Goal: Information Seeking & Learning: Learn about a topic

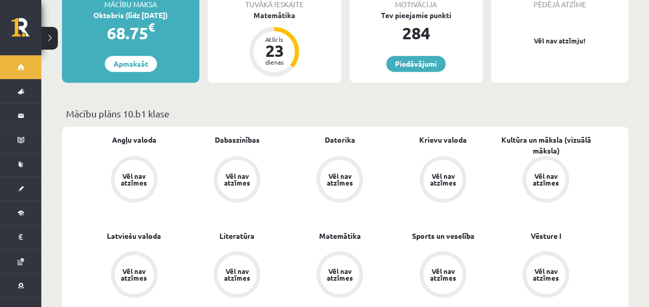
scroll to position [310, 0]
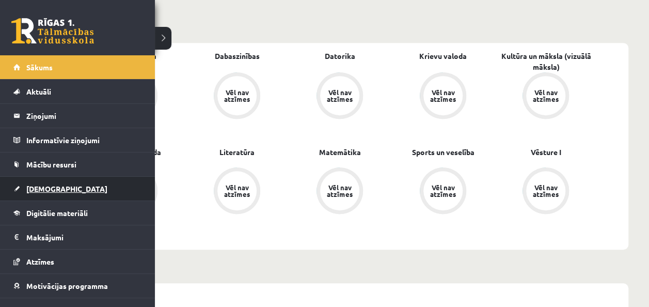
click at [50, 187] on span "[DEMOGRAPHIC_DATA]" at bounding box center [66, 188] width 81 height 9
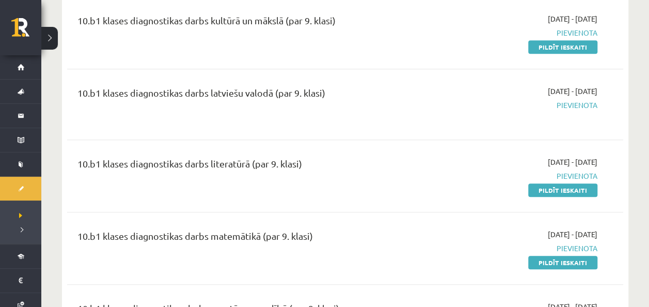
scroll to position [103, 0]
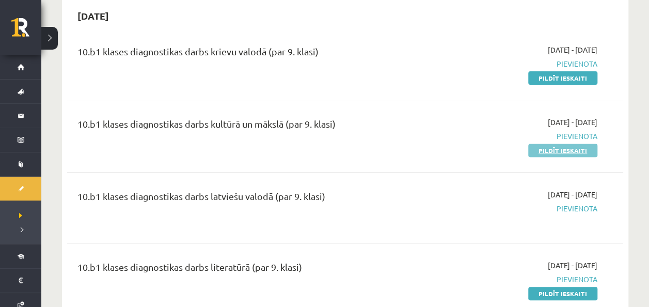
click at [591, 145] on link "Pildīt ieskaiti" at bounding box center [562, 150] width 69 height 13
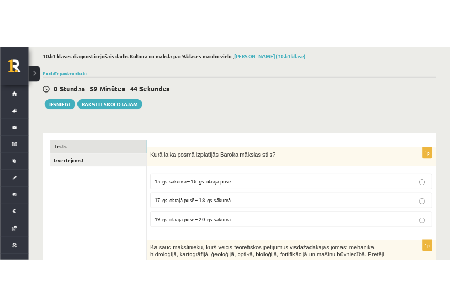
scroll to position [155, 0]
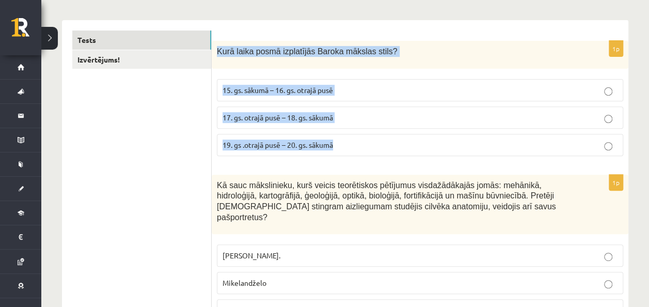
drag, startPoint x: 216, startPoint y: 54, endPoint x: 404, endPoint y: 159, distance: 215.2
click at [404, 159] on div "1p Kurā laika posmā izplatījās Baroka mākslas stils? 15. gs. sākumā – 16. gs. o…" at bounding box center [420, 102] width 417 height 123
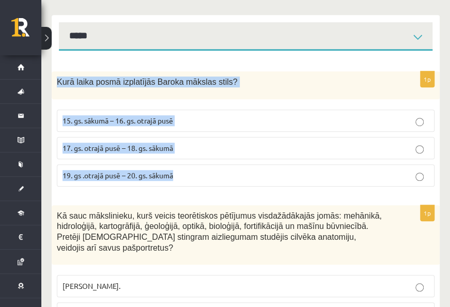
click at [232, 80] on div "Kurā laika posmā izplatījās Baroka mākslas stils?" at bounding box center [246, 85] width 388 height 28
drag, startPoint x: 56, startPoint y: 90, endPoint x: 197, endPoint y: 192, distance: 174.6
click at [197, 192] on div "1p Kurā laika posmā izplatījās Baroka mākslas stils? 15. gs. sākumā – 16. gs. o…" at bounding box center [246, 132] width 388 height 123
click at [190, 153] on p "17. gs. otrajā pusē – 18. gs. sākumā" at bounding box center [245, 148] width 366 height 11
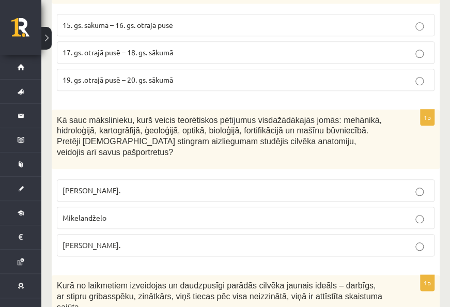
scroll to position [258, 0]
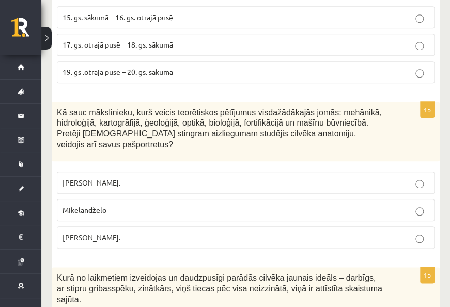
drag, startPoint x: 59, startPoint y: 121, endPoint x: 209, endPoint y: 227, distance: 183.3
click at [209, 227] on div "1p Kā sauc mākslinieku, kurš veicis teorētiskos pētījumus visdažādākajās jomās:…" at bounding box center [246, 179] width 388 height 155
click at [176, 238] on p "Leonardo da Vinči." at bounding box center [245, 237] width 366 height 11
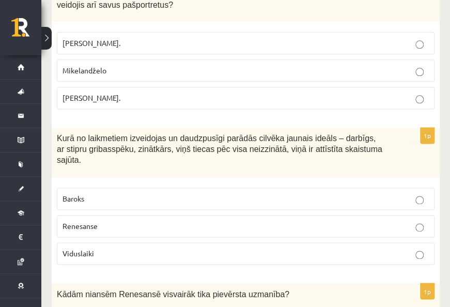
scroll to position [413, 0]
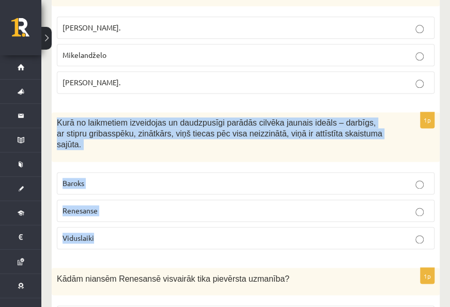
drag, startPoint x: 57, startPoint y: 118, endPoint x: 313, endPoint y: 240, distance: 283.6
click at [313, 240] on div "1p Kurā no laikmetiem izveidojas un daudzpusīgi parādās cilvēka jaunais ideāls …" at bounding box center [246, 184] width 388 height 145
click at [114, 205] on p "Renesanse" at bounding box center [245, 210] width 366 height 11
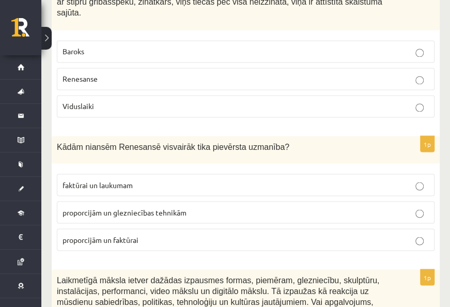
scroll to position [568, 0]
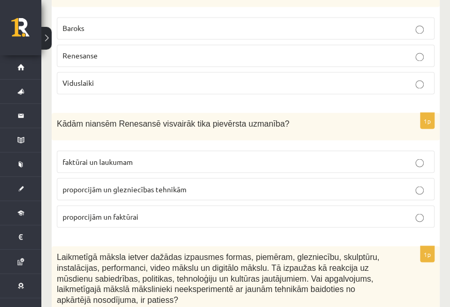
click at [60, 119] on span "Kādām niansēm Renesansē visvairāk tika pievērsta uzmanība?" at bounding box center [173, 123] width 232 height 9
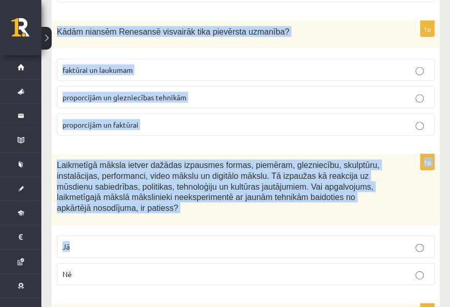
scroll to position [671, 0]
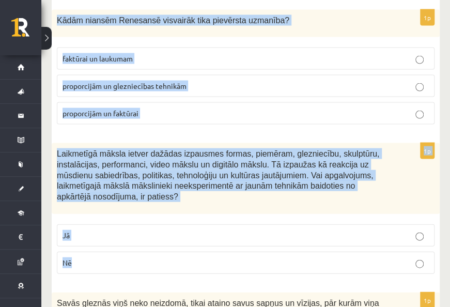
drag, startPoint x: 57, startPoint y: 108, endPoint x: 252, endPoint y: 223, distance: 226.4
click at [256, 80] on p "proporcijām un glezniecības tehnikām" at bounding box center [245, 85] width 366 height 11
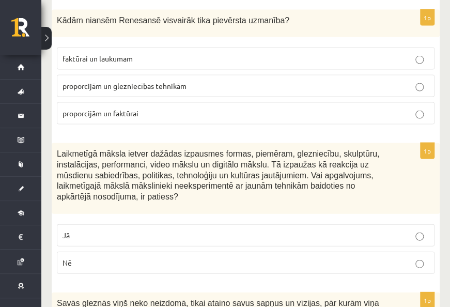
click at [350, 257] on p "Nē" at bounding box center [245, 262] width 366 height 11
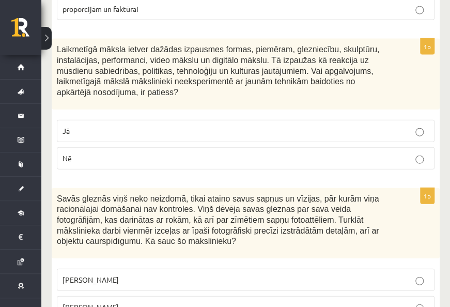
scroll to position [826, 0]
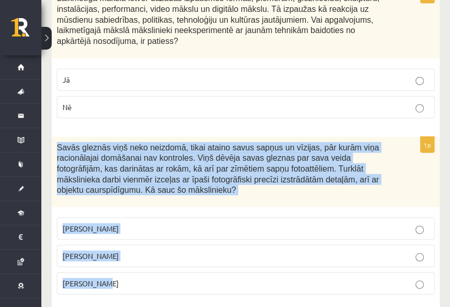
drag, startPoint x: 57, startPoint y: 120, endPoint x: 188, endPoint y: 254, distance: 187.3
click at [188, 254] on div "1p Savās gleznās viņš neko neizdomā, tikai ataino savus sapņus un vīzijas, pār …" at bounding box center [246, 220] width 388 height 166
click at [183, 250] on p "Salvadors Dalī" at bounding box center [245, 255] width 366 height 11
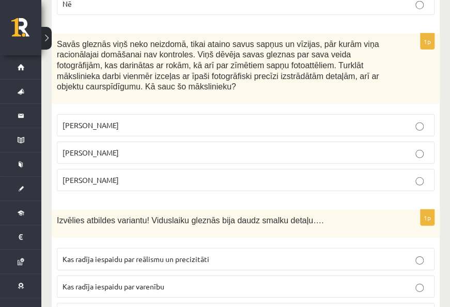
scroll to position [981, 0]
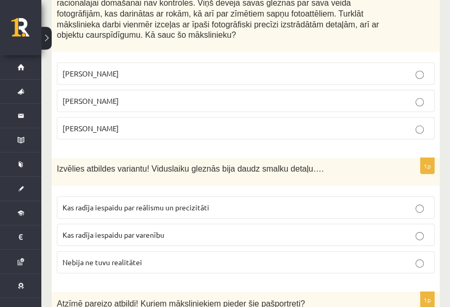
click at [84, 202] on span "Kas radīja iespaidu par reālismu un precizitāti" at bounding box center [135, 206] width 147 height 9
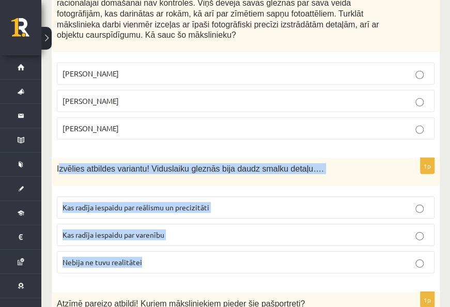
drag, startPoint x: 58, startPoint y: 139, endPoint x: 166, endPoint y: 239, distance: 147.3
click at [166, 239] on div "1p Izvēlies atbildes variantu! Viduslaiku gleznās bija daudz smalku detaļu…. Ka…" at bounding box center [246, 219] width 388 height 123
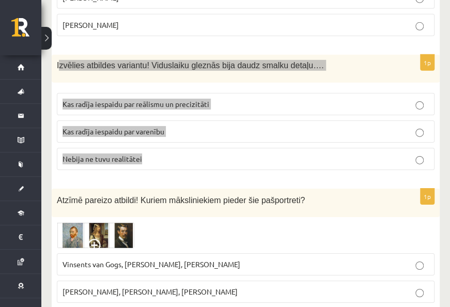
scroll to position [1136, 0]
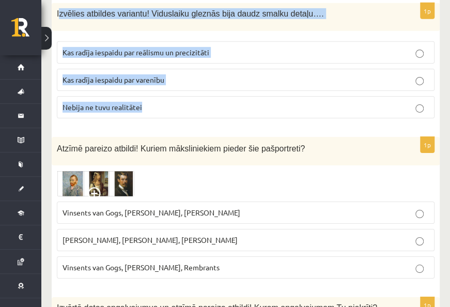
click at [95, 187] on span at bounding box center [96, 195] width 17 height 17
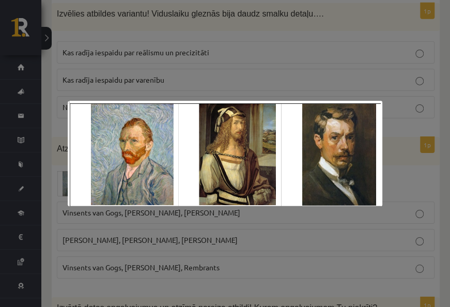
click at [406, 152] on div at bounding box center [225, 153] width 450 height 307
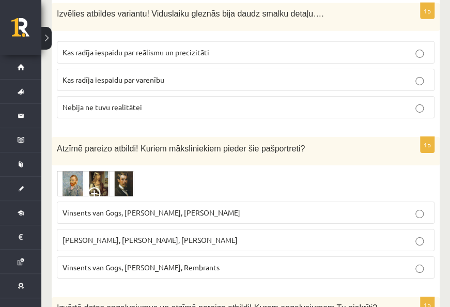
click at [83, 170] on img at bounding box center [95, 183] width 77 height 26
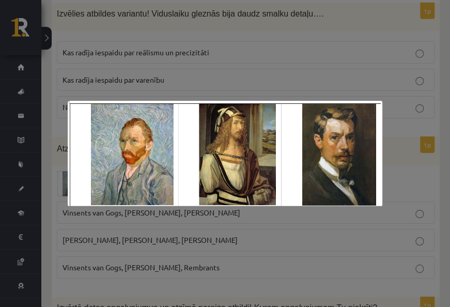
click at [406, 148] on div at bounding box center [225, 153] width 450 height 307
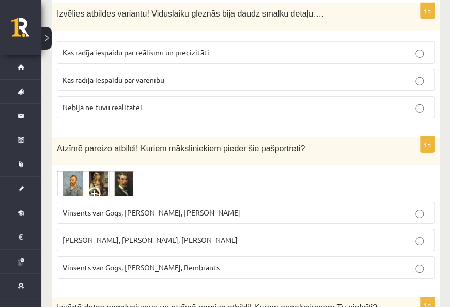
click at [308, 207] on p "Vinsents van Gogs, Albrehts Dīrers, Janis Rozentāls" at bounding box center [245, 212] width 366 height 11
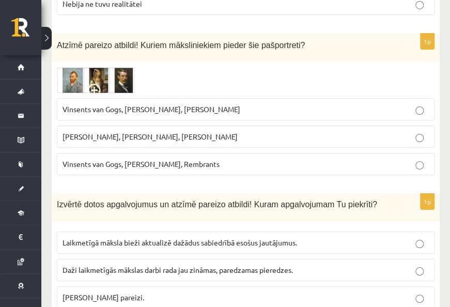
scroll to position [1291, 0]
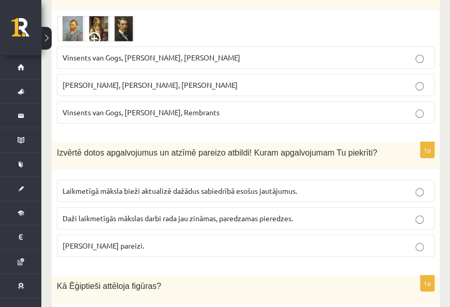
drag, startPoint x: 59, startPoint y: 120, endPoint x: 159, endPoint y: 212, distance: 135.9
click at [159, 212] on div "1p Izvērtē dotos apgalvojumus un atzīmē pareizo atbildi! Kuram apgalvojumam Tu …" at bounding box center [246, 203] width 388 height 123
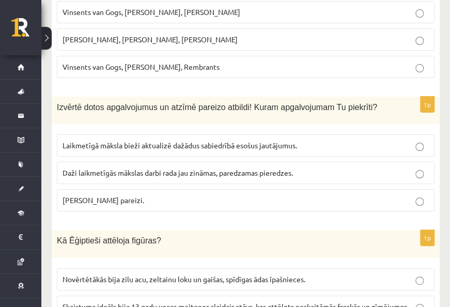
scroll to position [1394, 0]
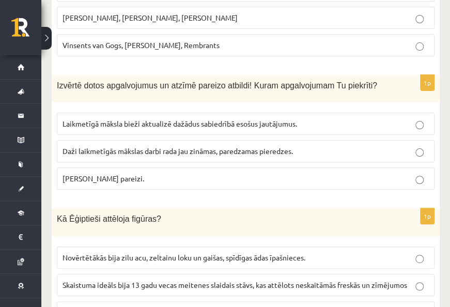
click at [287, 107] on fieldset "Laikmetīgā māksla bieži aktualizē dažādus sabiedrībā esošus jautājumus. Daži la…" at bounding box center [245, 149] width 377 height 85
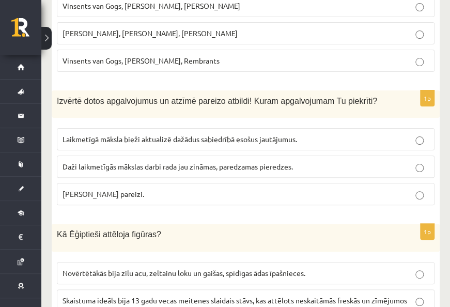
click at [297, 188] on p "Abi apgalvojumi pareizi." at bounding box center [245, 193] width 366 height 11
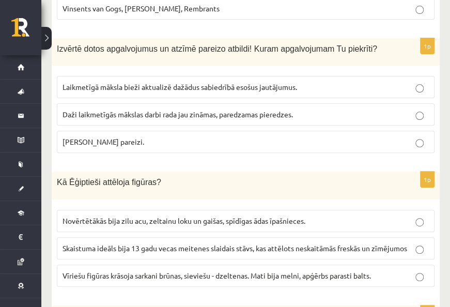
scroll to position [1446, 0]
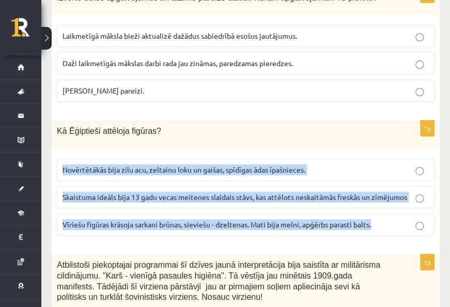
drag, startPoint x: 62, startPoint y: 124, endPoint x: 388, endPoint y: 199, distance: 334.9
click at [388, 199] on fieldset "Novērtētākās bija zilu acu, zeltainu loku un gaišas, spīdīgas ādas īpašnieces. …" at bounding box center [245, 195] width 377 height 85
drag, startPoint x: 61, startPoint y: 101, endPoint x: 385, endPoint y: 185, distance: 335.0
click at [385, 185] on div "1p Kā Ēģiptieši attēloja figūras? Novērtētākās bija zilu acu, zeltainu loku un …" at bounding box center [246, 181] width 388 height 123
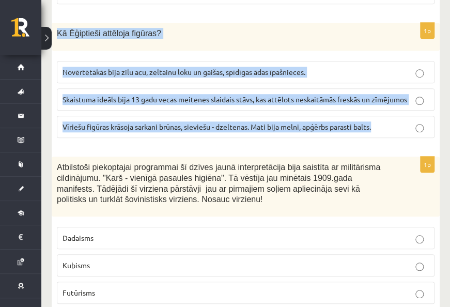
scroll to position [1549, 0]
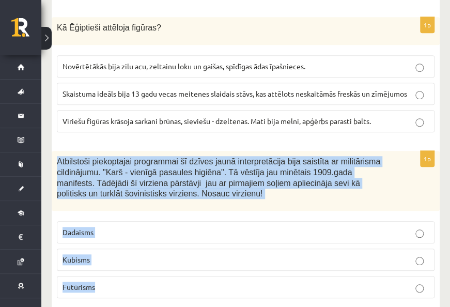
drag, startPoint x: 55, startPoint y: 126, endPoint x: 241, endPoint y: 247, distance: 221.6
click at [241, 247] on div "1p Atbilstoši piekoptajai programmai šī dzīves jaunā interpretācija bija saistī…" at bounding box center [246, 228] width 388 height 155
click at [343, 276] on label "Futūrisms" at bounding box center [245, 287] width 377 height 22
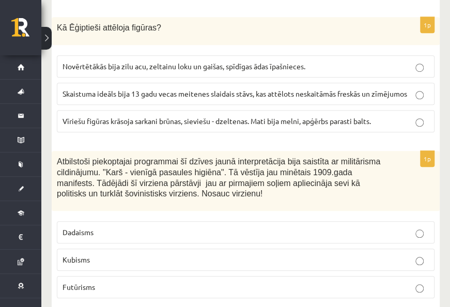
click at [390, 227] on p "Dadaisms" at bounding box center [245, 232] width 366 height 11
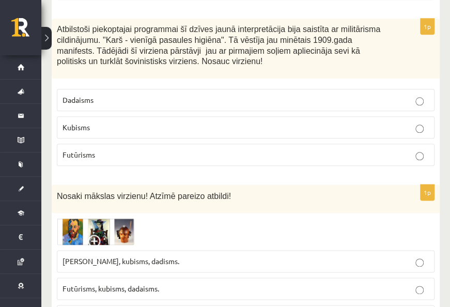
scroll to position [1704, 0]
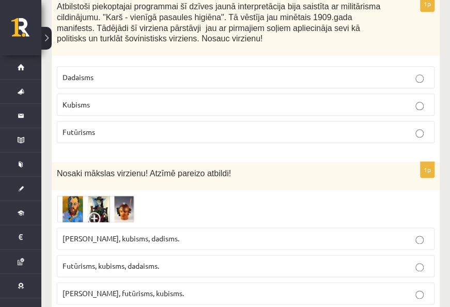
click at [154, 261] on span "Futūrisms, kubisms, dadaisms." at bounding box center [110, 265] width 97 height 9
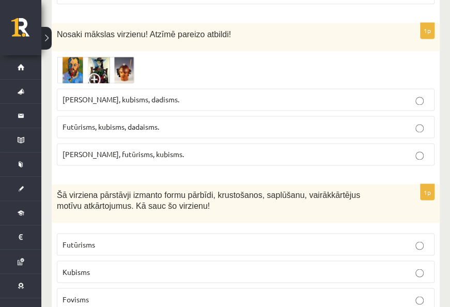
scroll to position [1859, 0]
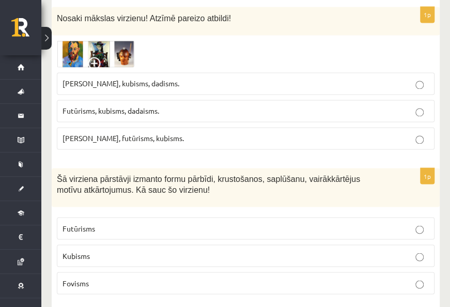
click at [161, 277] on p "Fovisms" at bounding box center [245, 282] width 366 height 11
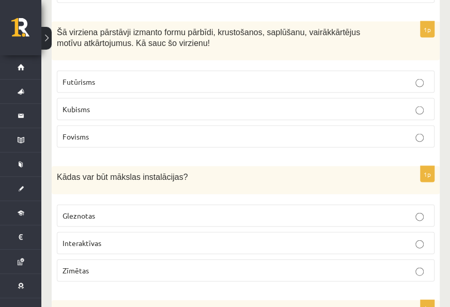
scroll to position [2014, 0]
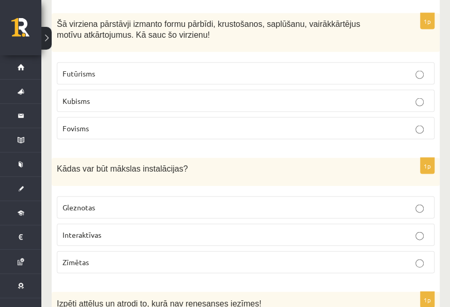
click at [186, 201] on p "Gleznotas" at bounding box center [245, 206] width 366 height 11
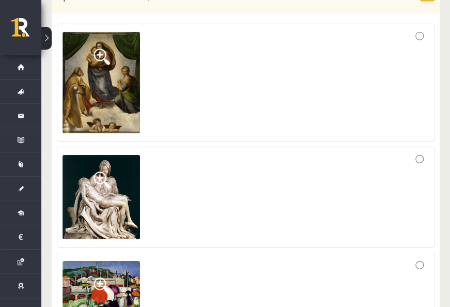
scroll to position [2324, 0]
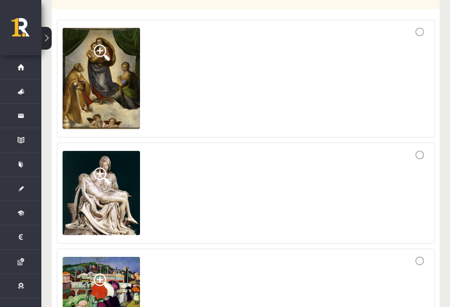
click at [179, 254] on div at bounding box center [245, 288] width 366 height 69
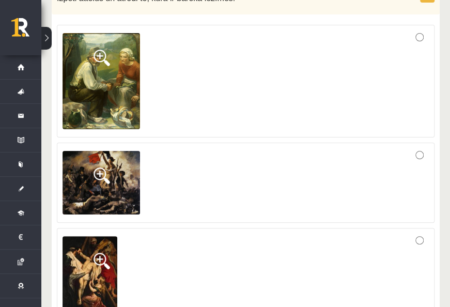
scroll to position [2685, 0]
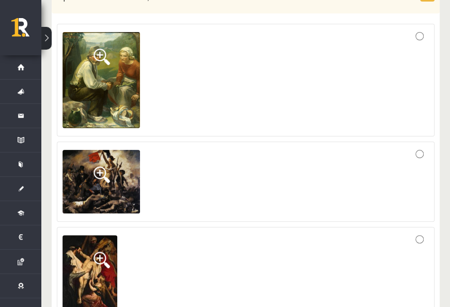
click at [232, 56] on div at bounding box center [245, 79] width 366 height 101
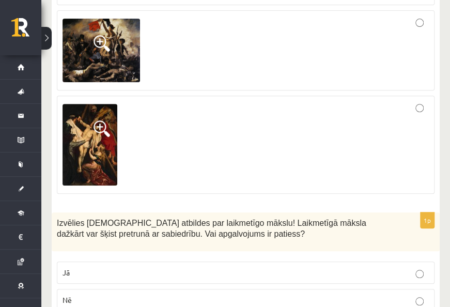
scroll to position [2832, 0]
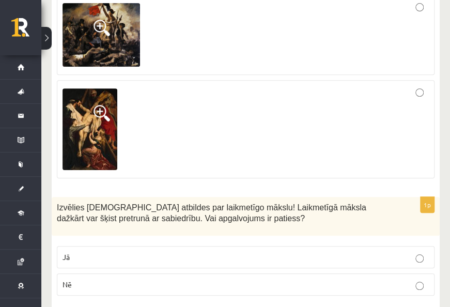
click at [100, 251] on p "Jā" at bounding box center [245, 256] width 366 height 11
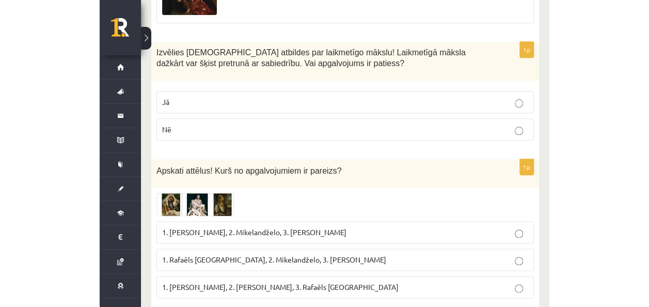
scroll to position [3038, 0]
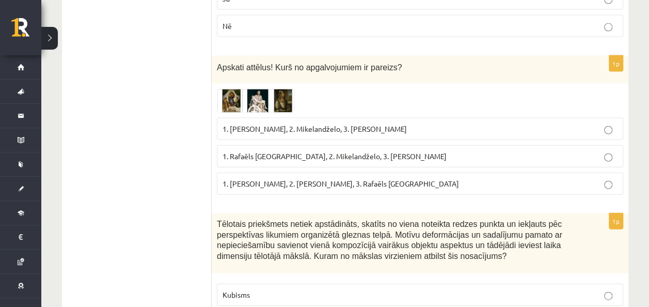
click at [371, 124] on span "1. Leonardo da Vinči, 2. Mikelandželo, 3. Albrehts Dīrers" at bounding box center [315, 128] width 184 height 9
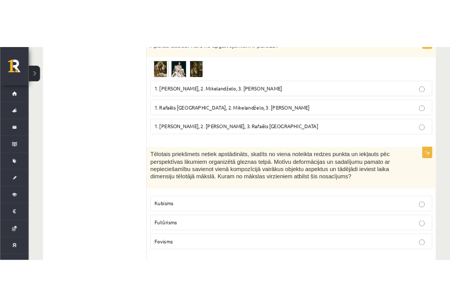
scroll to position [3098, 0]
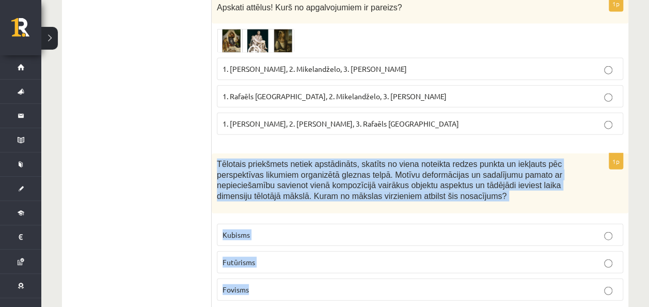
drag, startPoint x: 215, startPoint y: 124, endPoint x: 284, endPoint y: 245, distance: 139.2
click at [284, 245] on div "1p Tēlotais priekšmets netiek apstādināts, skatīts no viena noteikta redzes pun…" at bounding box center [420, 230] width 417 height 155
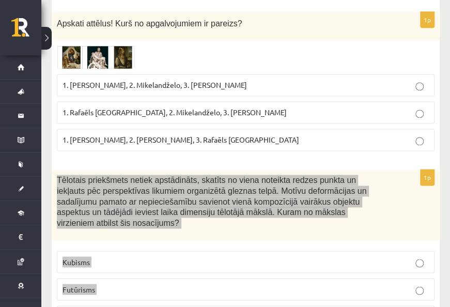
scroll to position [3150, 0]
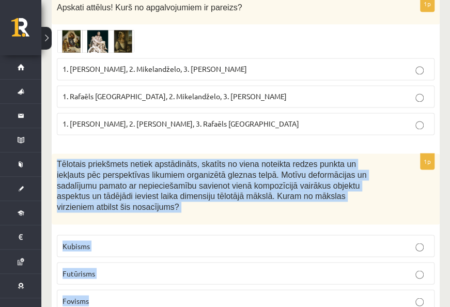
click at [144, 240] on p "Kubisms" at bounding box center [245, 245] width 366 height 11
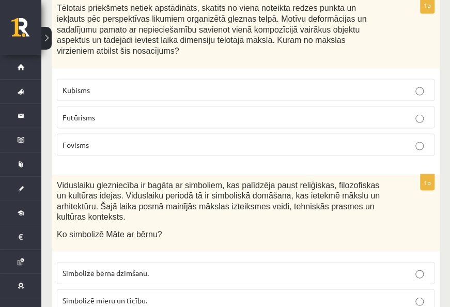
scroll to position [3356, 0]
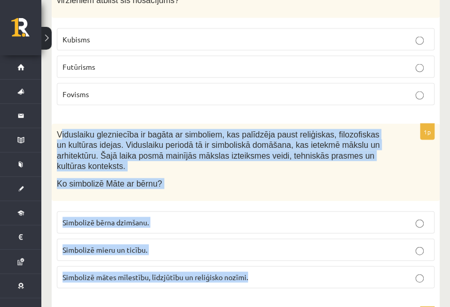
drag, startPoint x: 59, startPoint y: 78, endPoint x: 276, endPoint y: 223, distance: 260.7
click at [276, 223] on div "1p Viduslaiku glezniecība ir bagāta ar simboliem, kas palīdzēja paust reliģiska…" at bounding box center [246, 209] width 388 height 173
click at [342, 271] on p "Simbolizē mātes mīlestību, līdzjūtību un reliģisko nozīmi." at bounding box center [245, 276] width 366 height 11
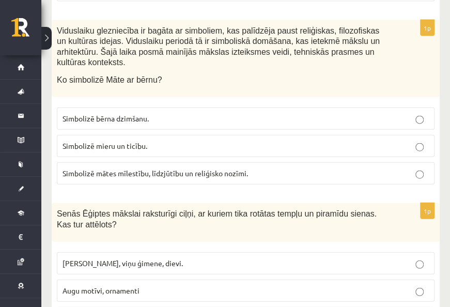
scroll to position [3511, 0]
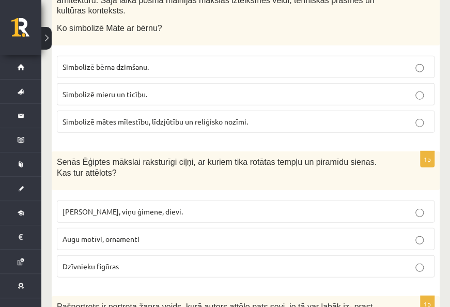
click at [219, 206] on p "Faraoni, viņu ģimene, dievi." at bounding box center [245, 211] width 366 height 11
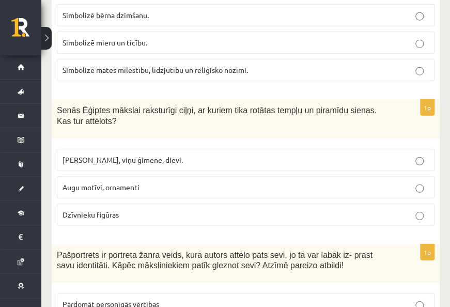
scroll to position [3615, 0]
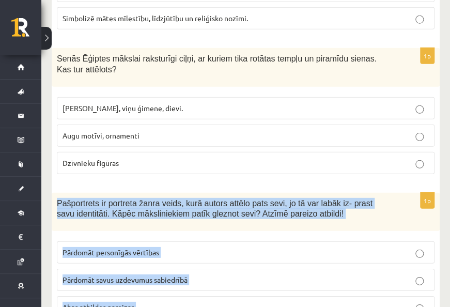
drag, startPoint x: 58, startPoint y: 140, endPoint x: 197, endPoint y: 231, distance: 166.7
click at [197, 231] on div "1p Pašportrets ir portreta žanra veids, kurā autors attēlo pats sevi, jo tā var…" at bounding box center [246, 260] width 388 height 134
click at [232, 302] on p "Abas atbildes pareizas." at bounding box center [245, 307] width 366 height 11
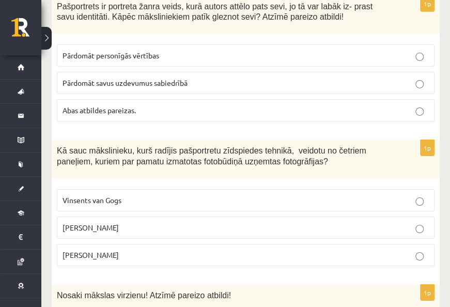
scroll to position [3821, 0]
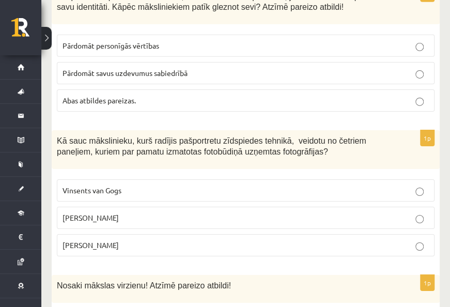
click at [122, 212] on p "Endijs Vorhols" at bounding box center [245, 217] width 366 height 11
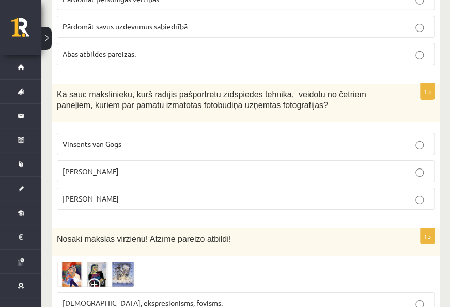
scroll to position [3924, 0]
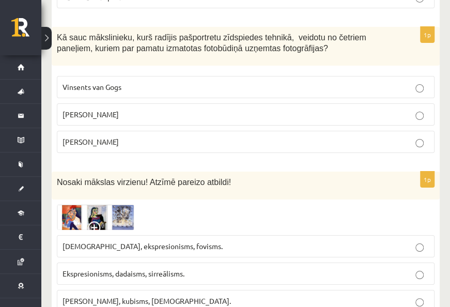
click at [96, 204] on img at bounding box center [95, 216] width 77 height 25
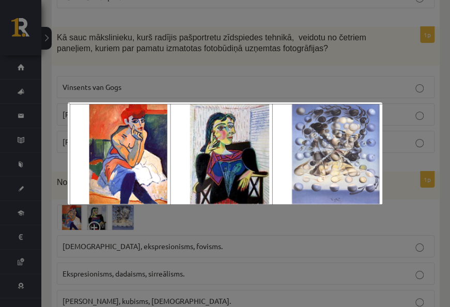
click at [166, 226] on div at bounding box center [225, 153] width 450 height 307
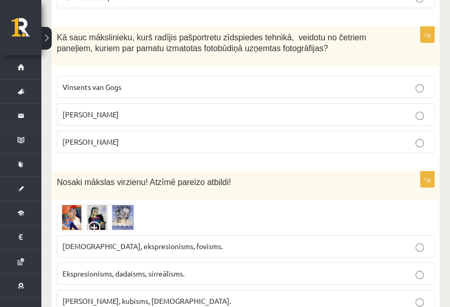
click at [192, 268] on p "Ekspresionisms, dadaisms, sirreālisms." at bounding box center [245, 273] width 366 height 11
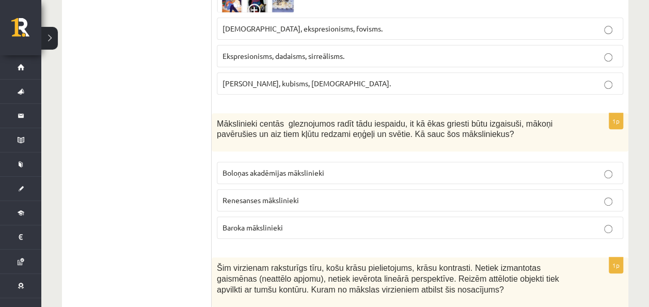
scroll to position [4028, 0]
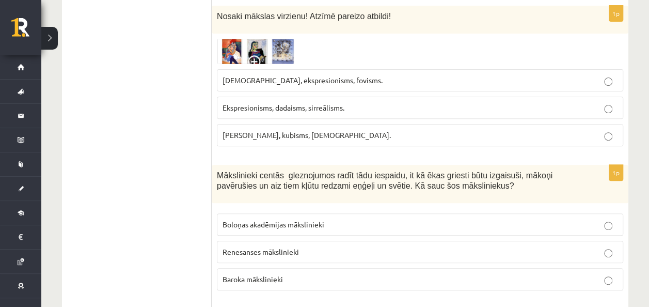
click at [280, 274] on span "Baroka mākslinieki" at bounding box center [253, 278] width 60 height 9
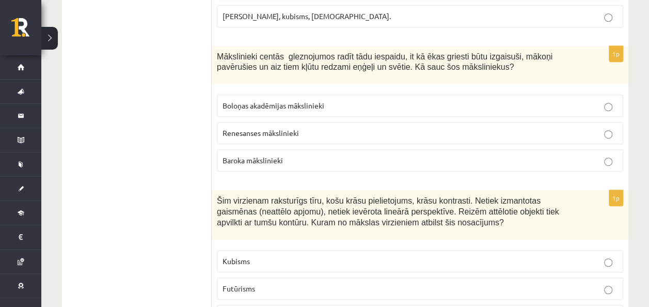
scroll to position [4133, 0]
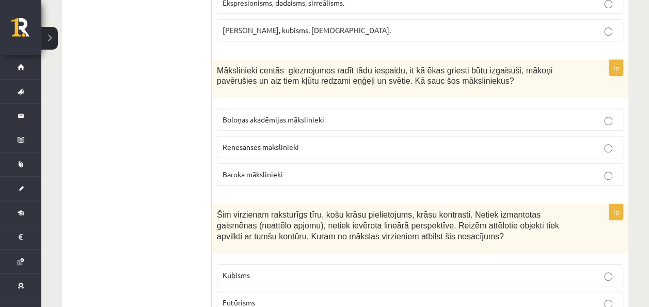
click at [288, 297] on p "Futūrisms" at bounding box center [420, 302] width 395 height 11
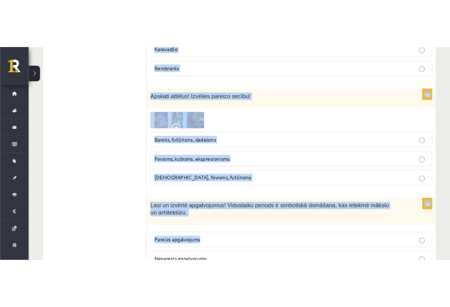
scroll to position [4752, 0]
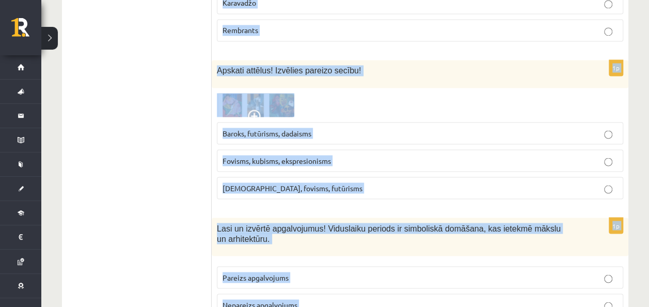
drag, startPoint x: 215, startPoint y: 88, endPoint x: 382, endPoint y: 251, distance: 233.3
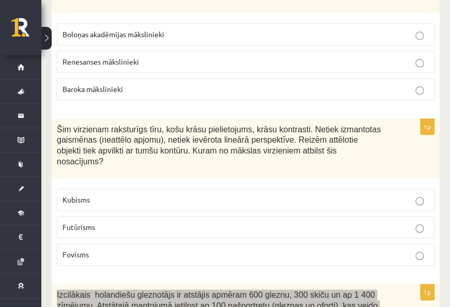
scroll to position [4343, 0]
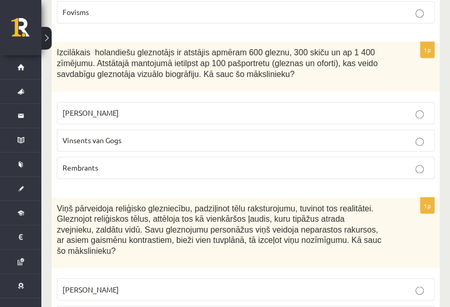
scroll to position [4549, 0]
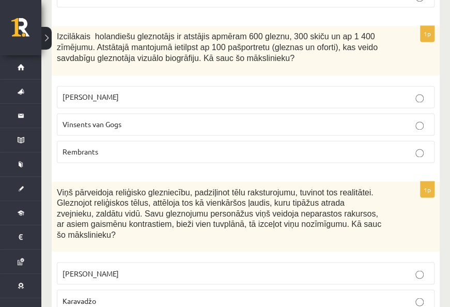
click at [316, 295] on p "Karavadžo" at bounding box center [245, 300] width 366 height 11
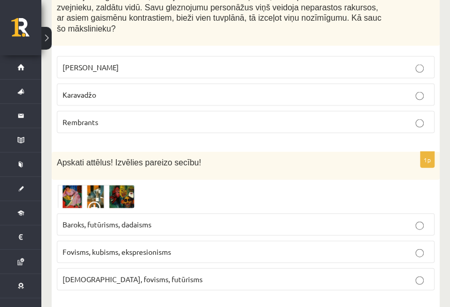
scroll to position [4756, 0]
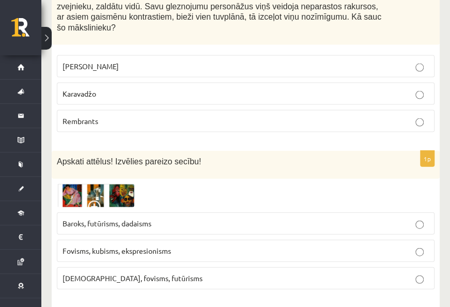
click at [356, 245] on p "Fovisms, kubisms, ekspresionisms" at bounding box center [245, 250] width 366 height 11
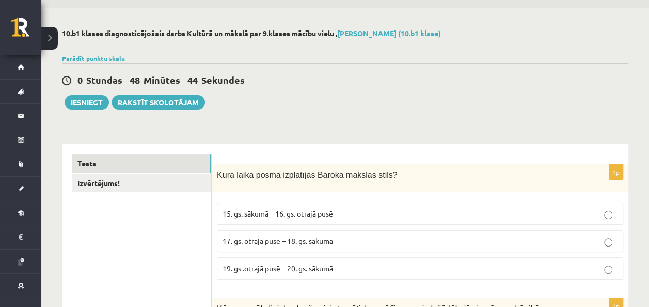
scroll to position [0, 0]
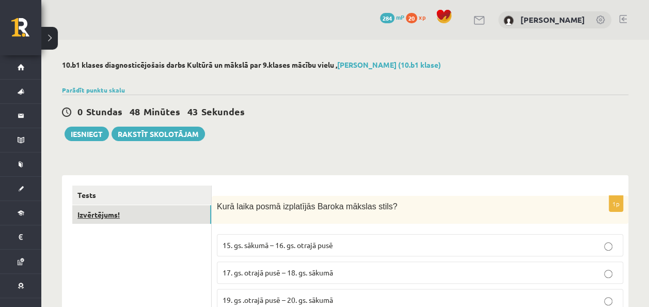
click at [137, 218] on link "Izvērtējums!" at bounding box center [141, 214] width 139 height 19
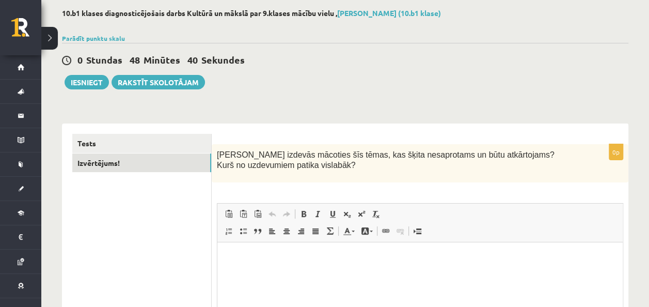
scroll to position [103, 0]
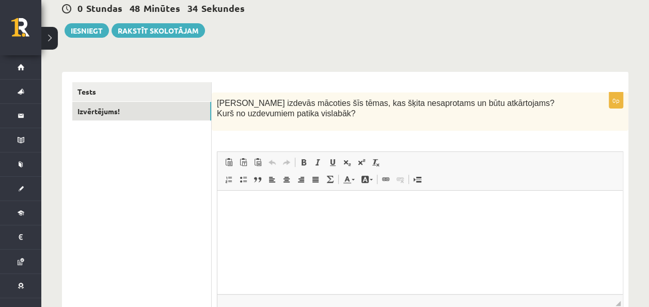
click at [299, 209] on p "Editor, wiswyg-editor-user-answer-47433874627320" at bounding box center [420, 206] width 385 height 11
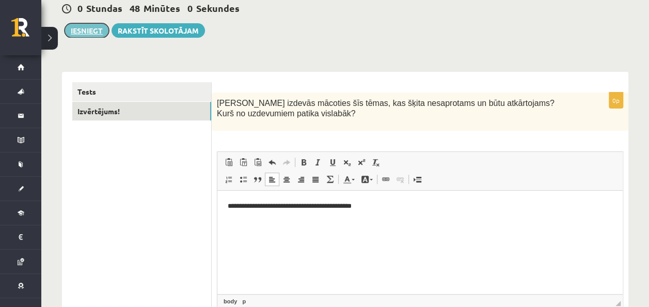
click at [76, 28] on button "Iesniegt" at bounding box center [87, 30] width 44 height 14
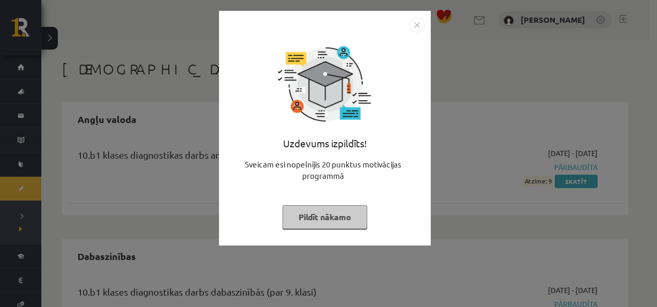
click at [342, 218] on button "Pildīt nākamo" at bounding box center [324, 217] width 85 height 24
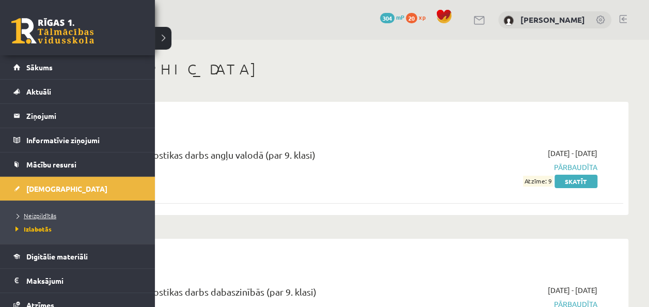
click at [42, 215] on span "Neizpildītās" at bounding box center [34, 215] width 43 height 8
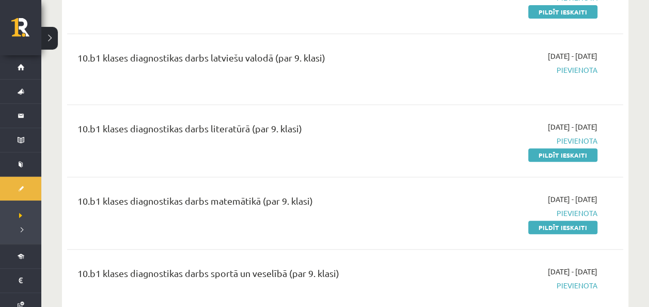
scroll to position [207, 0]
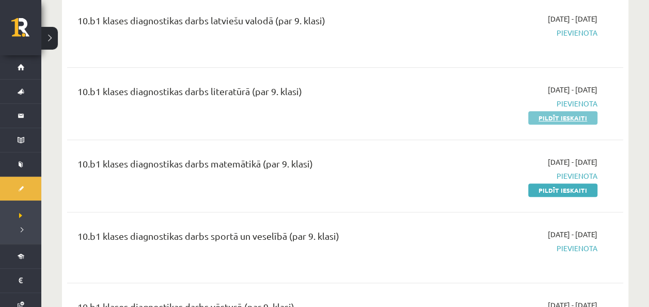
click at [567, 117] on link "Pildīt ieskaiti" at bounding box center [562, 117] width 69 height 13
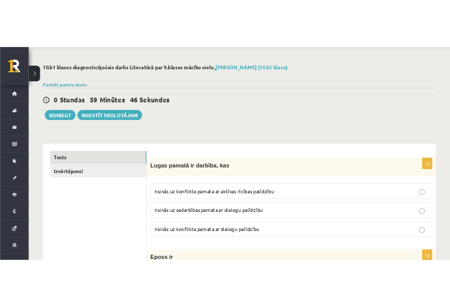
scroll to position [52, 0]
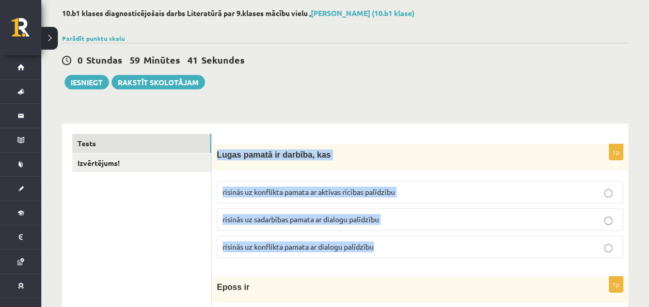
drag, startPoint x: 217, startPoint y: 154, endPoint x: 401, endPoint y: 247, distance: 206.2
click at [401, 247] on div "1p Lugas pamatā ir darbība, kas risinās uz konflikta pamata ar aktīvas rīcības …" at bounding box center [420, 205] width 417 height 122
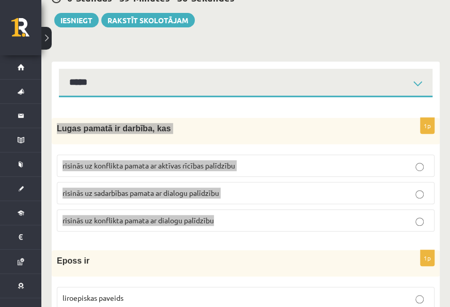
scroll to position [155, 0]
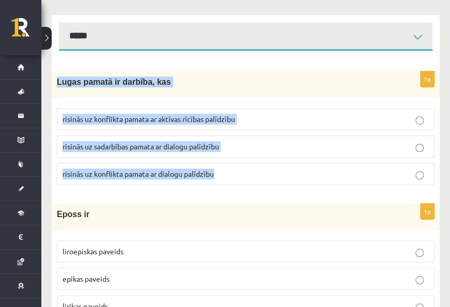
click at [272, 149] on p "risinās uz sadarbības pamata ar dialogu palīdzību" at bounding box center [245, 146] width 366 height 11
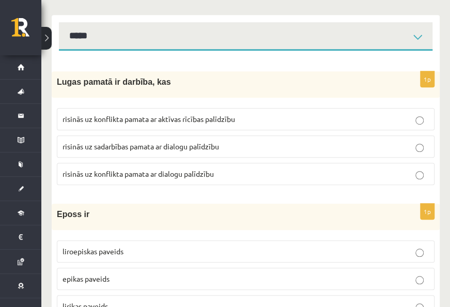
click at [279, 178] on p "risinās uz konflikta pamata ar dialogu palīdzību" at bounding box center [245, 173] width 366 height 11
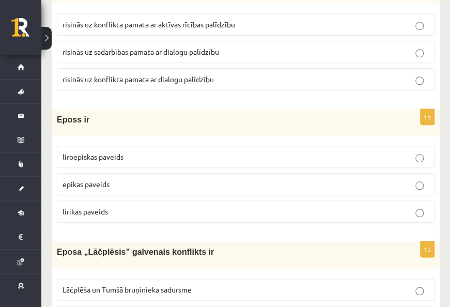
scroll to position [258, 0]
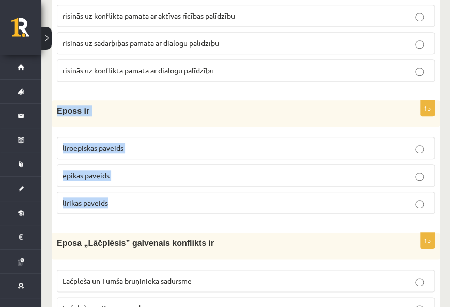
drag, startPoint x: 55, startPoint y: 108, endPoint x: 133, endPoint y: 195, distance: 116.3
click at [133, 195] on div "1p Eposs ir liroepiskas paveids epikas paveids lirikas paveids" at bounding box center [246, 161] width 388 height 122
click at [174, 171] on p "epikas paveids" at bounding box center [245, 175] width 366 height 11
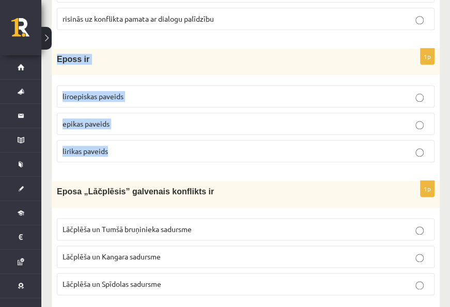
scroll to position [361, 0]
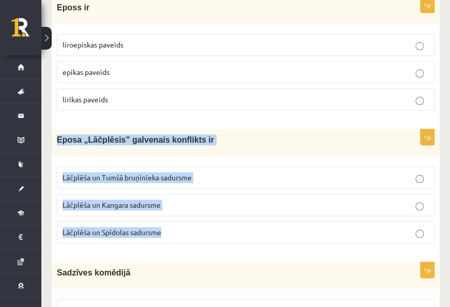
drag, startPoint x: 55, startPoint y: 138, endPoint x: 178, endPoint y: 228, distance: 152.4
click at [178, 228] on div "1p Eposa „Lāčplēsis” galvenais konflikts ir Lāčplēša un Tumšā bruņinieka sadurs…" at bounding box center [246, 190] width 388 height 122
click at [253, 177] on p "Lāčplēša un Tumšā bruņinieka sadursme" at bounding box center [245, 177] width 366 height 11
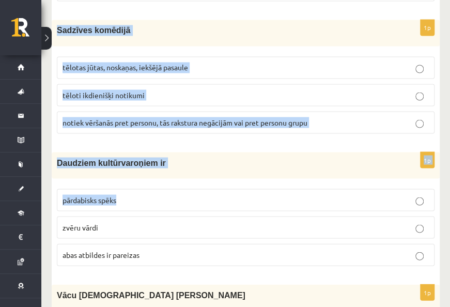
scroll to position [620, 0]
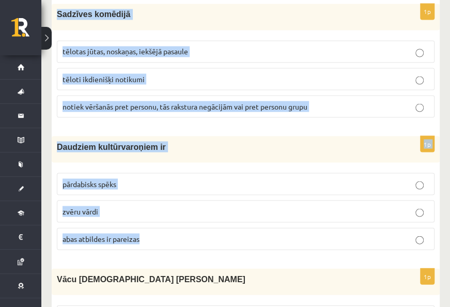
drag, startPoint x: 56, startPoint y: 62, endPoint x: 194, endPoint y: 232, distance: 219.1
click at [275, 78] on p "tēloti ikdienišķi notikumi" at bounding box center [245, 78] width 366 height 11
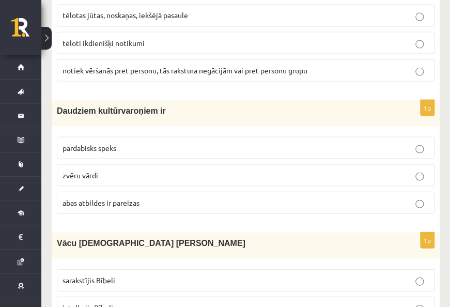
scroll to position [671, 0]
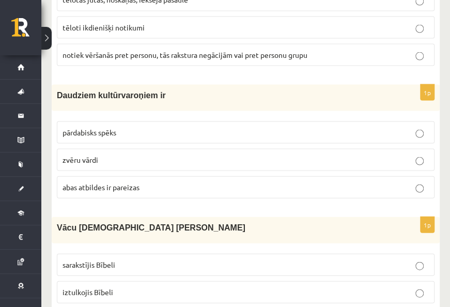
click at [332, 176] on label "abas atbildes ir pareizas" at bounding box center [245, 187] width 377 height 22
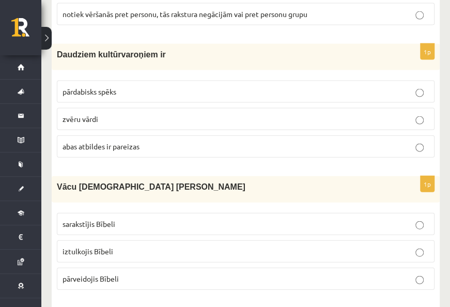
scroll to position [775, 0]
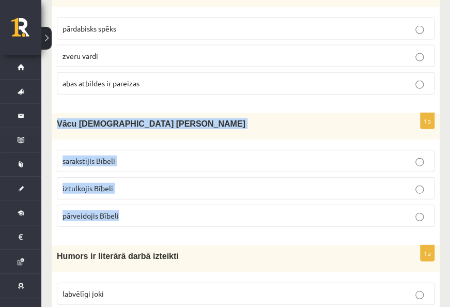
drag, startPoint x: 55, startPoint y: 115, endPoint x: 135, endPoint y: 215, distance: 128.2
click at [135, 215] on div "1p Vācu mācītājs Ernsts Gliks sarakstījis Bībeli iztulkojis Bībeli pārveidojis …" at bounding box center [246, 174] width 388 height 122
click at [201, 183] on p "iztulkojis Bībeli" at bounding box center [245, 188] width 366 height 11
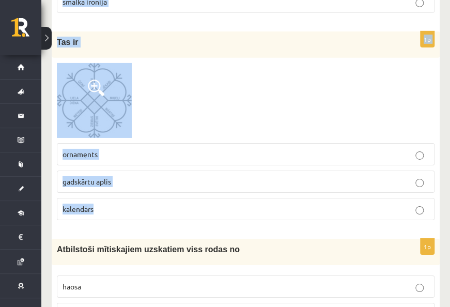
scroll to position [1136, 0]
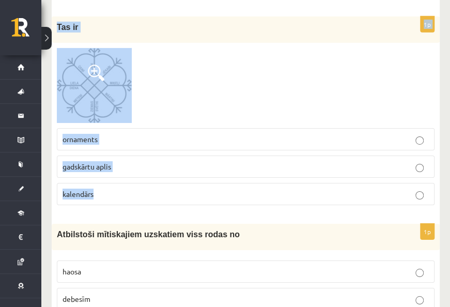
drag, startPoint x: 54, startPoint y: 147, endPoint x: 148, endPoint y: 181, distance: 100.0
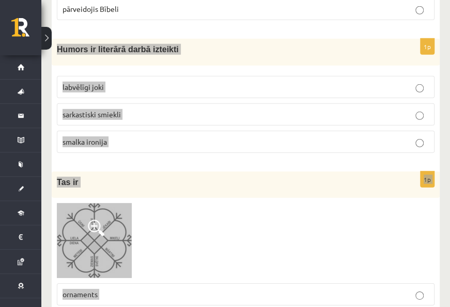
scroll to position [878, 0]
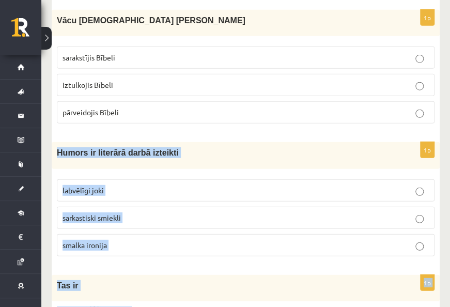
click at [185, 240] on p "smalka ironija" at bounding box center [245, 245] width 366 height 11
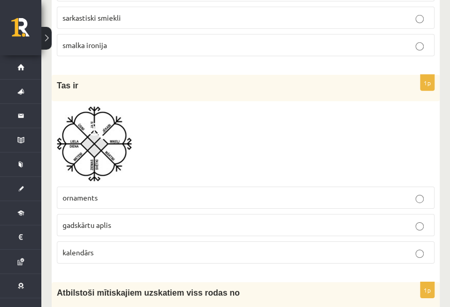
scroll to position [1136, 0]
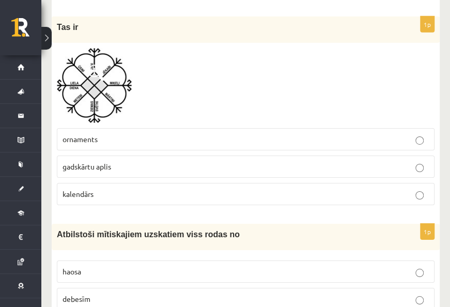
click at [361, 161] on p "gadskārtu aplis" at bounding box center [245, 166] width 366 height 11
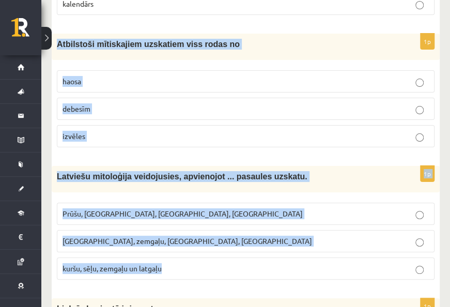
scroll to position [1343, 0]
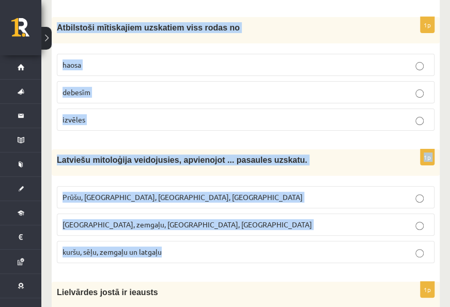
drag, startPoint x: 57, startPoint y: 117, endPoint x: 275, endPoint y: 256, distance: 258.7
click at [229, 59] on p "haosa" at bounding box center [245, 64] width 366 height 11
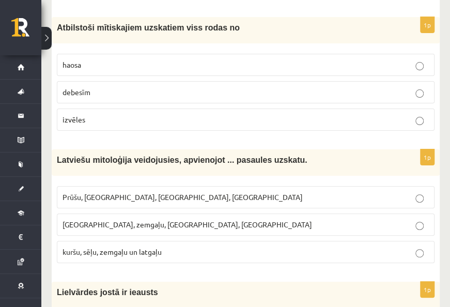
click at [222, 219] on p "Kuršu, zemgaļu, latgaļu, prūšu" at bounding box center [245, 224] width 366 height 11
click at [219, 246] on p "kuršu, sēļu, zemgaļu un latgaļu" at bounding box center [245, 251] width 366 height 11
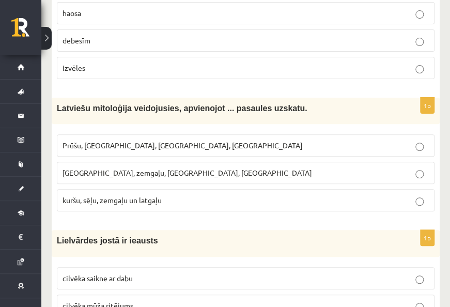
scroll to position [1446, 0]
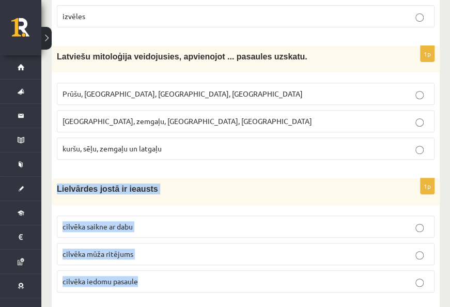
drag, startPoint x: 56, startPoint y: 177, endPoint x: 170, endPoint y: 262, distance: 142.4
click at [170, 262] on div "1p Lielvārdes jostā ir ieausts cilvēka saikne ar dabu cilvēka mūža ritējums cil…" at bounding box center [246, 239] width 388 height 122
click at [182, 248] on p "cilvēka mūža ritējums" at bounding box center [245, 253] width 366 height 11
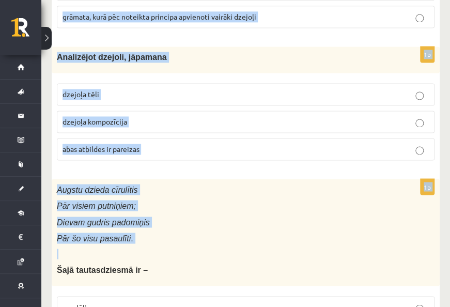
scroll to position [1859, 0]
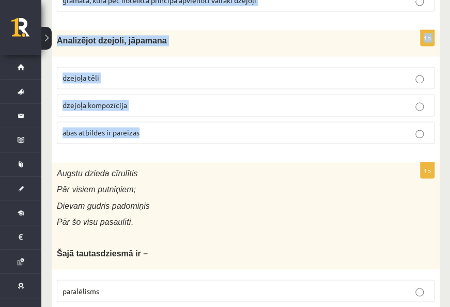
drag, startPoint x: 54, startPoint y: 151, endPoint x: 250, endPoint y: 128, distance: 198.0
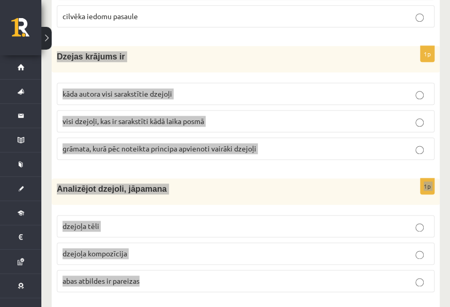
scroll to position [1652, 0]
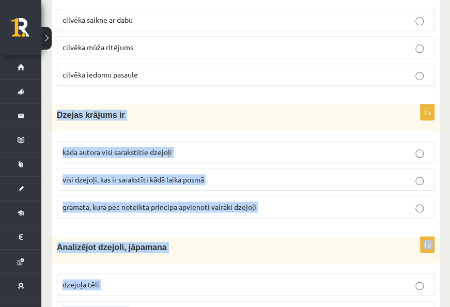
click at [275, 201] on p "grāmata, kurā pēc noteikta principa apvienoti vairāki dzejoļi" at bounding box center [245, 206] width 366 height 11
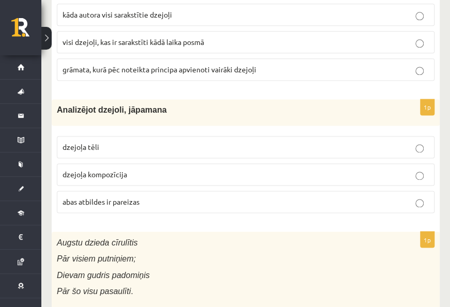
scroll to position [1756, 0]
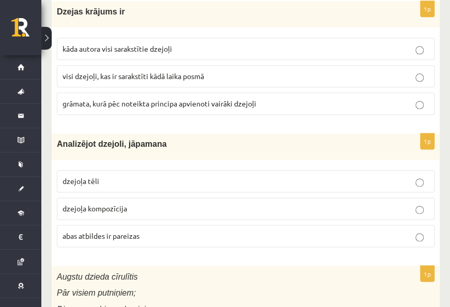
click at [149, 230] on p "abas atbildes ir pareizas" at bounding box center [245, 235] width 366 height 11
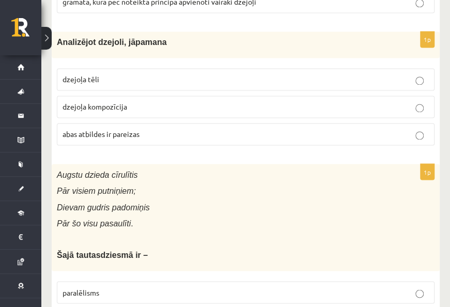
scroll to position [1859, 0]
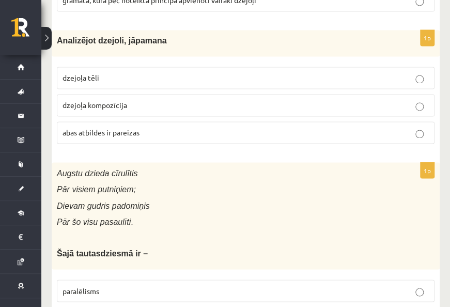
click at [171, 72] on p "dzejoļa tēli" at bounding box center [245, 77] width 366 height 11
click at [146, 127] on p "abas atbildes ir pareizas" at bounding box center [245, 132] width 366 height 11
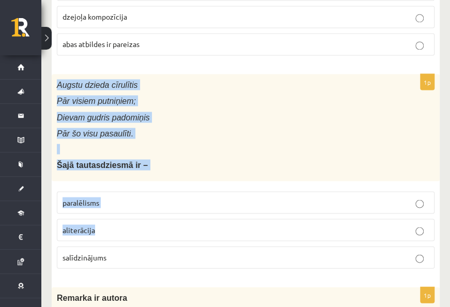
scroll to position [1962, 0]
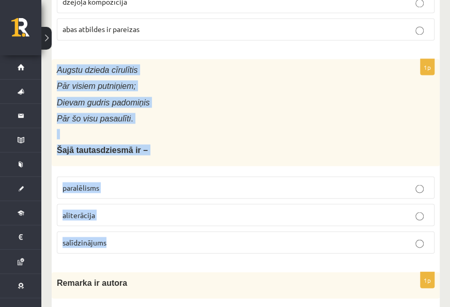
drag, startPoint x: 56, startPoint y: 161, endPoint x: 131, endPoint y: 217, distance: 92.9
click at [131, 217] on div "1p Augstu dzieda cīrulītis Pār visiem putniņiem; Dievam gudris padomiņis Pār šo…" at bounding box center [246, 160] width 388 height 202
click at [196, 182] on p "paralēlisms" at bounding box center [245, 187] width 366 height 11
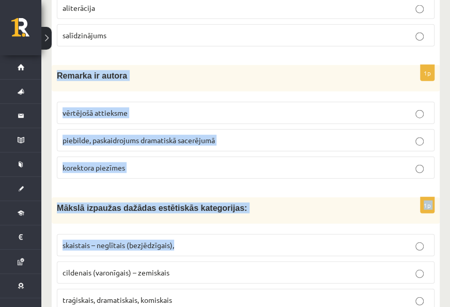
scroll to position [2220, 0]
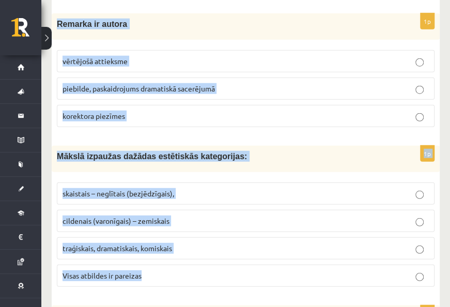
drag, startPoint x: 52, startPoint y: 114, endPoint x: 204, endPoint y: 251, distance: 205.8
click at [204, 251] on form "1p Lugas pamatā ir darbība, kas risinās uz konflikta pamata ar aktīvas rīcības …" at bounding box center [245, 117] width 367 height 4245
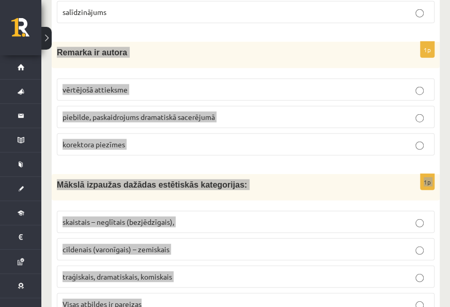
scroll to position [2169, 0]
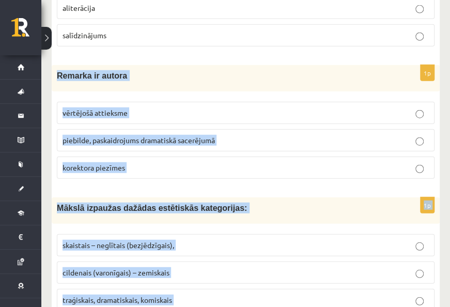
click at [251, 135] on p "piebilde, paskaidrojums dramatiskā sacerējumā" at bounding box center [245, 140] width 366 height 11
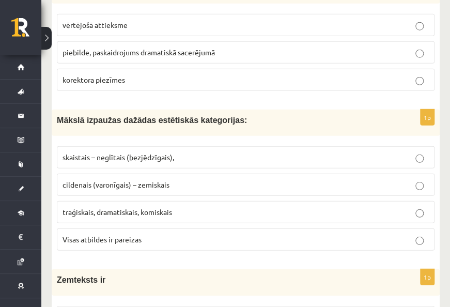
scroll to position [2272, 0]
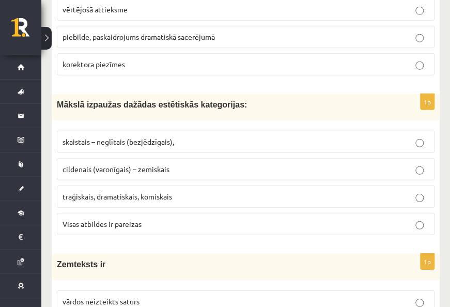
click at [314, 213] on label "Visas atbildes ir pareizas" at bounding box center [245, 224] width 377 height 22
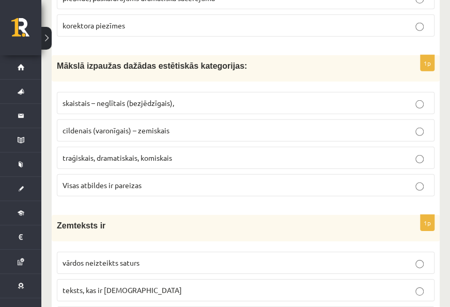
scroll to position [2375, 0]
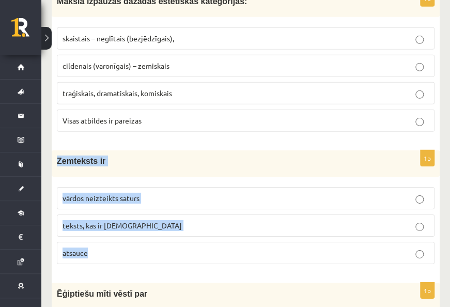
drag, startPoint x: 57, startPoint y: 144, endPoint x: 126, endPoint y: 241, distance: 118.5
click at [126, 241] on div "1p Zemteksts ir vārdos neizteikts saturs teksts, kas ir iekavās atsauce" at bounding box center [246, 211] width 388 height 122
click at [180, 193] on p "vārdos neizteikts saturs" at bounding box center [245, 198] width 366 height 11
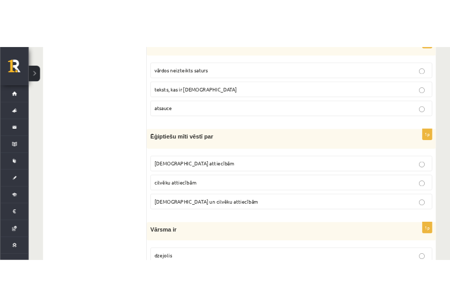
scroll to position [2530, 0]
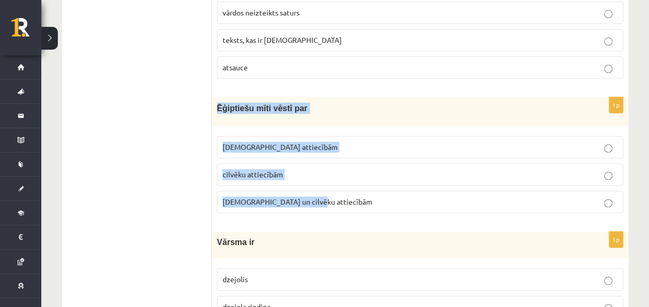
drag, startPoint x: 214, startPoint y: 92, endPoint x: 350, endPoint y: 171, distance: 157.6
click at [350, 171] on div "1p Ēģiptiešu mīti vēstī par Dievu attiecībām cilvēku attiecībām Dievu un cilvēk…" at bounding box center [420, 158] width 417 height 123
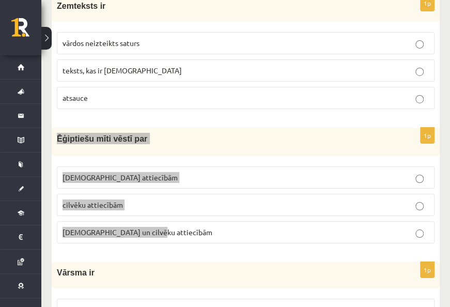
scroll to position [2479, 0]
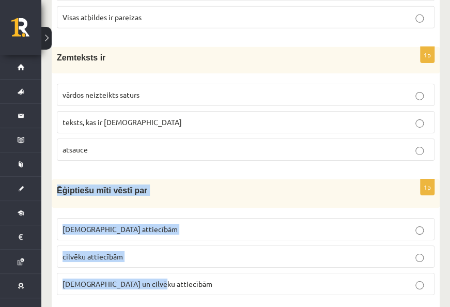
click at [165, 278] on p "Dievu un cilvēku attiecībām" at bounding box center [245, 283] width 366 height 11
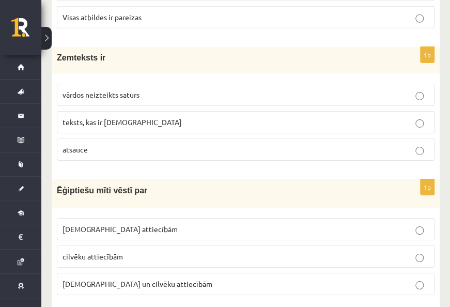
scroll to position [2633, 0]
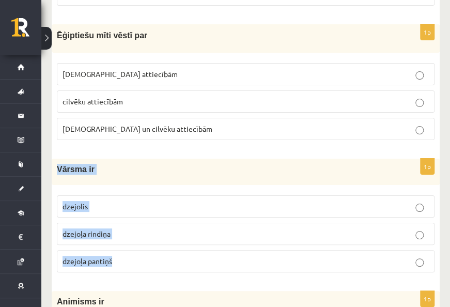
drag, startPoint x: 58, startPoint y: 151, endPoint x: 145, endPoint y: 240, distance: 124.2
click at [145, 240] on div "1p Vārsma ir dzejolis dzejoļa rindiņa dzejoļa pantiņš" at bounding box center [246, 220] width 388 height 122
click at [235, 228] on p "dzejoļa rindiņa" at bounding box center [245, 233] width 366 height 11
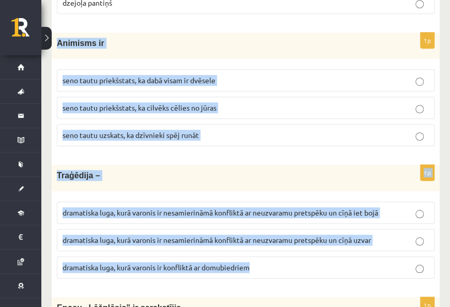
scroll to position [2943, 0]
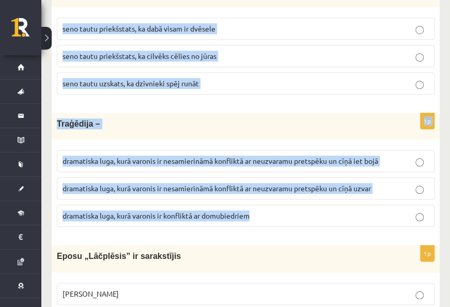
drag, startPoint x: 57, startPoint y: 175, endPoint x: 290, endPoint y: 199, distance: 234.6
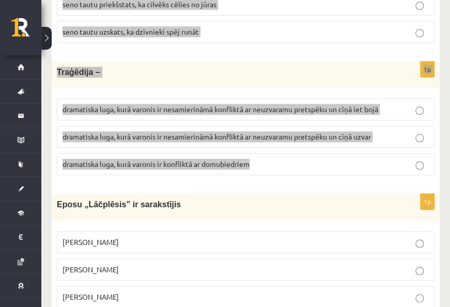
scroll to position [3047, 0]
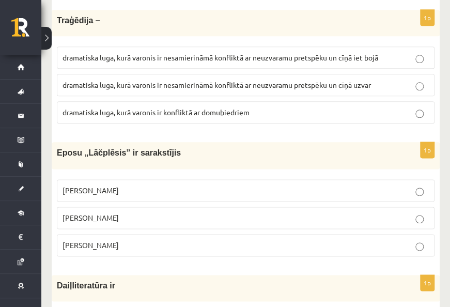
click at [310, 212] on p "Andrejs Pumpurs" at bounding box center [245, 217] width 366 height 11
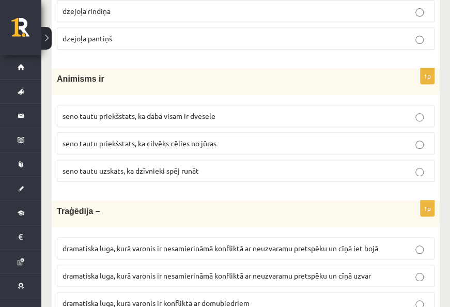
scroll to position [2840, 0]
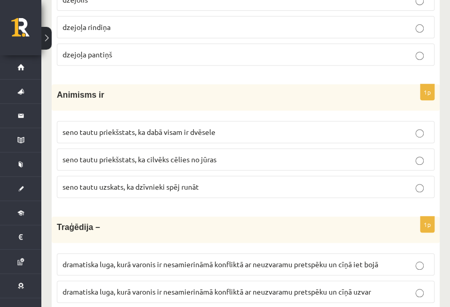
click at [296, 127] on p "seno tautu priekšstats, ka dabā visam ir dvēsele" at bounding box center [245, 132] width 366 height 11
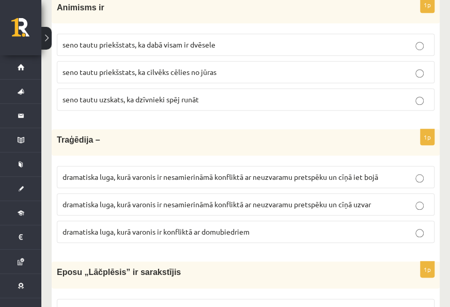
scroll to position [2943, 0]
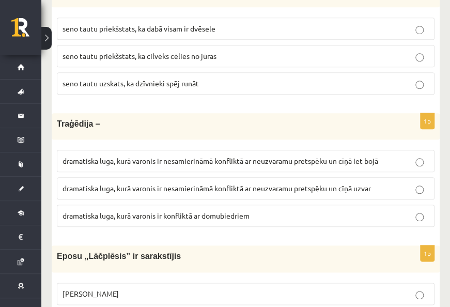
click at [289, 156] on span "dramatiska luga, kurā varonis ir nesamierināmā konfliktā ar neuzvaramu pretspēk…" at bounding box center [220, 160] width 316 height 9
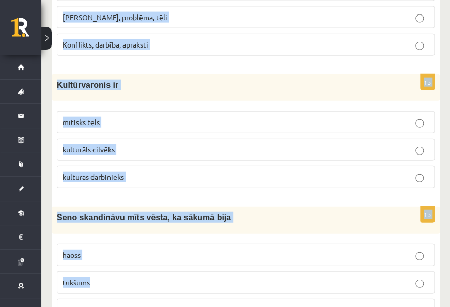
scroll to position [3563, 0]
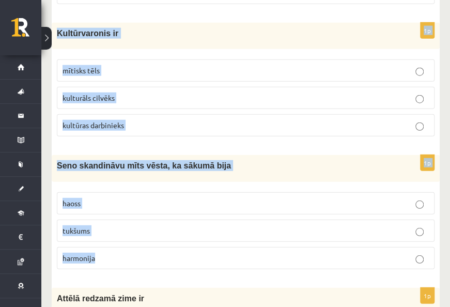
drag, startPoint x: 56, startPoint y: 161, endPoint x: 192, endPoint y: 241, distance: 156.9
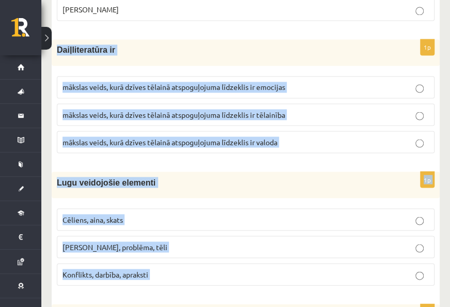
scroll to position [3305, 0]
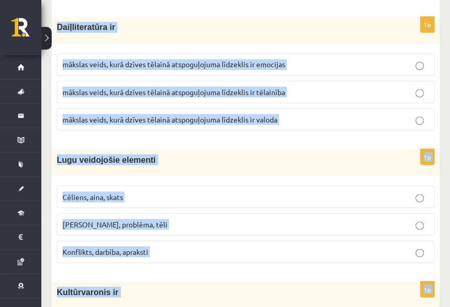
click at [313, 191] on p "Cēliens, aina, skats" at bounding box center [245, 196] width 366 height 11
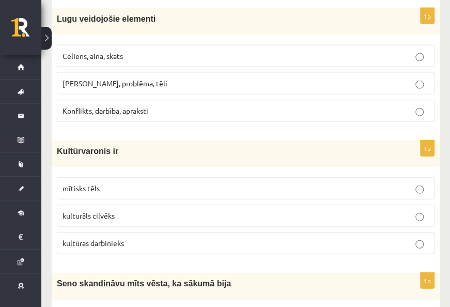
scroll to position [3460, 0]
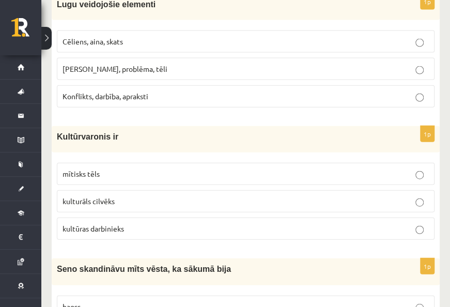
click at [358, 157] on fieldset "mītisks tēls kulturāls cilvēks kultūras darbinieks" at bounding box center [245, 199] width 377 height 85
click at [365, 168] on p "mītisks tēls" at bounding box center [245, 173] width 366 height 11
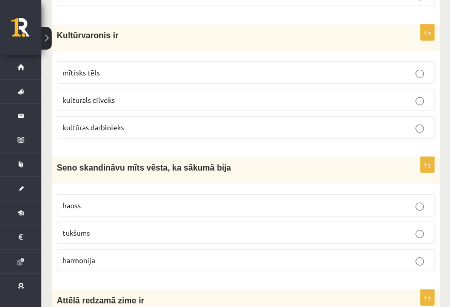
scroll to position [3563, 0]
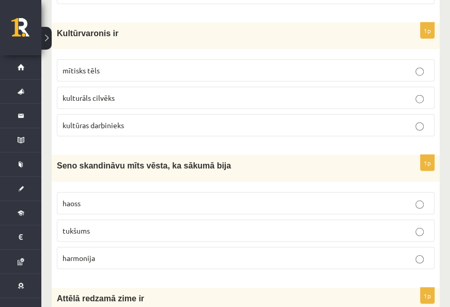
click at [249, 214] on fieldset "haoss tukšums harmonija" at bounding box center [245, 229] width 377 height 85
click at [256, 225] on p "tukšums" at bounding box center [245, 230] width 366 height 11
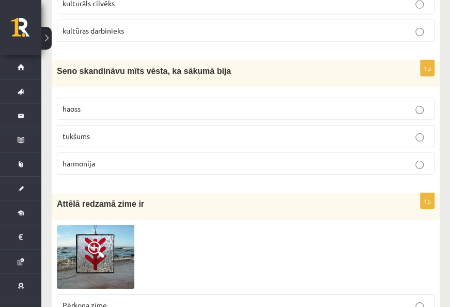
scroll to position [3718, 0]
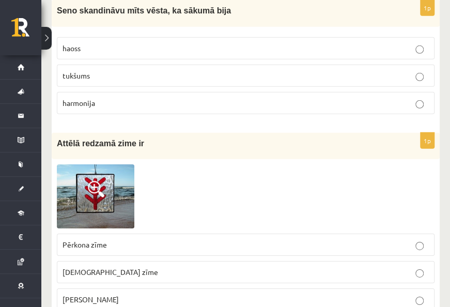
click at [102, 294] on span "Laimas slotiņa" at bounding box center [90, 298] width 56 height 9
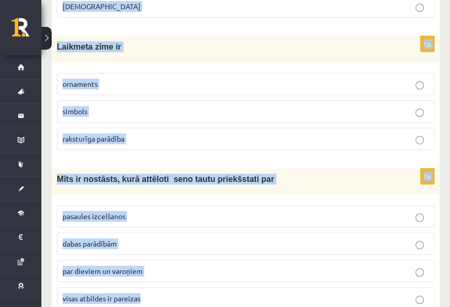
scroll to position [4147, 0]
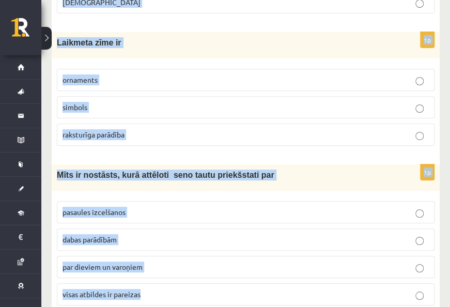
drag, startPoint x: 56, startPoint y: 154, endPoint x: 233, endPoint y: 274, distance: 214.0
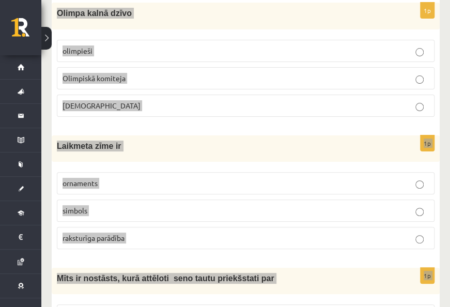
scroll to position [3993, 0]
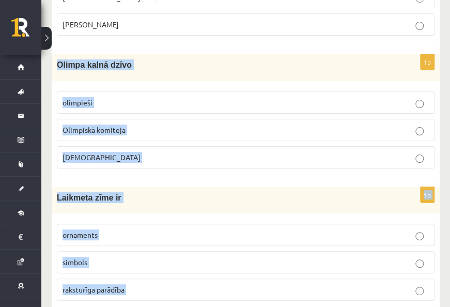
click at [248, 146] on label "Dievi" at bounding box center [245, 157] width 377 height 22
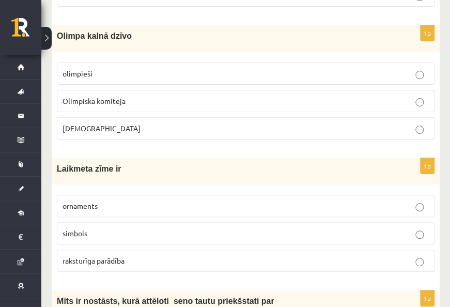
scroll to position [4044, 0]
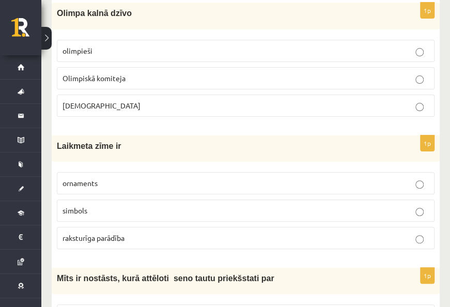
click at [395, 227] on label "raksturīga parādība" at bounding box center [245, 238] width 377 height 22
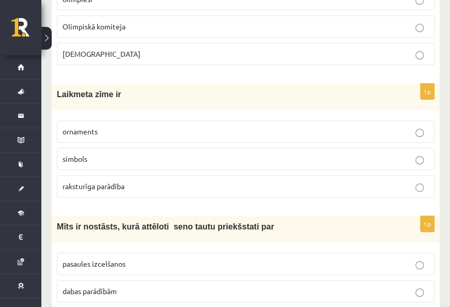
scroll to position [4147, 0]
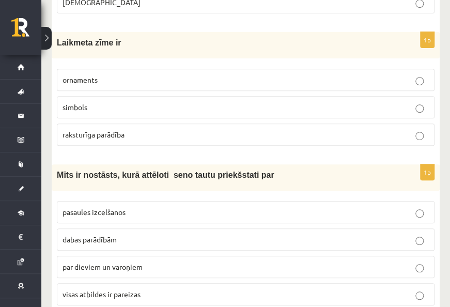
click at [356, 207] on p "pasaules izcelšanos" at bounding box center [245, 212] width 366 height 11
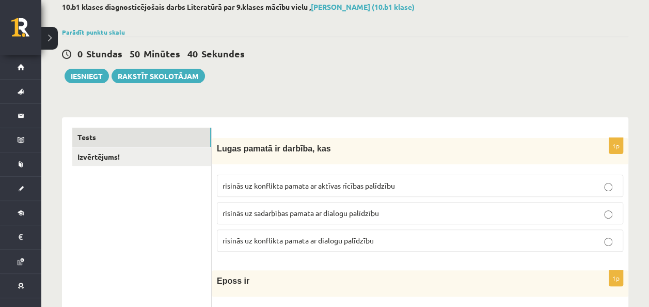
scroll to position [0, 0]
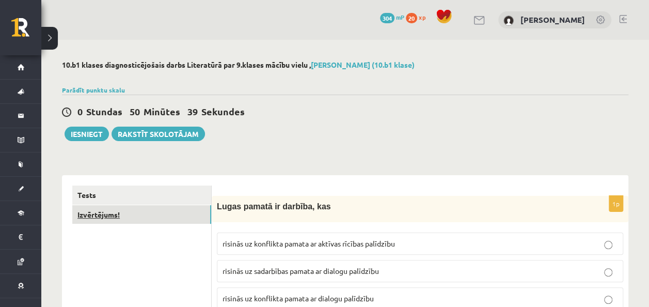
click at [182, 215] on link "Izvērtējums!" at bounding box center [141, 214] width 139 height 19
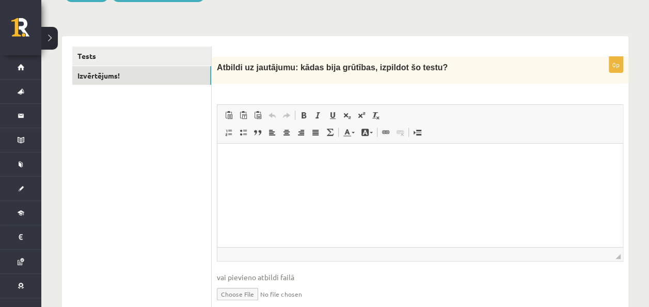
scroll to position [155, 0]
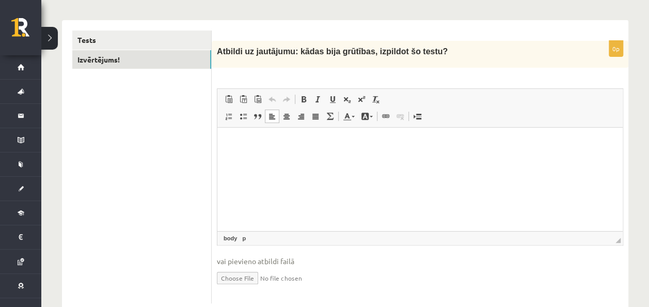
click at [279, 159] on html at bounding box center [419, 143] width 405 height 31
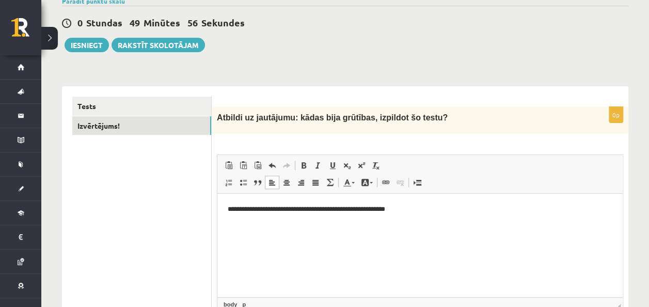
scroll to position [52, 0]
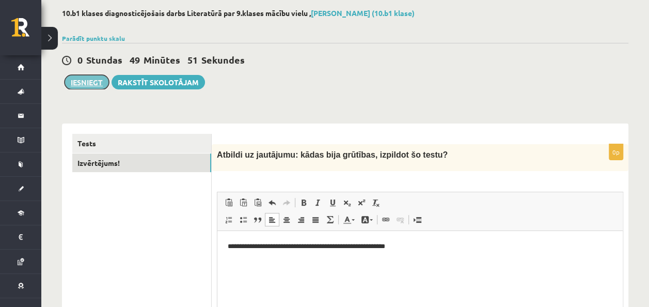
click at [93, 78] on button "Iesniegt" at bounding box center [87, 82] width 44 height 14
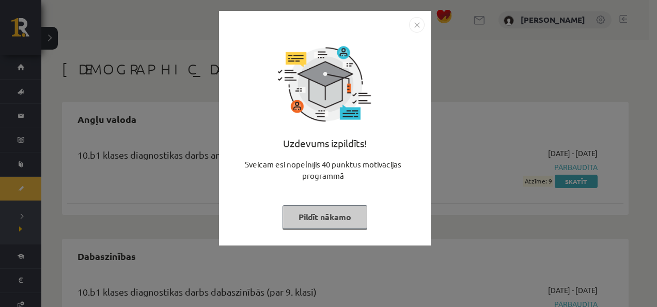
click at [335, 216] on button "Pildīt nākamo" at bounding box center [324, 217] width 85 height 24
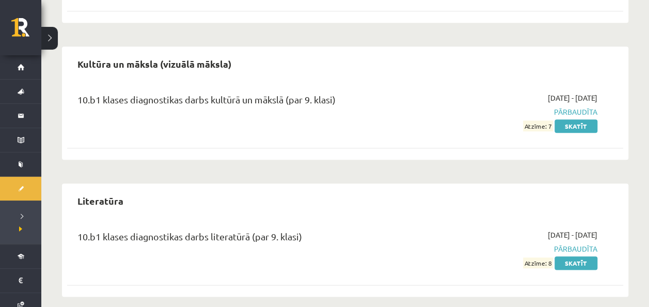
scroll to position [475, 0]
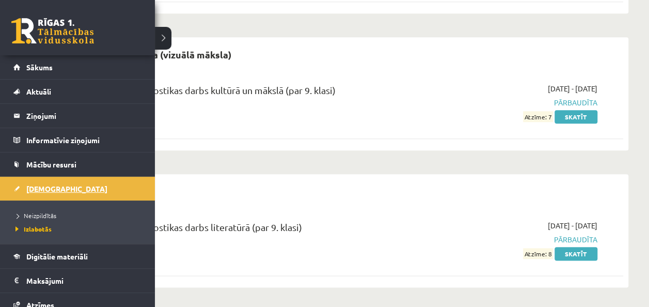
click at [45, 187] on span "[DEMOGRAPHIC_DATA]" at bounding box center [66, 188] width 81 height 9
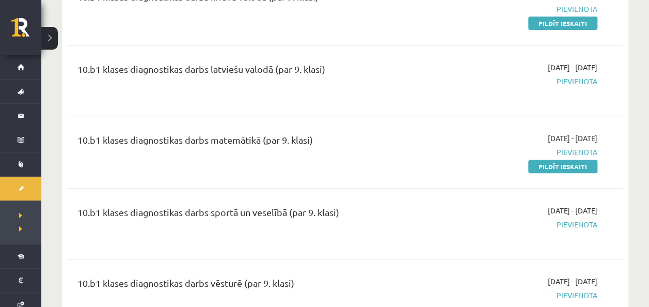
scroll to position [155, 0]
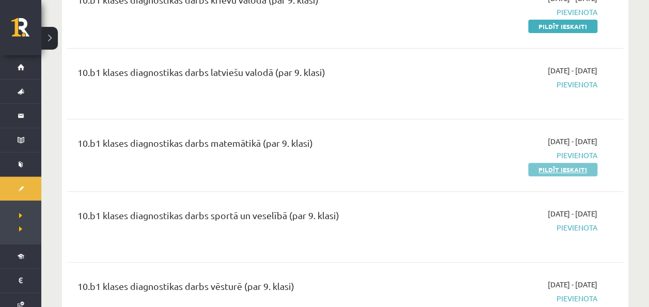
click at [548, 172] on link "Pildīt ieskaiti" at bounding box center [562, 169] width 69 height 13
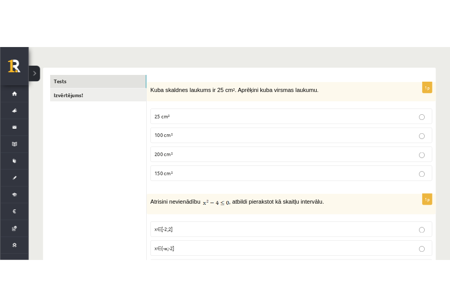
scroll to position [155, 0]
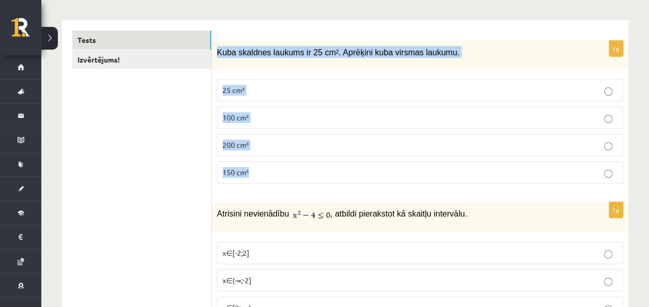
drag, startPoint x: 218, startPoint y: 52, endPoint x: 329, endPoint y: 179, distance: 168.7
click at [329, 179] on div "1p Kuba skaldnes laukums ir 25 cm 2 . Aprēķini kuba virsmas laukumu. 25 cm² 100…" at bounding box center [420, 116] width 417 height 151
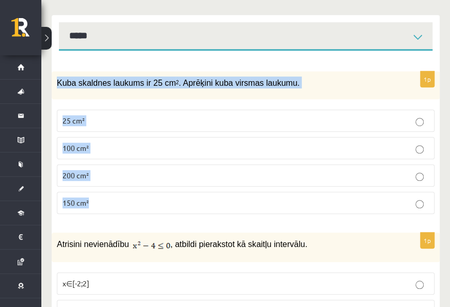
click at [220, 203] on p "150 cm²" at bounding box center [245, 202] width 366 height 11
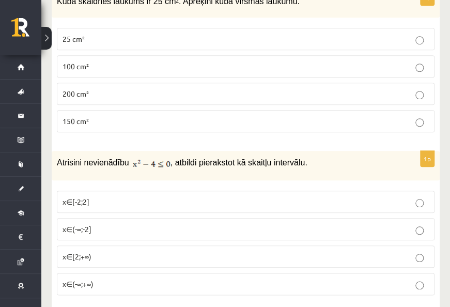
scroll to position [258, 0]
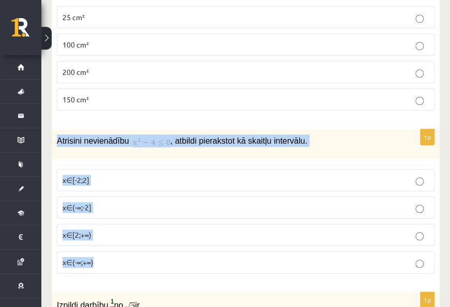
drag, startPoint x: 59, startPoint y: 138, endPoint x: 160, endPoint y: 265, distance: 162.4
click at [160, 265] on div "1p Atrisini nevienādību , atbildi pierakstot kā skaitļu intervālu. x∈[-2;2] x∈(…" at bounding box center [246, 205] width 388 height 152
click at [264, 188] on label "x∈[-2;2]" at bounding box center [245, 180] width 377 height 22
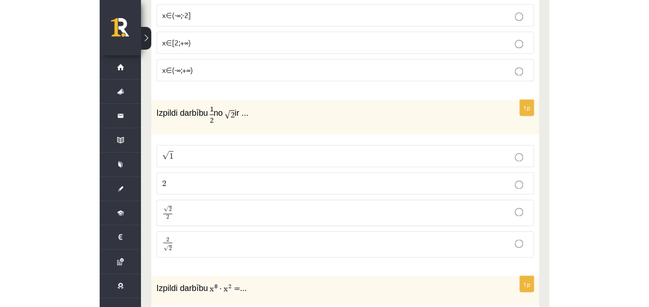
scroll to position [465, 0]
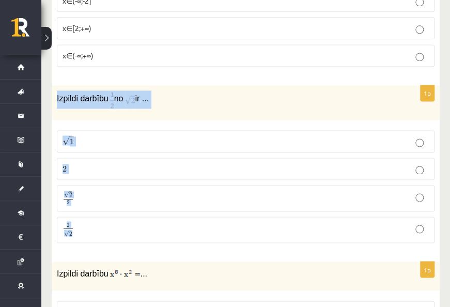
drag, startPoint x: 53, startPoint y: 97, endPoint x: 126, endPoint y: 231, distance: 153.2
click at [126, 231] on div "1p Izpildi darbību no ir ... √ 1 1 2 2 √ 2 2 2 2 2 √ 2 2 2" at bounding box center [246, 168] width 388 height 166
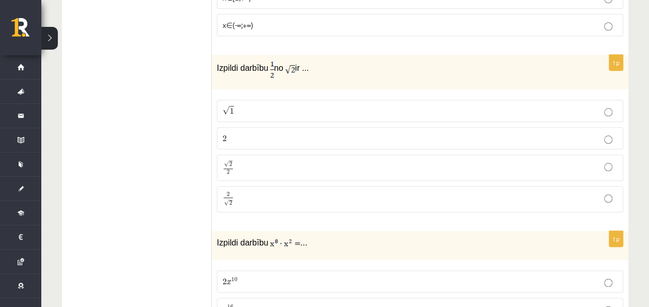
click at [273, 161] on p "√ 2 2 2 2" at bounding box center [420, 167] width 395 height 15
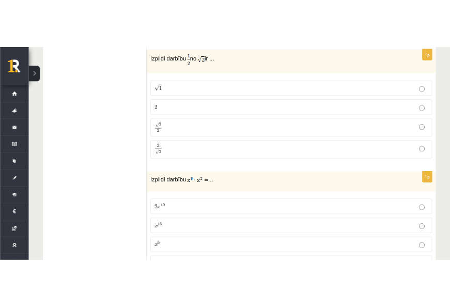
scroll to position [568, 0]
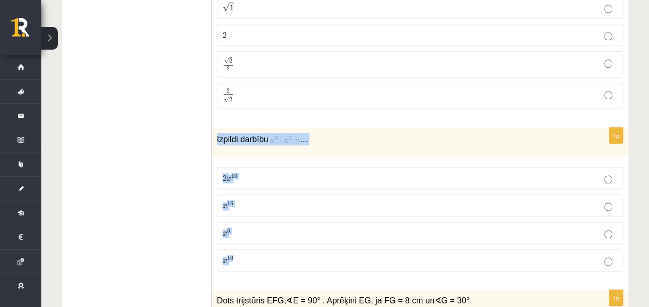
drag, startPoint x: 215, startPoint y: 133, endPoint x: 293, endPoint y: 250, distance: 141.1
click at [293, 250] on div "1p Izpildi darbību ... 2 x 10 2 x 10 x 16 x 16 x 6 x 6 x 10 x 10" at bounding box center [420, 204] width 417 height 152
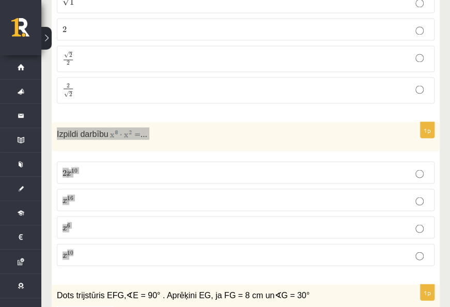
scroll to position [620, 0]
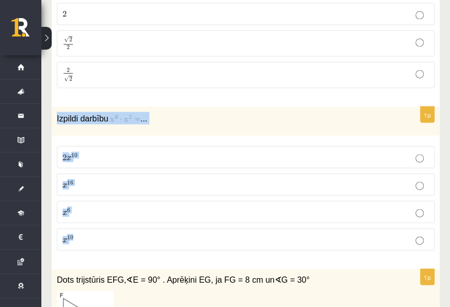
click at [283, 112] on p "Izpildi darbību ..." at bounding box center [220, 118] width 326 height 12
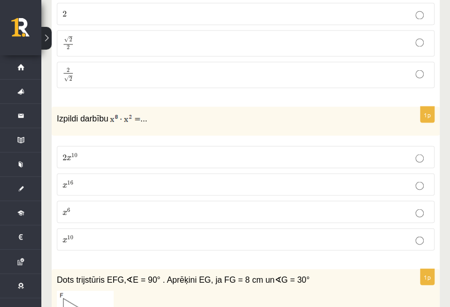
click at [291, 153] on p "2 x 10 2 x 10" at bounding box center [245, 156] width 366 height 11
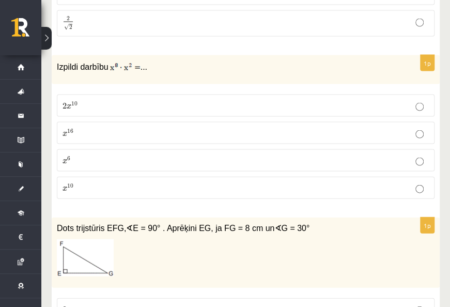
scroll to position [723, 0]
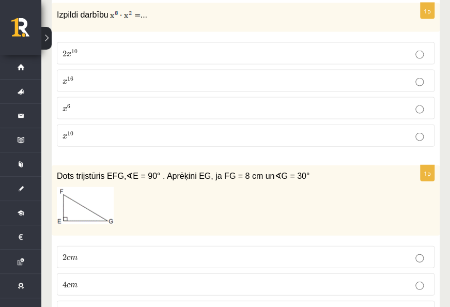
click at [121, 130] on p "x 10 x 10" at bounding box center [245, 135] width 366 height 11
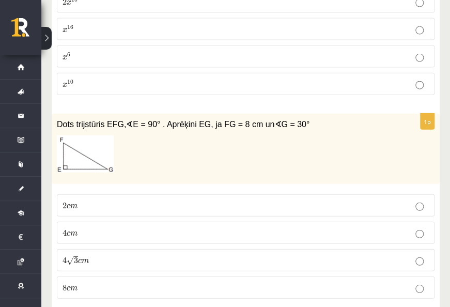
scroll to position [826, 0]
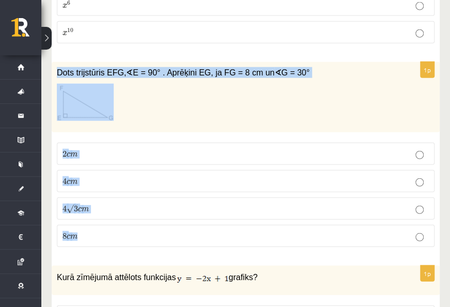
drag, startPoint x: 56, startPoint y: 63, endPoint x: 222, endPoint y: 235, distance: 238.5
click at [222, 235] on div "1p Dots trijstūris EFG, ∢ E = 90° . Aprēķini EG, ja FG = 8 cm un ∢ G = 30° 2 c …" at bounding box center [246, 159] width 388 height 194
click at [139, 170] on label "4 c m 4 c m" at bounding box center [245, 181] width 377 height 22
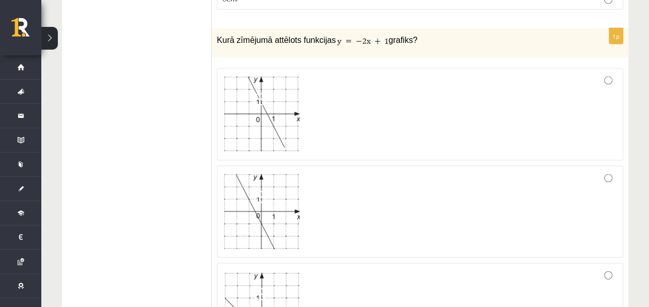
scroll to position [1084, 0]
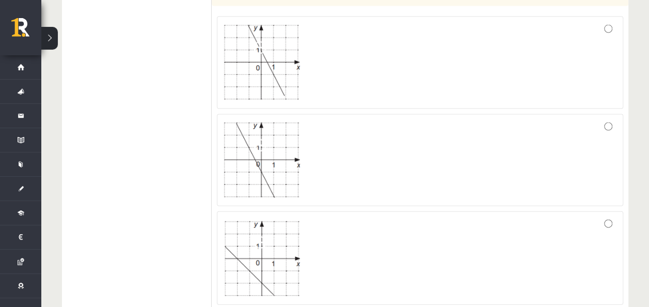
click at [296, 53] on img at bounding box center [261, 63] width 77 height 76
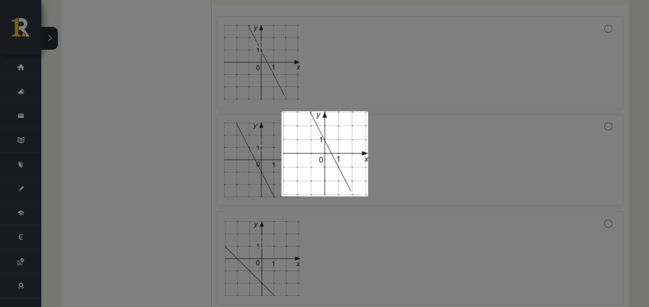
click at [468, 59] on div at bounding box center [324, 153] width 649 height 307
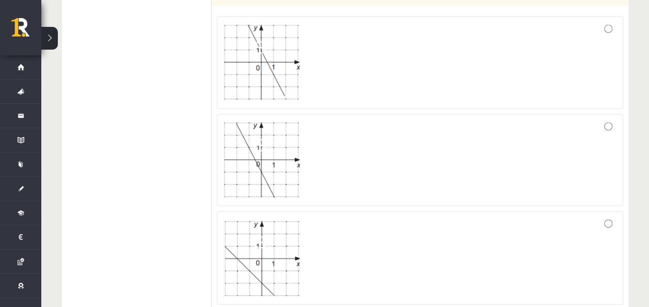
click at [572, 25] on div at bounding box center [420, 62] width 395 height 81
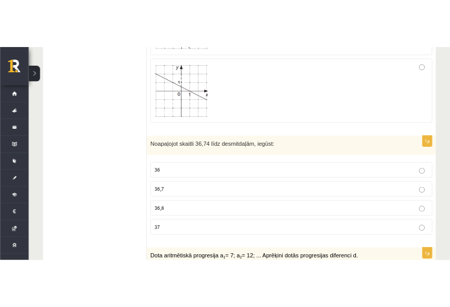
scroll to position [1394, 0]
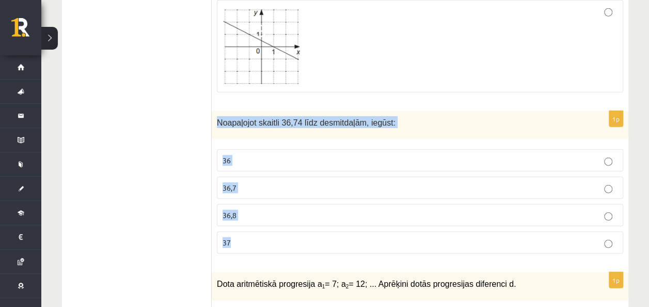
drag, startPoint x: 216, startPoint y: 113, endPoint x: 313, endPoint y: 234, distance: 155.8
click at [313, 234] on div "1p Noapaļojot skaitli 36,74 līdz desmitdaļām, iegūst: 36 36,7 36,8 37" at bounding box center [420, 186] width 417 height 151
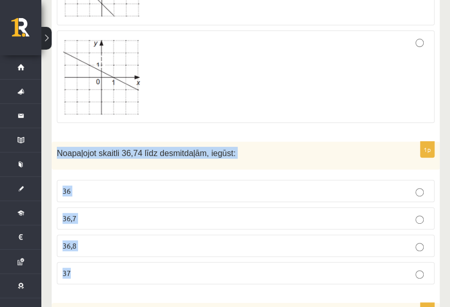
click at [222, 213] on p "36,7" at bounding box center [245, 218] width 366 height 11
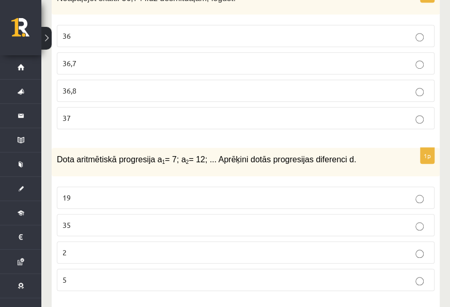
scroll to position [1601, 0]
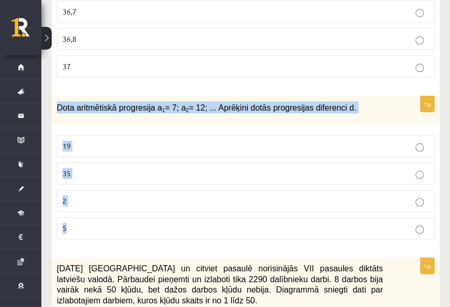
drag, startPoint x: 57, startPoint y: 95, endPoint x: 225, endPoint y: 217, distance: 207.0
click at [225, 217] on div "1p Dota aritmētiskā progresija a 1 = 7; a 2 = 12; ... Aprēķini dotās progresija…" at bounding box center [246, 171] width 388 height 151
drag, startPoint x: 225, startPoint y: 217, endPoint x: 242, endPoint y: 80, distance: 138.5
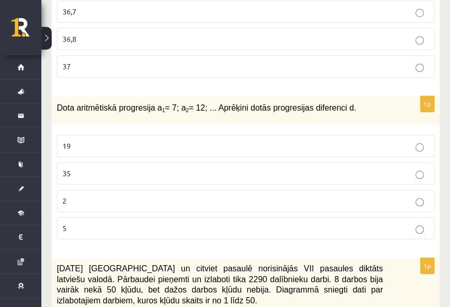
click at [409, 221] on label "5" at bounding box center [245, 228] width 377 height 22
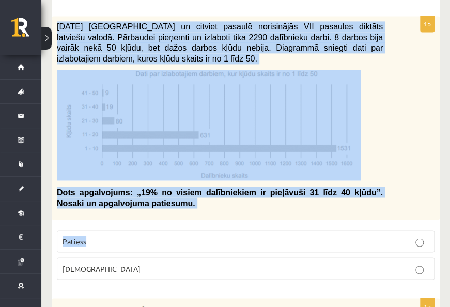
scroll to position [1859, 0]
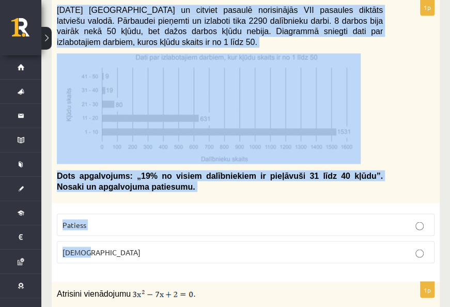
drag, startPoint x: 60, startPoint y: 102, endPoint x: 280, endPoint y: 238, distance: 258.7
click at [280, 238] on div "1p 2021. gada 27. novembrī Latvijā un citviet pasaulē norisinājās VII pasaules …" at bounding box center [246, 135] width 388 height 272
click at [175, 177] on p "Dots apgalvojums: „19% no visiem dalībniekiem ir pieļāvuši 31 līdz 40 kļūdu”. N…" at bounding box center [220, 180] width 326 height 21
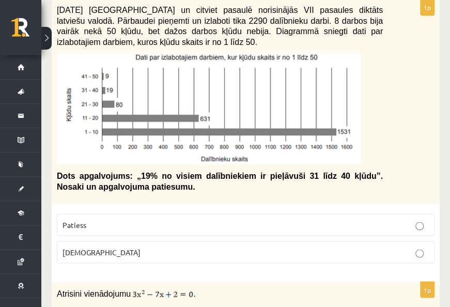
click at [185, 246] on p "Aplams" at bounding box center [245, 251] width 366 height 11
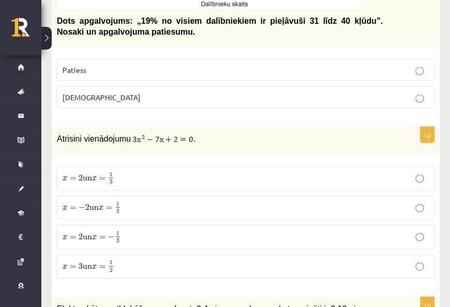
scroll to position [2065, 0]
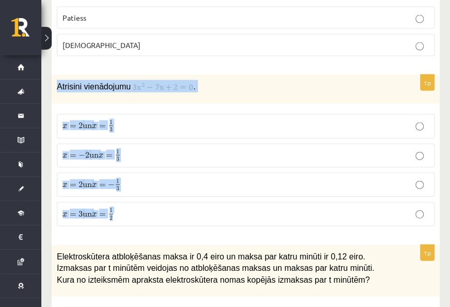
drag, startPoint x: 57, startPoint y: 72, endPoint x: 196, endPoint y: 205, distance: 192.5
click at [196, 205] on div "1p Atrisini vienādojumu . x = 2 un x = 1 3 x = 2 un x = 1 3 x = − 2 un x = 1 3 …" at bounding box center [246, 155] width 388 height 160
click at [296, 120] on p "x = 2 un x = 1 3 x = 2 un x = 1 3" at bounding box center [245, 126] width 366 height 13
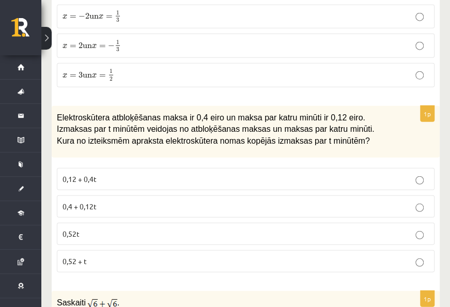
scroll to position [2220, 0]
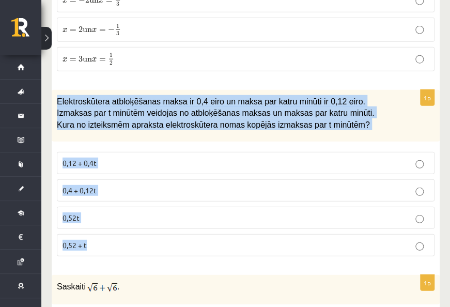
drag, startPoint x: 57, startPoint y: 84, endPoint x: 180, endPoint y: 230, distance: 190.5
click at [180, 230] on div "1p Elektroskūtera atbloķēšanas maksa ir 0,4 eiro un maksa par katru minūti ir 0…" at bounding box center [246, 177] width 388 height 175
click at [301, 185] on p "0,4 + 0,12t" at bounding box center [245, 190] width 366 height 11
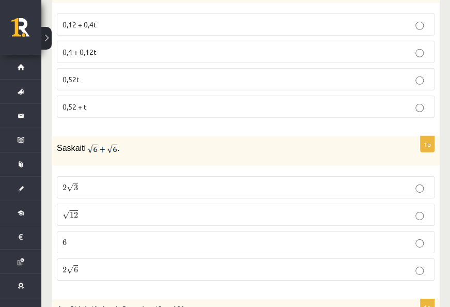
scroll to position [2375, 0]
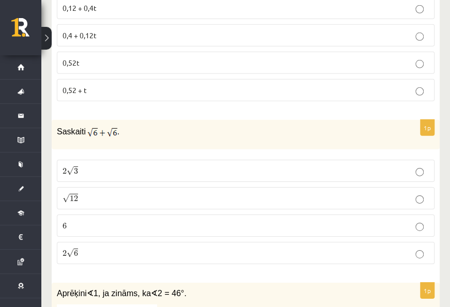
click at [149, 245] on fieldset "2 √ 3 2 3 √ 12 12 6 6 2 √ 6 2 6" at bounding box center [245, 210] width 377 height 113
click at [156, 247] on p "2 √ 6 2 6" at bounding box center [245, 252] width 366 height 11
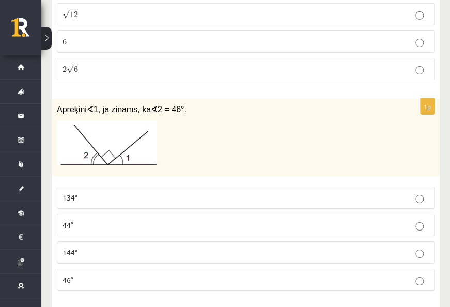
scroll to position [2582, 0]
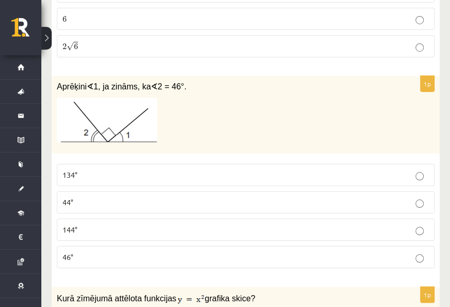
click at [202, 193] on label "44°" at bounding box center [245, 202] width 377 height 22
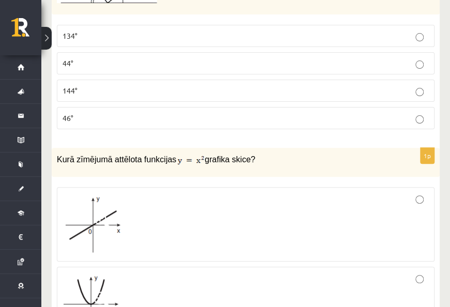
scroll to position [2737, 0]
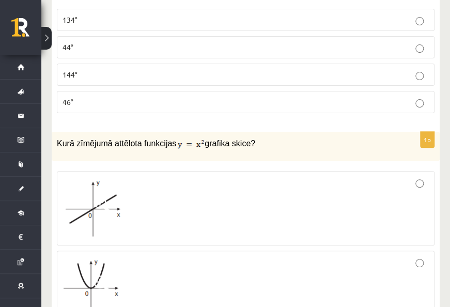
click at [198, 188] on div at bounding box center [245, 208] width 366 height 63
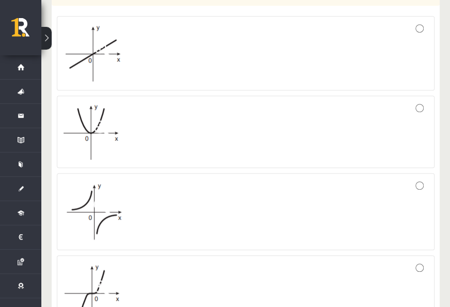
click at [240, 123] on div at bounding box center [245, 131] width 366 height 61
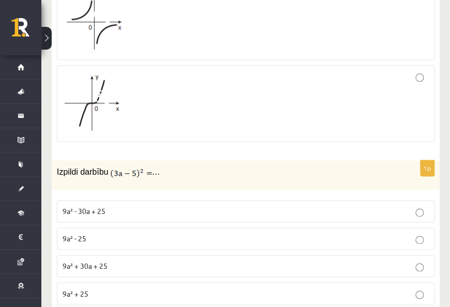
scroll to position [3098, 0]
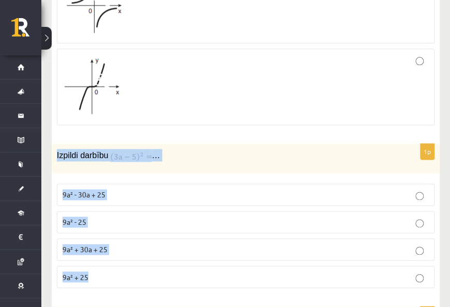
drag, startPoint x: 58, startPoint y: 137, endPoint x: 141, endPoint y: 252, distance: 142.3
click at [141, 252] on div "1p Izpildi darbību … 9a² - 30a + 25 9a² - 25 9a² + 30a + 25 9a² + 25" at bounding box center [246, 220] width 388 height 152
click at [335, 178] on fieldset "9a² - 30a + 25 9a² - 25 9a² + 30a + 25 9a² + 25" at bounding box center [245, 234] width 377 height 113
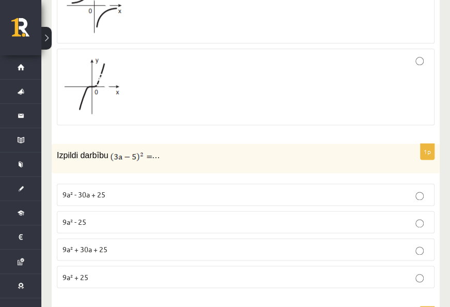
click at [336, 189] on p "9a² - 30a + 25" at bounding box center [245, 194] width 366 height 11
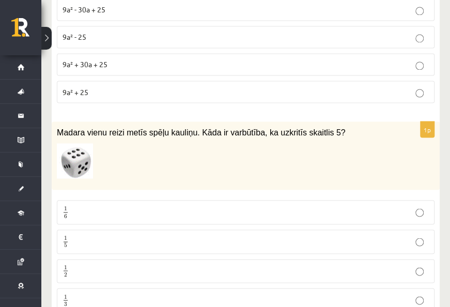
scroll to position [3305, 0]
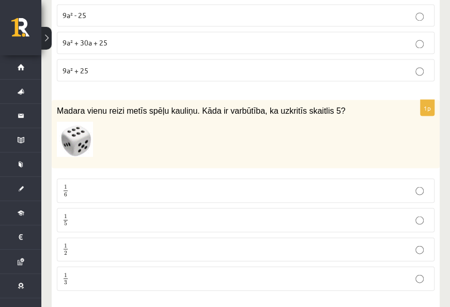
click at [327, 184] on p "1 6 1 6" at bounding box center [245, 190] width 366 height 13
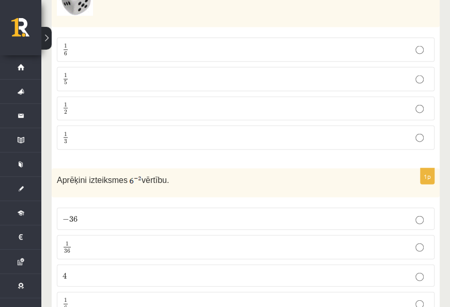
scroll to position [3460, 0]
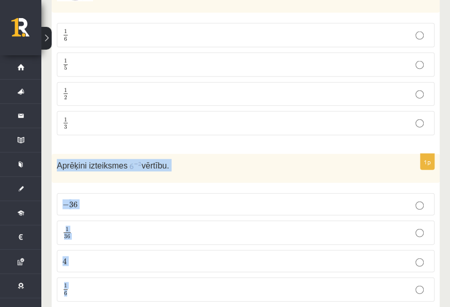
drag, startPoint x: 57, startPoint y: 137, endPoint x: 170, endPoint y: 260, distance: 167.0
click at [170, 260] on div "1p Aprēķini izteiksmes vērtību. − 36 − 36 1 36 1 36 4 4 1 6 1 6" at bounding box center [246, 232] width 388 height 156
click at [229, 154] on div "Aprēķini izteiksmes vērtību." at bounding box center [246, 168] width 388 height 29
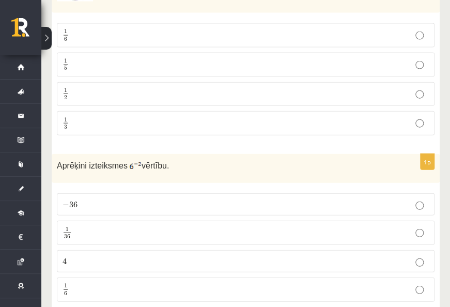
click at [169, 226] on p "1 36 1 36" at bounding box center [245, 232] width 366 height 13
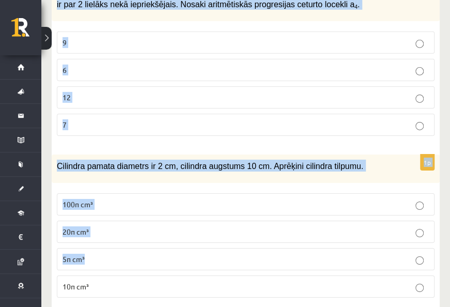
scroll to position [3821, 0]
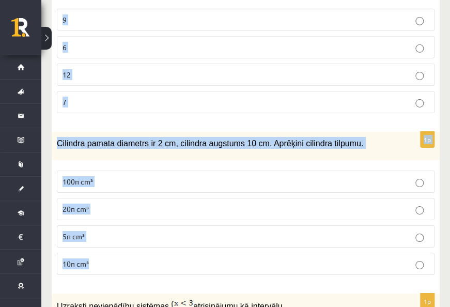
drag, startPoint x: 55, startPoint y: 148, endPoint x: 280, endPoint y: 225, distance: 238.4
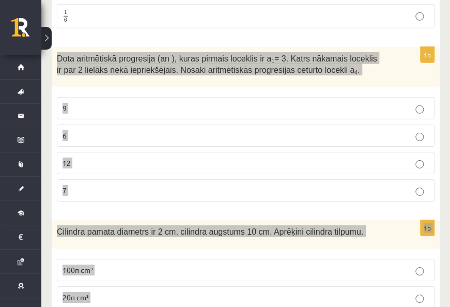
scroll to position [3718, 0]
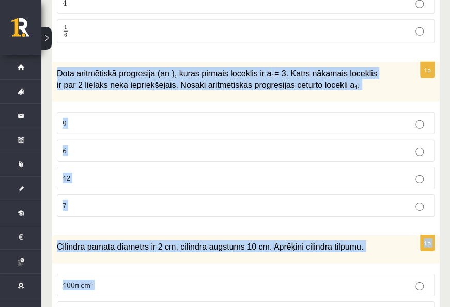
click at [201, 118] on p "9" at bounding box center [245, 123] width 366 height 11
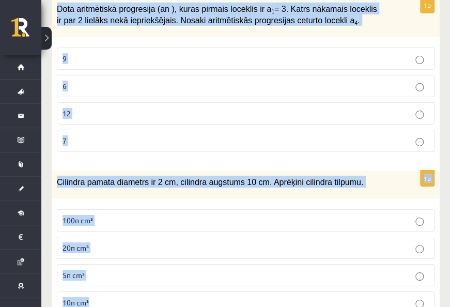
scroll to position [3821, 0]
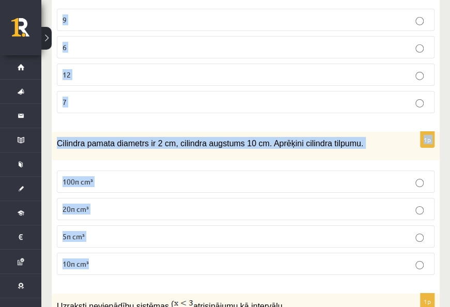
click at [294, 176] on p "100π cm³" at bounding box center [245, 181] width 366 height 11
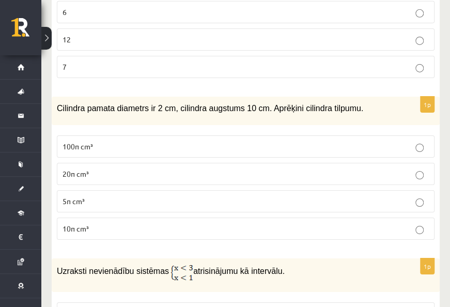
scroll to position [3873, 0]
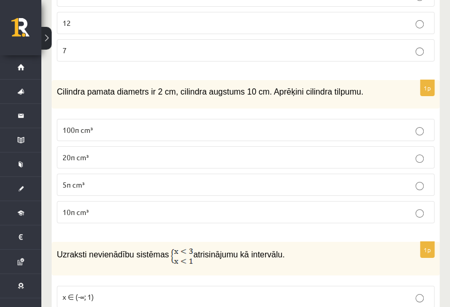
click at [254, 207] on p "10π cm³" at bounding box center [245, 212] width 366 height 11
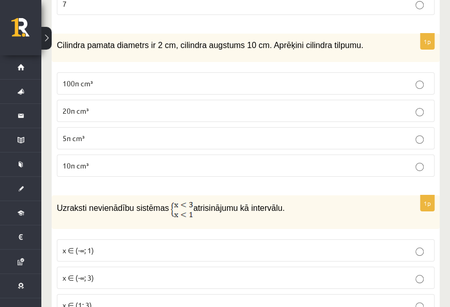
scroll to position [3976, 0]
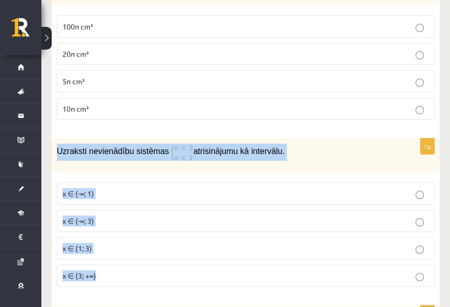
drag, startPoint x: 54, startPoint y: 123, endPoint x: 363, endPoint y: 257, distance: 337.0
click at [363, 257] on div "1p Uzraksti nevienādību sistēmas atrisinājumu kā intervālu. x ∈ (-∞; 1) x ∈ (-∞…" at bounding box center [246, 216] width 388 height 156
click at [195, 144] on p "Uzraksti nevienādību sistēmas atrisinājumu kā intervālu." at bounding box center [220, 152] width 326 height 17
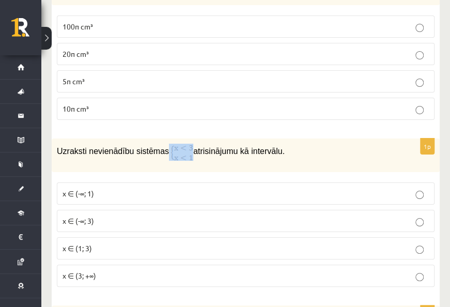
drag, startPoint x: 160, startPoint y: 117, endPoint x: 179, endPoint y: 119, distance: 18.7
click at [179, 144] on p "Uzraksti nevienādību sistēmas atrisinājumu kā intervālu." at bounding box center [220, 152] width 326 height 17
drag, startPoint x: 179, startPoint y: 119, endPoint x: 312, endPoint y: 114, distance: 133.8
click at [312, 144] on p "Uzraksti nevienādību sistēmas atrisinājumu kā intervālu." at bounding box center [220, 152] width 326 height 17
click at [163, 215] on p "x ∈ (-∞; 3)" at bounding box center [245, 220] width 366 height 11
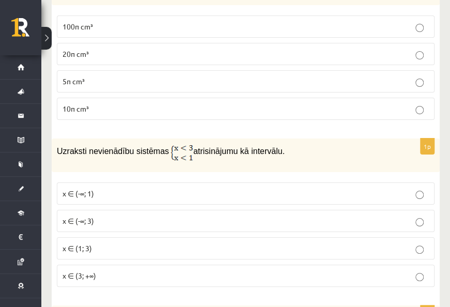
click at [158, 243] on p "x ∈ (1; 3)" at bounding box center [245, 248] width 366 height 11
click at [149, 270] on p "x ∈ (3; +∞)" at bounding box center [245, 275] width 366 height 11
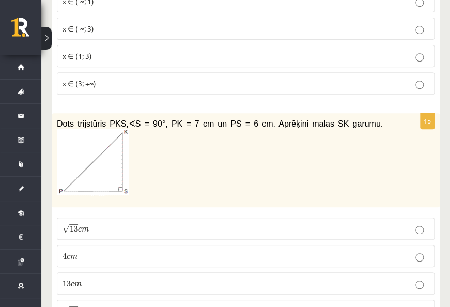
scroll to position [4183, 0]
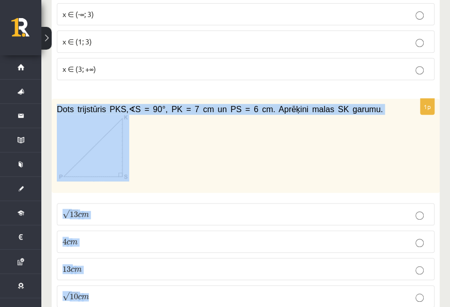
drag, startPoint x: 56, startPoint y: 75, endPoint x: 218, endPoint y: 266, distance: 250.6
click at [218, 266] on div "1p Dots trijstūris PKS, ∢ S = 90°, PK = 7 cm un PS = 6 cm. Aprēķini malas SK ga…" at bounding box center [246, 207] width 388 height 217
click at [279, 209] on p "√ 13 c m 13 c m" at bounding box center [245, 214] width 366 height 11
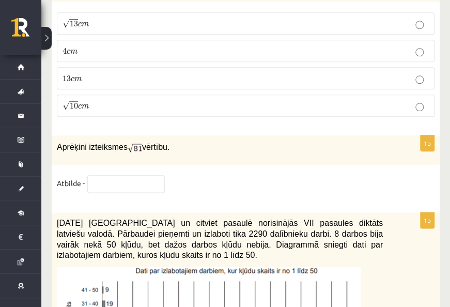
scroll to position [4389, 0]
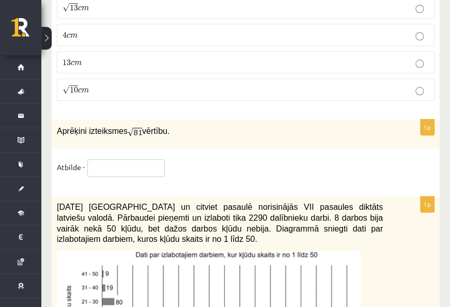
click at [151, 159] on input "text" at bounding box center [125, 168] width 77 height 18
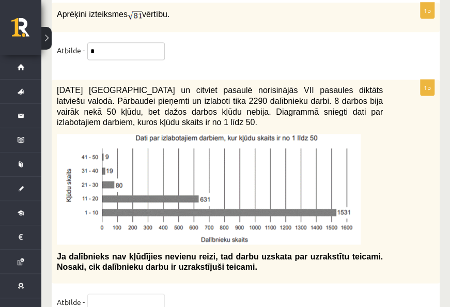
scroll to position [4492, 0]
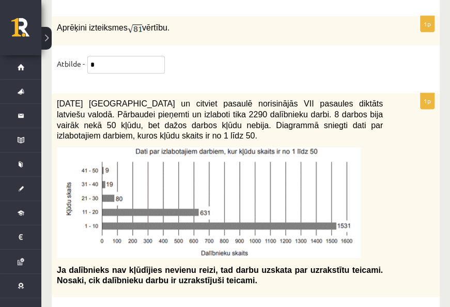
type input "*"
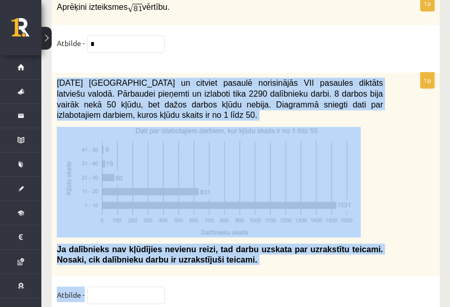
scroll to position [4544, 0]
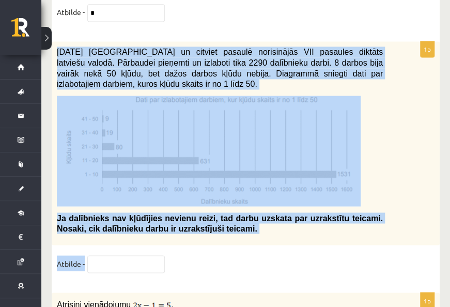
drag, startPoint x: 58, startPoint y: 70, endPoint x: 201, endPoint y: 240, distance: 221.7
click at [201, 240] on div "1p 2021. gada 27. novembrī Latvijā un citviet pasaulē norisinājās VII pasaules …" at bounding box center [246, 161] width 388 height 241
click at [113, 255] on input "text" at bounding box center [125, 264] width 77 height 18
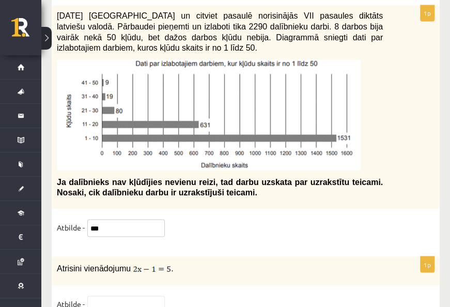
scroll to position [4596, 0]
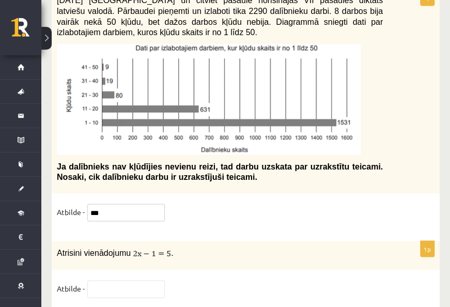
type input "***"
click at [110, 280] on input "text" at bounding box center [125, 289] width 77 height 18
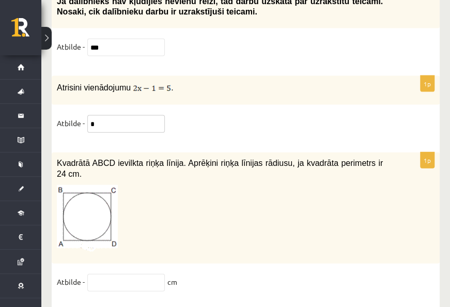
scroll to position [4802, 0]
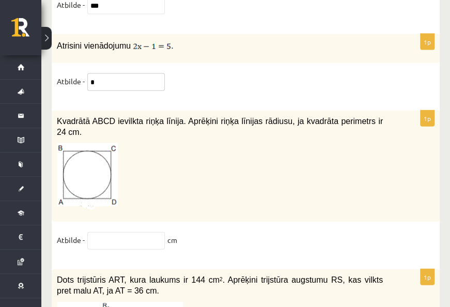
type input "*"
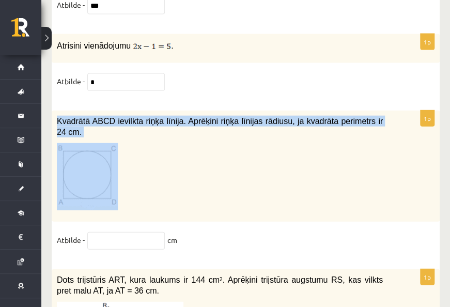
drag, startPoint x: 54, startPoint y: 88, endPoint x: 147, endPoint y: 134, distance: 104.2
click at [147, 134] on div "Kvadrātā ABCD ievilkta riņķa līnija. Aprēķini riņķa līnijas rādiusu, ja kvadrāt…" at bounding box center [246, 166] width 388 height 111
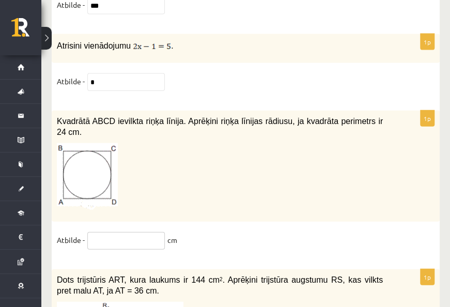
click at [132, 232] on input "text" at bounding box center [125, 241] width 77 height 18
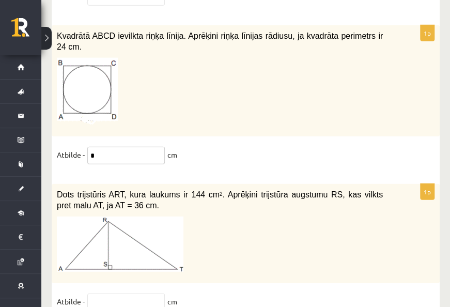
scroll to position [4957, 0]
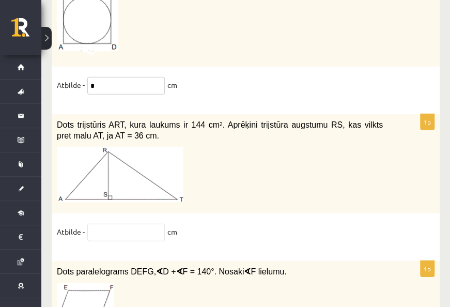
type input "*"
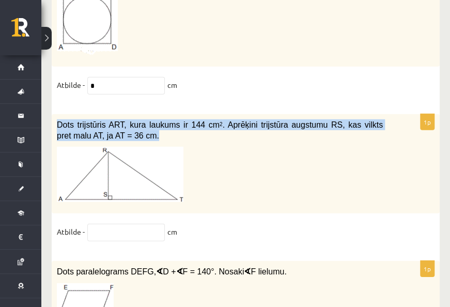
drag, startPoint x: 114, startPoint y: 95, endPoint x: 56, endPoint y: 83, distance: 59.0
click at [56, 114] on div "Dots trijstūris ART, kura laukums ir 144 cm 2 . Aprēķini trijstūra augstumu RS,…" at bounding box center [246, 163] width 388 height 99
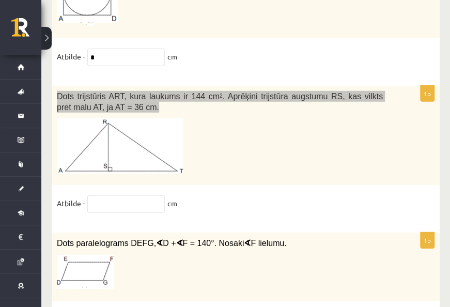
scroll to position [5009, 0]
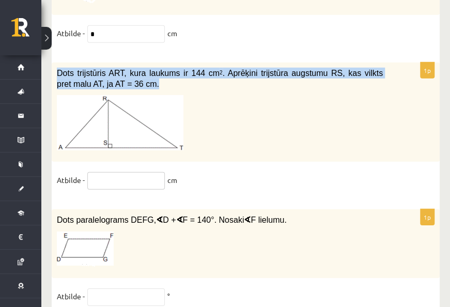
click at [148, 172] on input "text" at bounding box center [125, 181] width 77 height 18
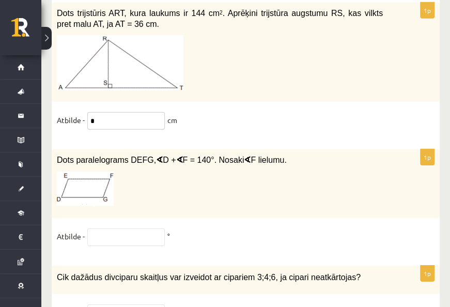
scroll to position [5112, 0]
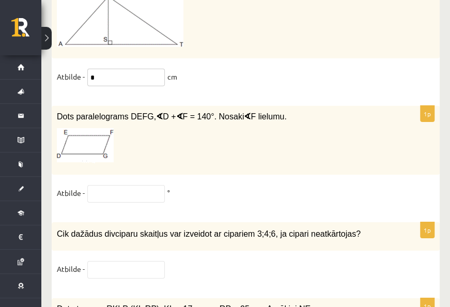
type input "*"
click at [139, 185] on input "text" at bounding box center [125, 194] width 77 height 18
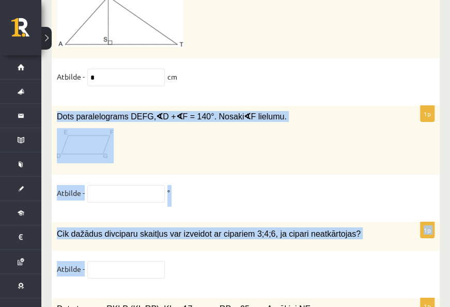
drag, startPoint x: 56, startPoint y: 75, endPoint x: 335, endPoint y: 223, distance: 315.3
click at [103, 185] on input "text" at bounding box center [125, 194] width 77 height 18
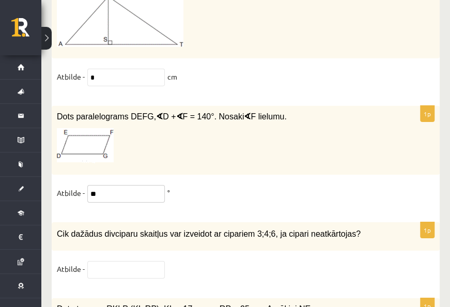
type input "**"
click at [131, 261] on input "text" at bounding box center [125, 270] width 77 height 18
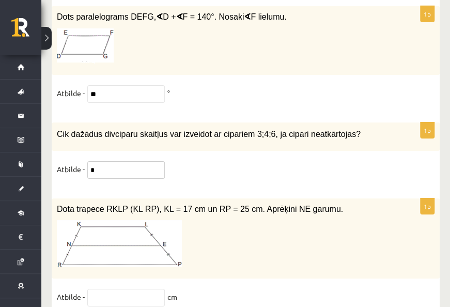
scroll to position [5267, 0]
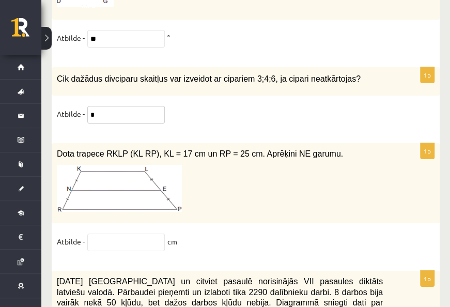
type input "*"
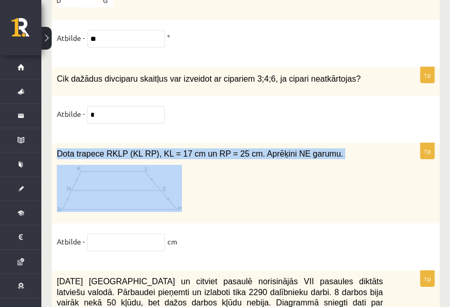
drag, startPoint x: 54, startPoint y: 112, endPoint x: 160, endPoint y: 137, distance: 109.3
click at [160, 143] on div "Dota trapece RKLP (KL RP), KL = 17 cm un RP = 25 cm. Aprēķini NE garumu." at bounding box center [246, 183] width 388 height 81
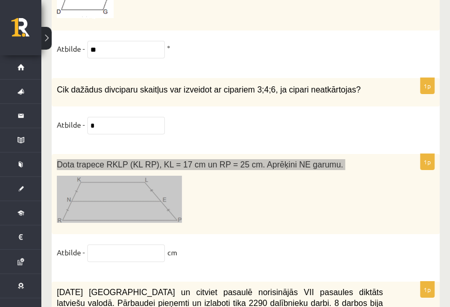
scroll to position [5242, 0]
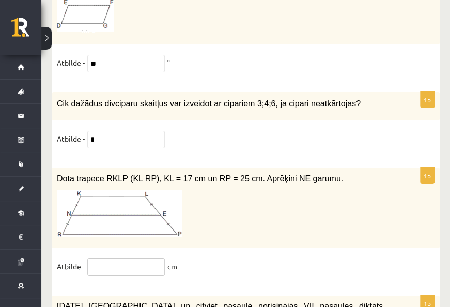
click at [119, 258] on input "text" at bounding box center [125, 267] width 77 height 18
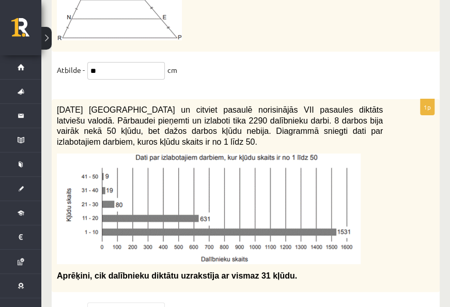
scroll to position [5449, 0]
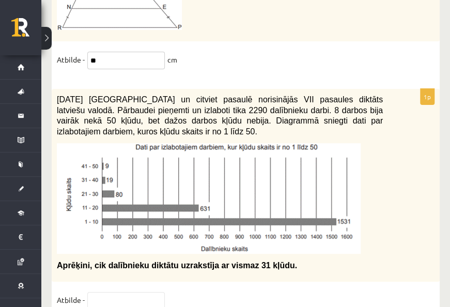
type input "**"
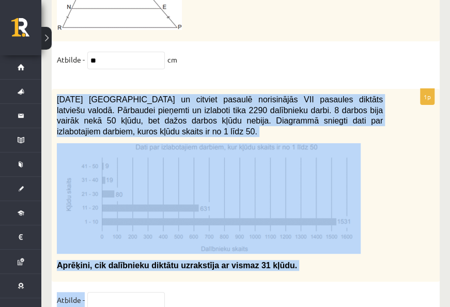
drag, startPoint x: 57, startPoint y: 60, endPoint x: 335, endPoint y: 284, distance: 356.5
click at [129, 292] on input "text" at bounding box center [125, 301] width 77 height 18
click at [125, 292] on input "text" at bounding box center [125, 301] width 77 height 18
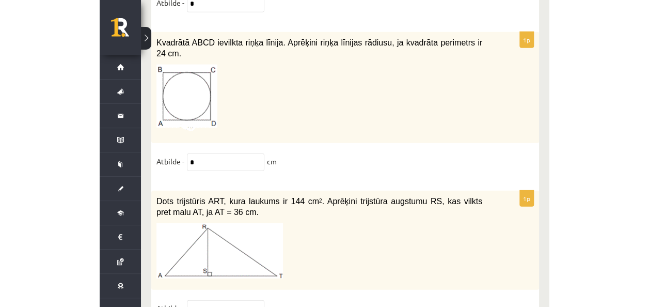
scroll to position [4468, 0]
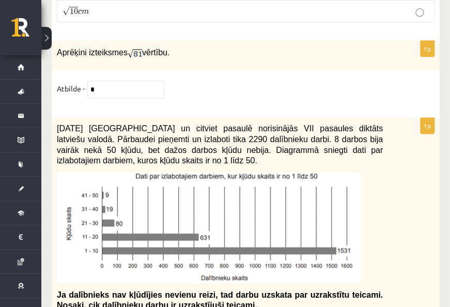
type input "***"
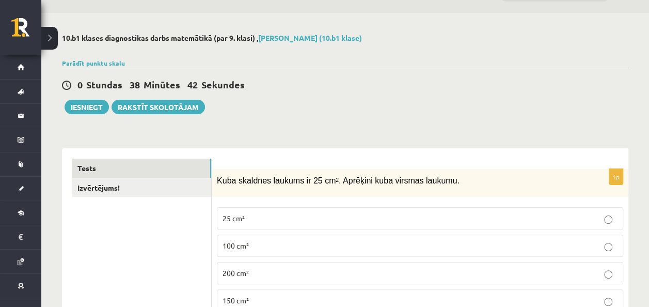
scroll to position [0, 0]
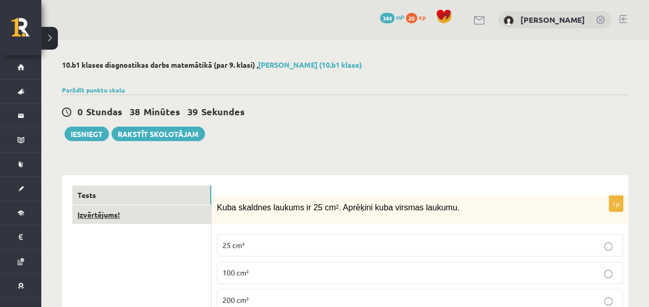
click at [115, 214] on link "Izvērtējums!" at bounding box center [141, 214] width 139 height 19
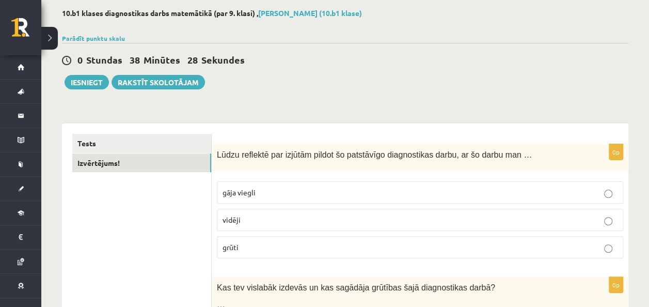
click at [323, 222] on p "vidēji" at bounding box center [420, 219] width 395 height 11
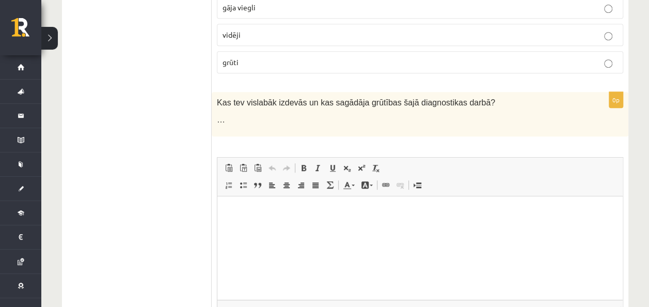
scroll to position [258, 0]
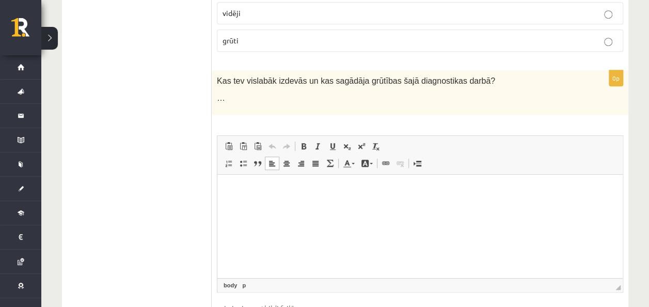
click at [323, 206] on html at bounding box center [419, 189] width 405 height 31
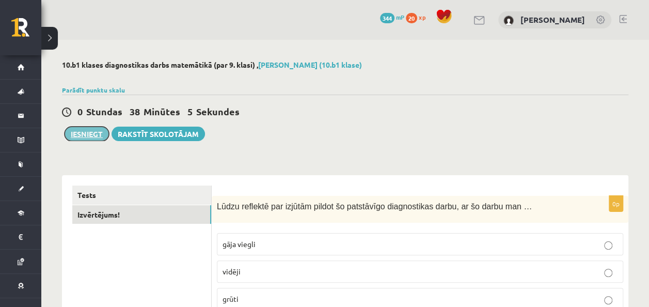
click at [94, 133] on button "Iesniegt" at bounding box center [87, 134] width 44 height 14
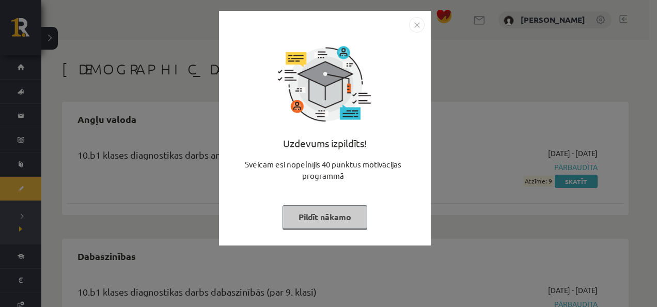
click at [332, 212] on button "Pildīt nākamo" at bounding box center [324, 217] width 85 height 24
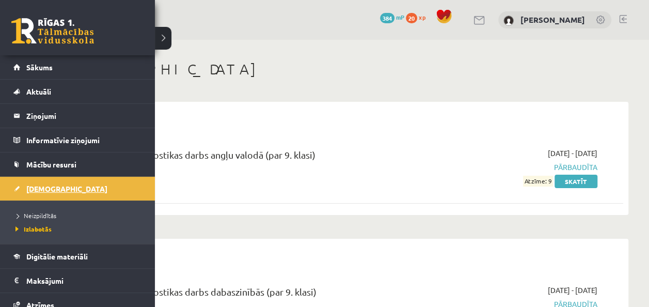
click at [44, 191] on span "[DEMOGRAPHIC_DATA]" at bounding box center [66, 188] width 81 height 9
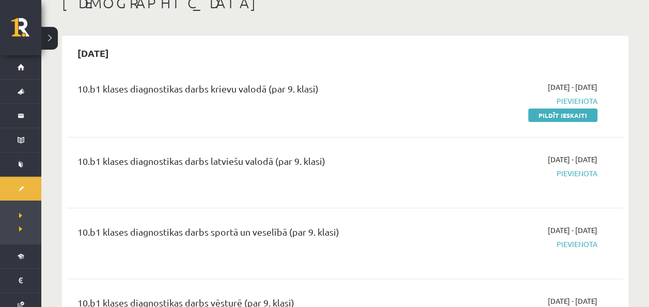
scroll to position [52, 0]
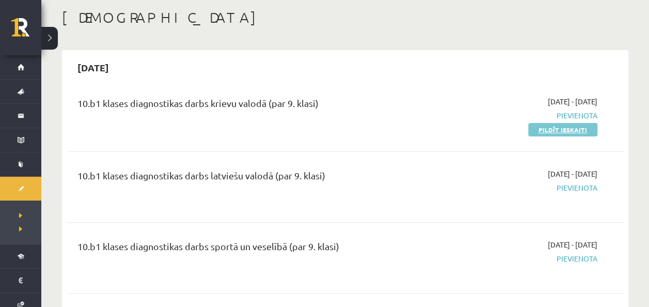
click at [553, 130] on link "Pildīt ieskaiti" at bounding box center [562, 129] width 69 height 13
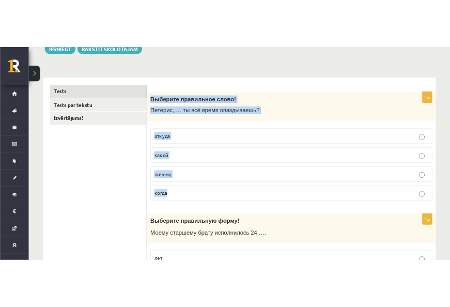
scroll to position [155, 0]
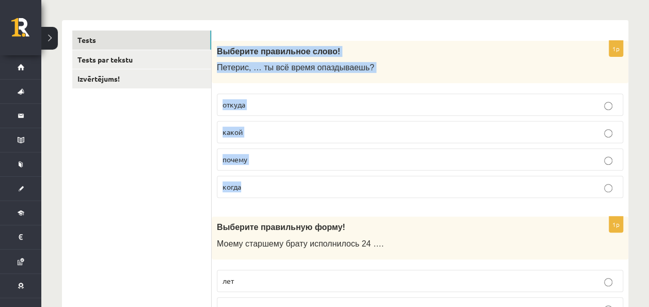
drag, startPoint x: 218, startPoint y: 154, endPoint x: 318, endPoint y: 192, distance: 106.9
click at [318, 192] on div "1p Выберите правильное слово! Петерис, … ты всё время опаздываешь? откуда какой…" at bounding box center [420, 124] width 417 height 166
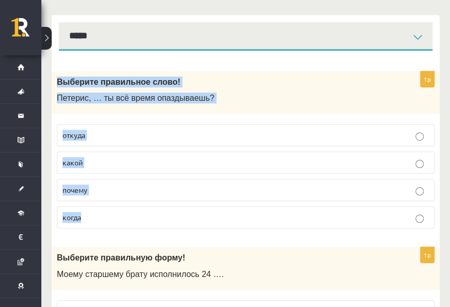
click at [225, 197] on label "почему" at bounding box center [245, 190] width 377 height 22
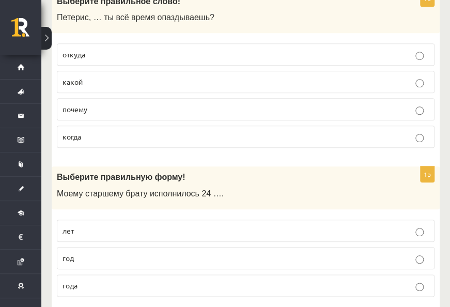
scroll to position [258, 0]
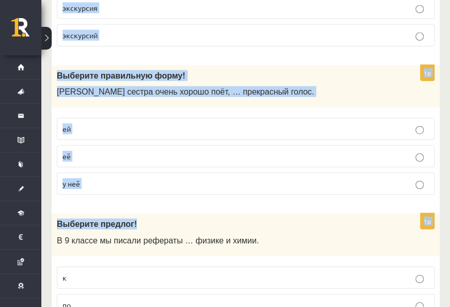
drag, startPoint x: 57, startPoint y: 154, endPoint x: 229, endPoint y: 222, distance: 184.8
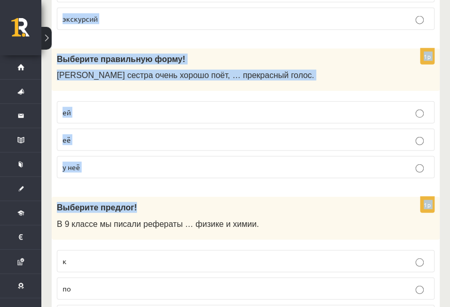
click at [125, 203] on span "Выберите предлог!" at bounding box center [97, 207] width 80 height 9
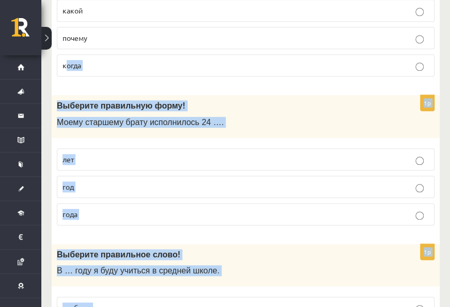
scroll to position [310, 0]
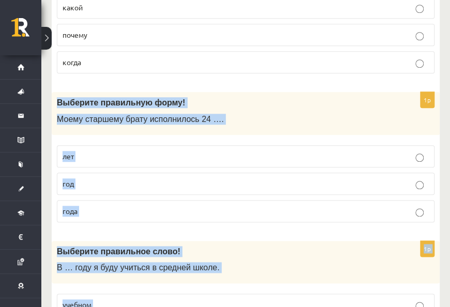
drag, startPoint x: 100, startPoint y: 168, endPoint x: 53, endPoint y: 104, distance: 79.8
click at [179, 161] on label "лет" at bounding box center [245, 156] width 377 height 22
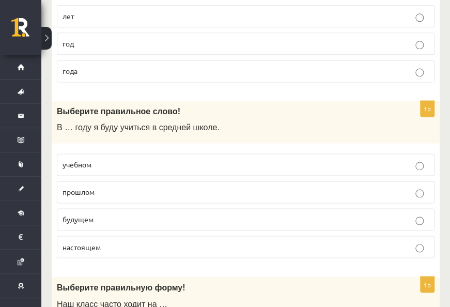
scroll to position [465, 0]
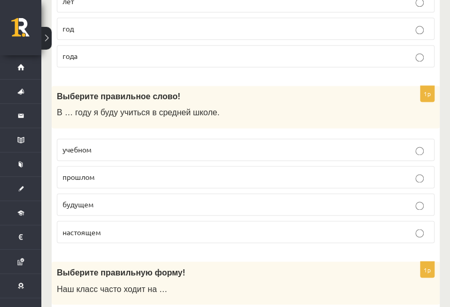
click at [175, 199] on p "будущем" at bounding box center [245, 204] width 366 height 11
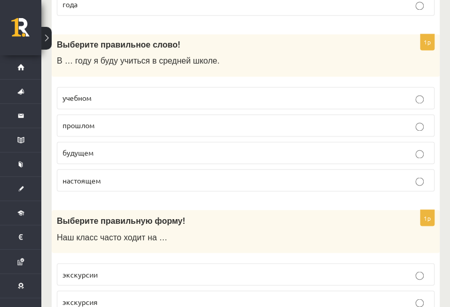
scroll to position [568, 0]
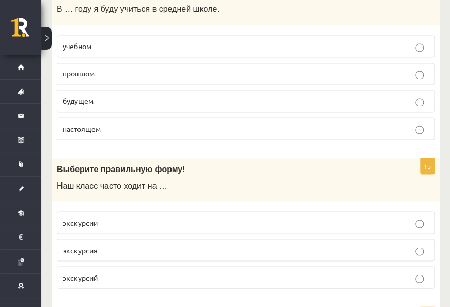
click at [307, 221] on p "экскурсии" at bounding box center [245, 222] width 366 height 11
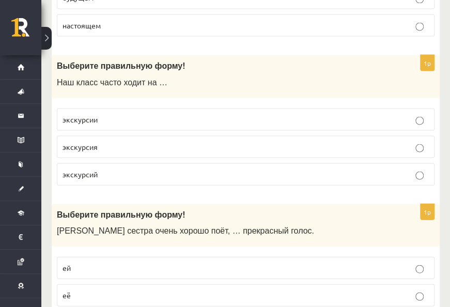
scroll to position [723, 0]
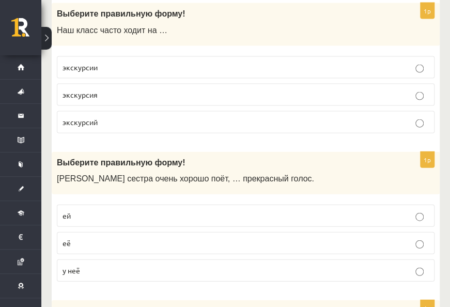
click at [297, 265] on p "у неё" at bounding box center [245, 270] width 366 height 11
click at [314, 238] on p "её" at bounding box center [245, 243] width 366 height 11
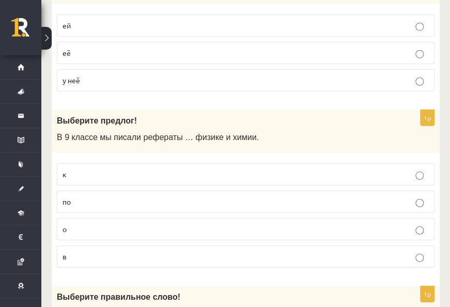
scroll to position [929, 0]
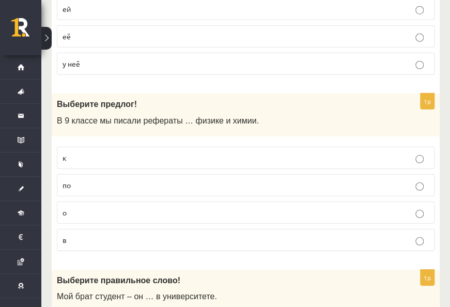
click at [251, 180] on p "по" at bounding box center [245, 185] width 366 height 11
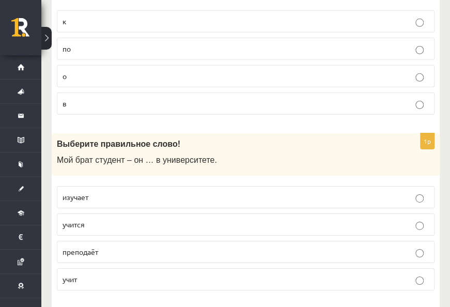
scroll to position [1084, 0]
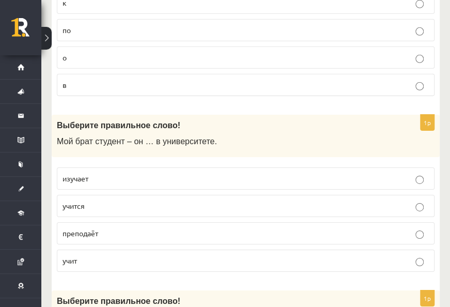
click at [252, 173] on p "изучает" at bounding box center [245, 178] width 366 height 11
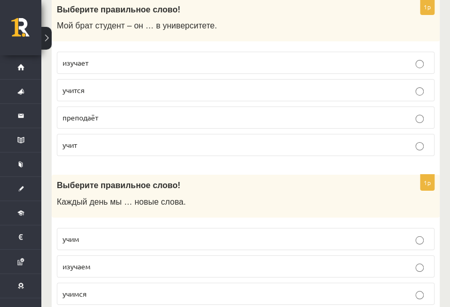
scroll to position [1291, 0]
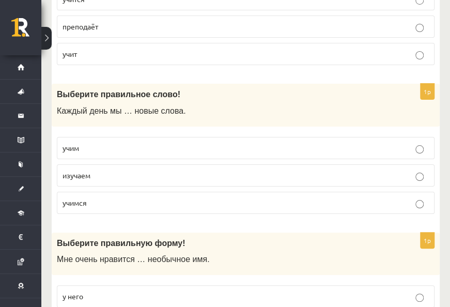
click at [250, 180] on fieldset "учим изучаем учимся" at bounding box center [245, 174] width 377 height 85
click at [263, 170] on p "изучаем" at bounding box center [245, 175] width 366 height 11
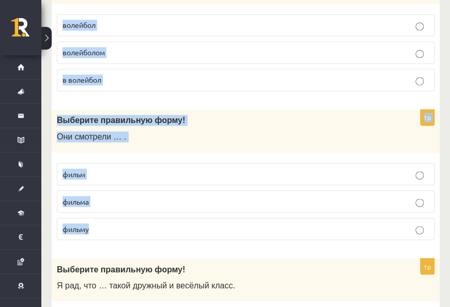
scroll to position [1911, 0]
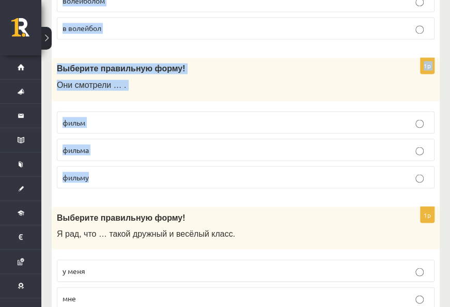
drag, startPoint x: 55, startPoint y: 130, endPoint x: 228, endPoint y: 170, distance: 178.0
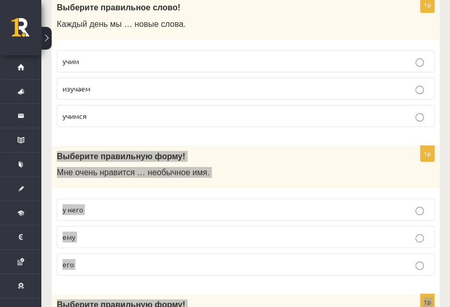
scroll to position [1394, 0]
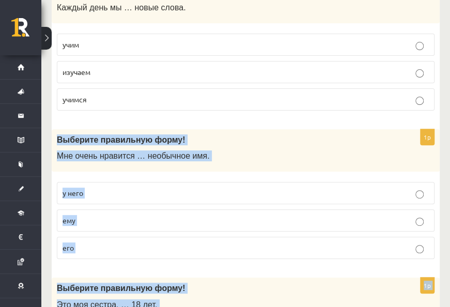
click at [242, 242] on p "его" at bounding box center [245, 247] width 366 height 11
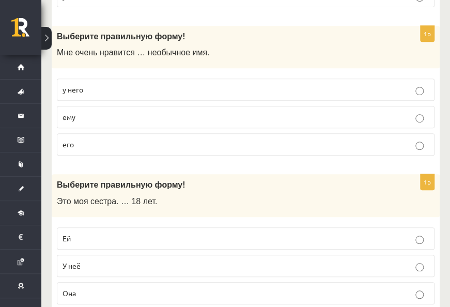
scroll to position [1549, 0]
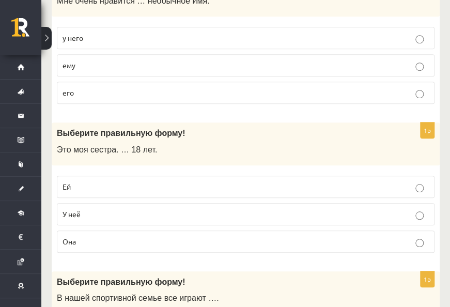
click at [338, 183] on label "Ей" at bounding box center [245, 187] width 377 height 22
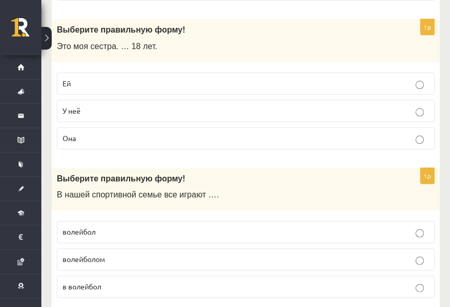
scroll to position [1704, 0]
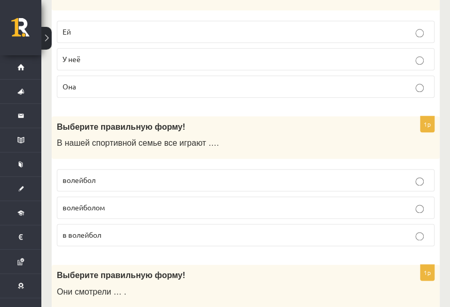
click at [335, 229] on p "в волейбол" at bounding box center [245, 234] width 366 height 11
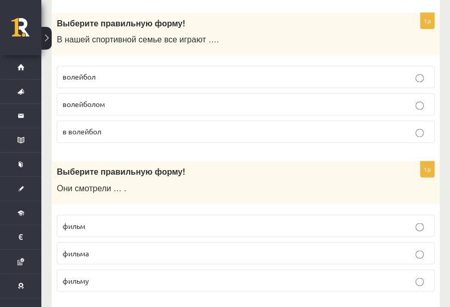
scroll to position [1859, 0]
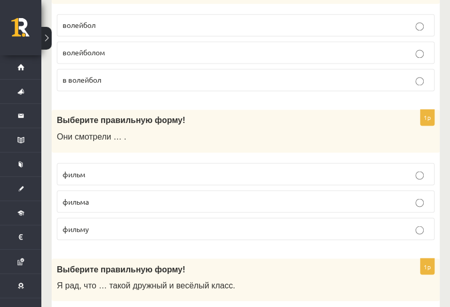
click at [350, 163] on label "фильм" at bounding box center [245, 174] width 377 height 22
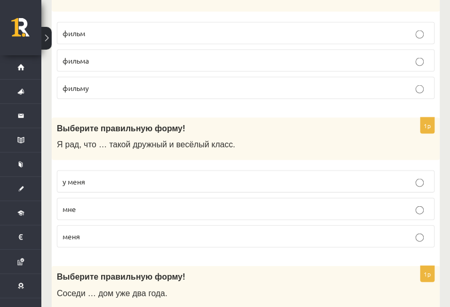
scroll to position [2014, 0]
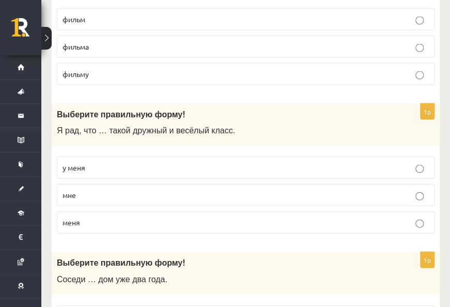
click at [103, 162] on p "у меня" at bounding box center [245, 167] width 366 height 11
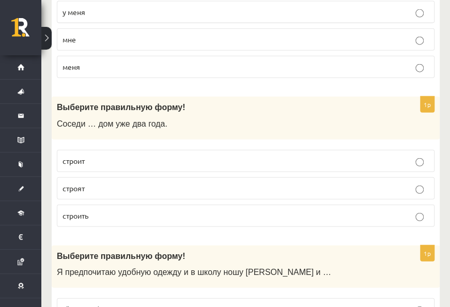
click at [107, 157] on fieldset "строит строят строить" at bounding box center [245, 187] width 377 height 85
click at [108, 183] on p "строят" at bounding box center [245, 188] width 366 height 11
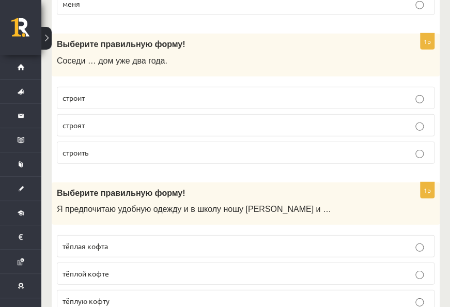
scroll to position [2324, 0]
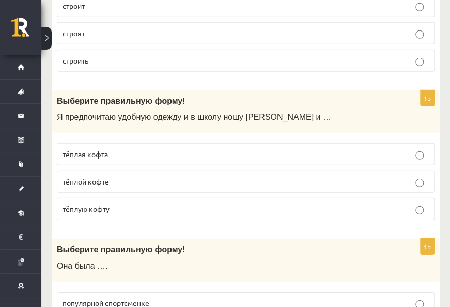
click at [109, 176] on p "тёплой кофте" at bounding box center [245, 181] width 366 height 11
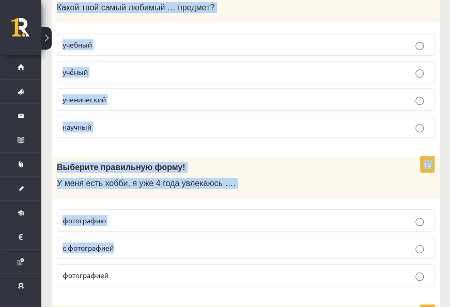
scroll to position [2943, 0]
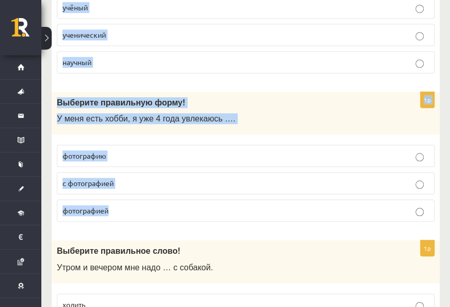
drag, startPoint x: 57, startPoint y: 129, endPoint x: 222, endPoint y: 200, distance: 179.9
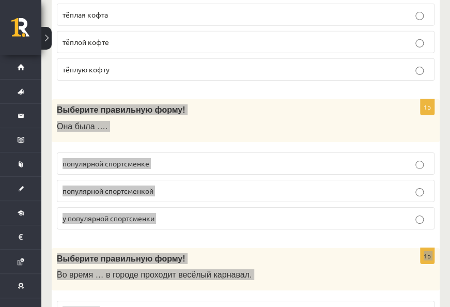
scroll to position [2479, 0]
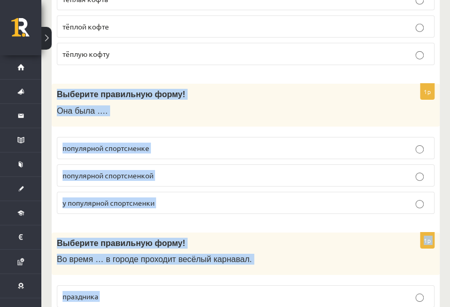
click at [289, 170] on p "популярной спортсменкой" at bounding box center [245, 175] width 366 height 11
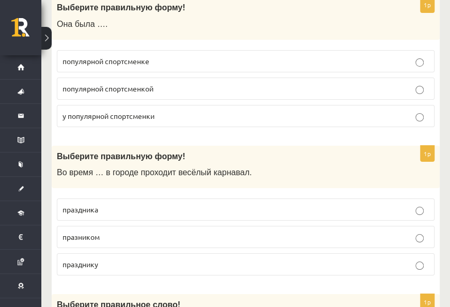
scroll to position [2582, 0]
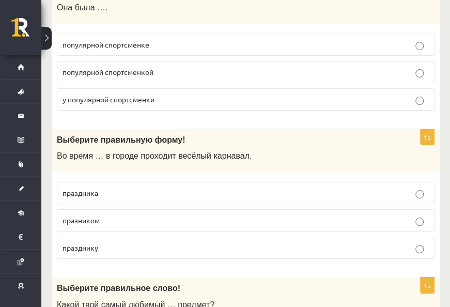
click at [335, 182] on label "праздника" at bounding box center [245, 193] width 377 height 22
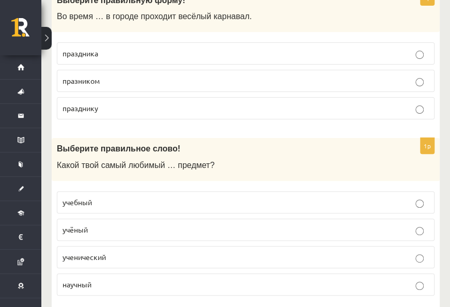
scroll to position [2737, 0]
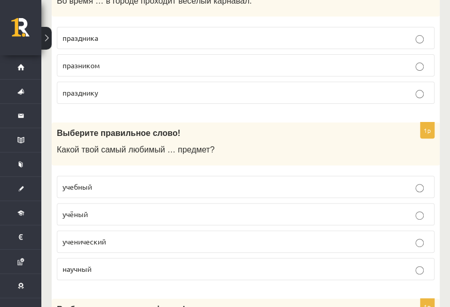
click at [311, 176] on label "учебный" at bounding box center [245, 187] width 377 height 22
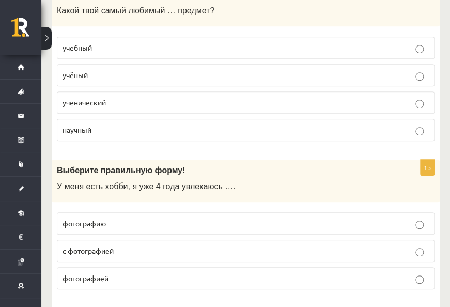
scroll to position [2892, 0]
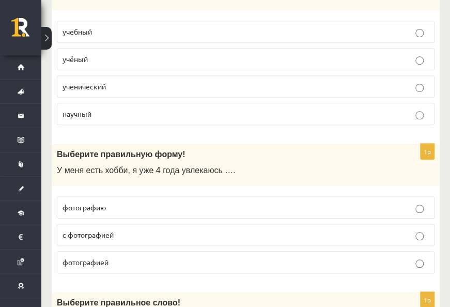
click at [298, 202] on p "фотографию" at bounding box center [245, 207] width 366 height 11
click at [286, 257] on p "фотографией" at bounding box center [245, 262] width 366 height 11
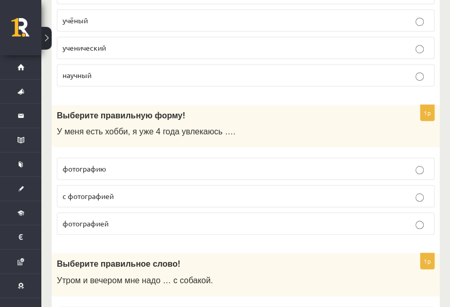
scroll to position [2995, 0]
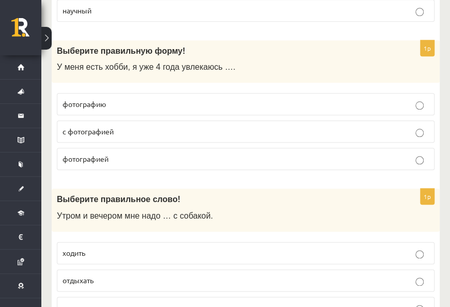
click at [373, 93] on label "фотографию" at bounding box center [245, 104] width 377 height 22
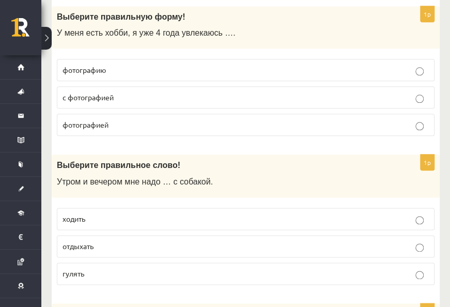
scroll to position [3098, 0]
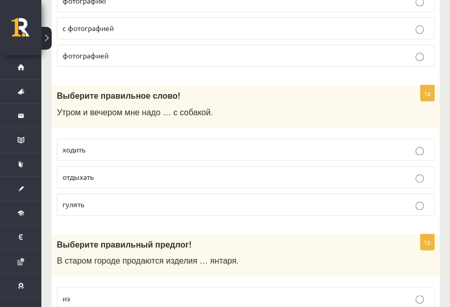
click at [234, 144] on p "ходить" at bounding box center [245, 149] width 366 height 11
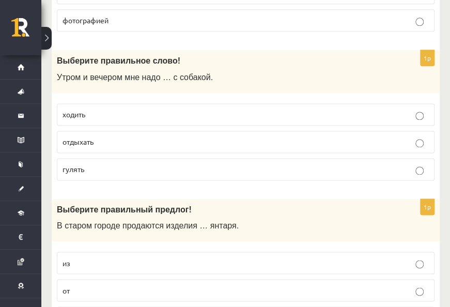
scroll to position [3164, 0]
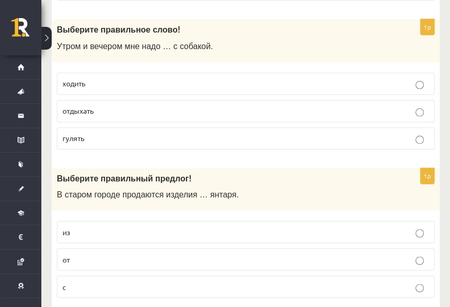
click at [248, 226] on p "из" at bounding box center [245, 231] width 366 height 11
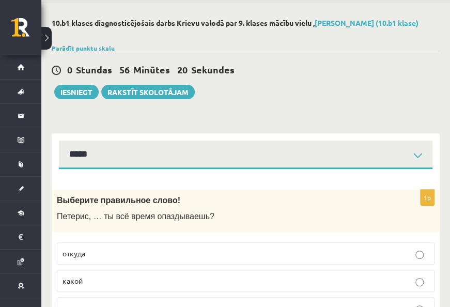
scroll to position [52, 0]
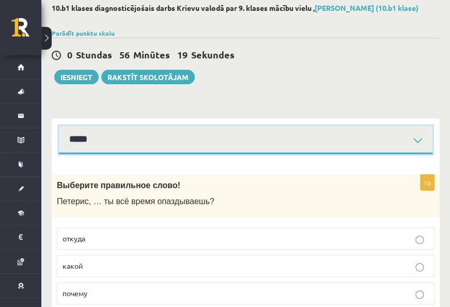
click at [263, 136] on select "**********" at bounding box center [245, 139] width 373 height 28
click at [59, 125] on select "**********" at bounding box center [245, 139] width 373 height 28
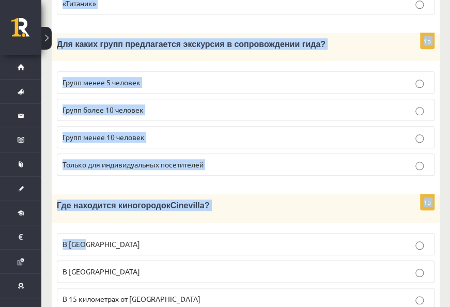
scroll to position [1583, 0]
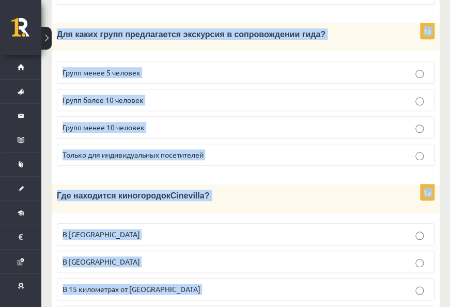
drag, startPoint x: 60, startPoint y: 118, endPoint x: 228, endPoint y: 265, distance: 223.3
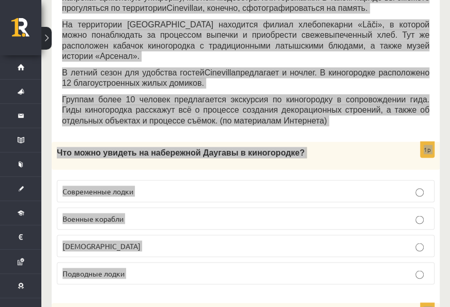
scroll to position [499, 0]
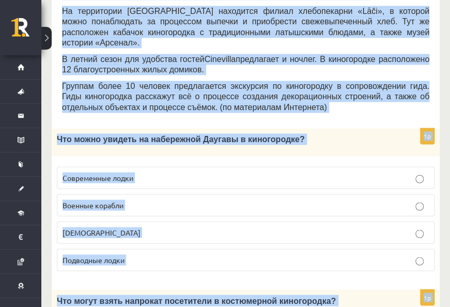
click at [332, 128] on div "Что можно увидеть на набережной Даугавы в киногородке?" at bounding box center [246, 142] width 388 height 28
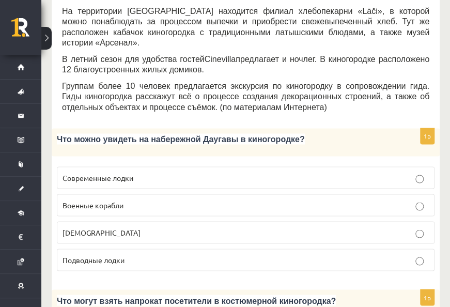
click at [366, 221] on label "Кораблики" at bounding box center [245, 232] width 377 height 22
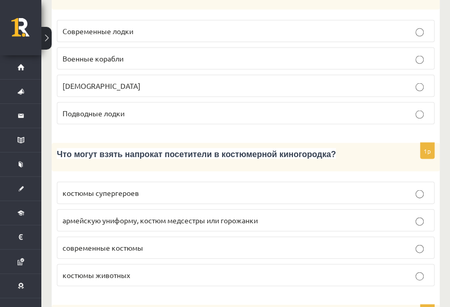
scroll to position [654, 0]
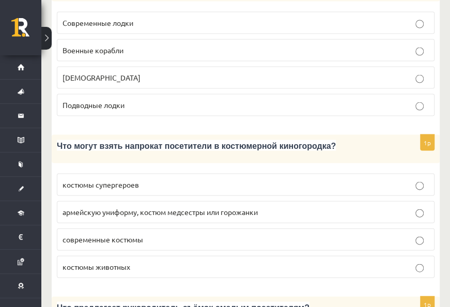
click at [362, 206] on p "армейскую униформу, костюм медсестры или горожанки" at bounding box center [245, 211] width 366 height 11
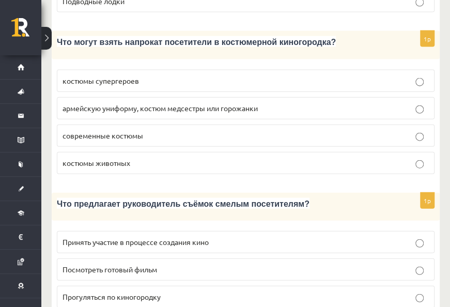
scroll to position [809, 0]
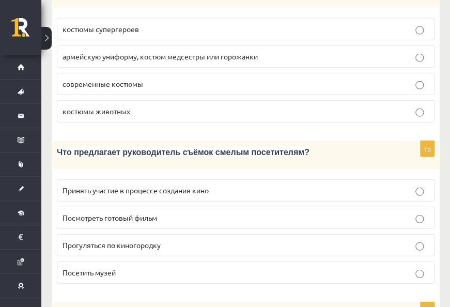
click at [340, 185] on p "Принять участие в процессе создания кино" at bounding box center [245, 190] width 366 height 11
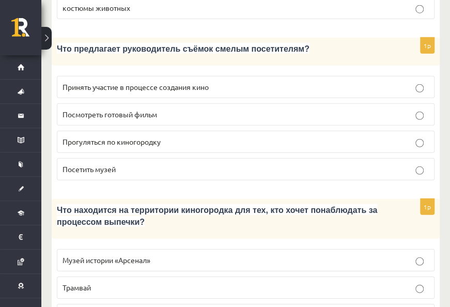
scroll to position [964, 0]
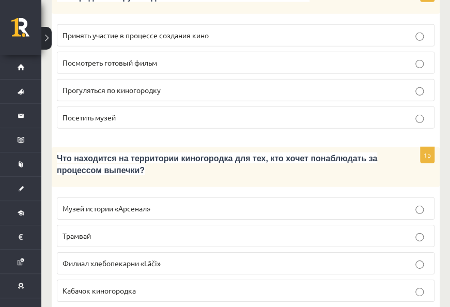
click at [312, 258] on p "Филиал хлебопекарни «Lāči»" at bounding box center [245, 263] width 366 height 11
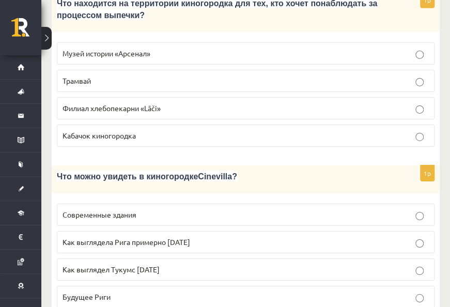
scroll to position [1170, 0]
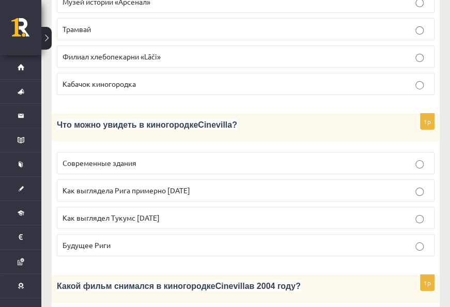
click at [342, 185] on p "Как выглядела Рига примерно 100 лет назад" at bounding box center [245, 190] width 366 height 11
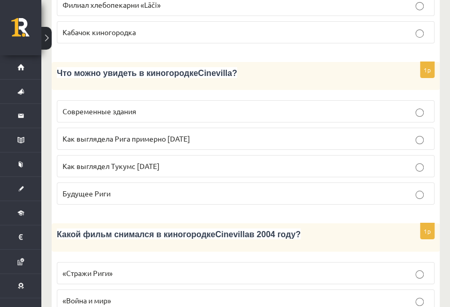
scroll to position [1273, 0]
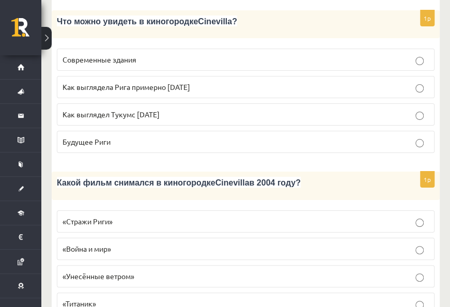
click at [312, 216] on p "«Стражи Риги»" at bounding box center [245, 221] width 366 height 11
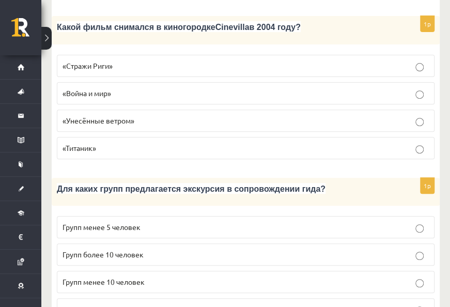
scroll to position [1480, 0]
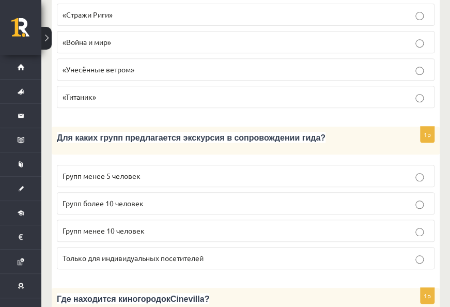
click at [278, 198] on p "Групп более 10 человек" at bounding box center [245, 203] width 366 height 11
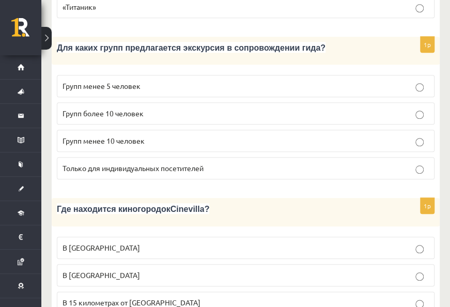
scroll to position [1583, 0]
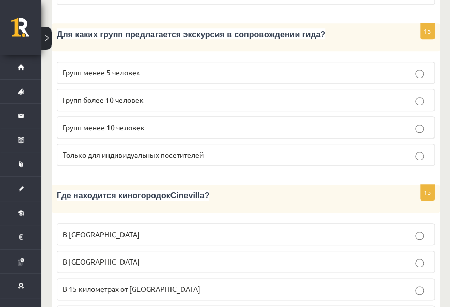
click at [338, 283] on p "В 15 километрах от Тукумса" at bounding box center [245, 288] width 366 height 11
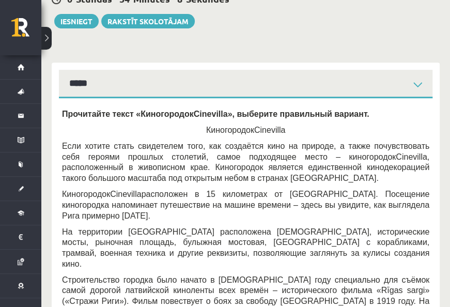
scroll to position [0, 0]
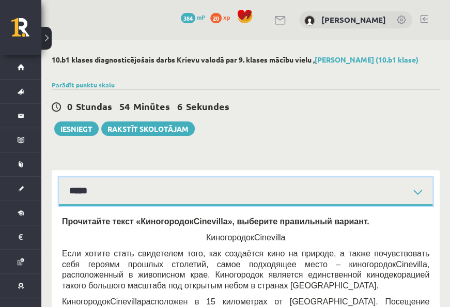
click at [119, 194] on select "**********" at bounding box center [245, 191] width 373 height 28
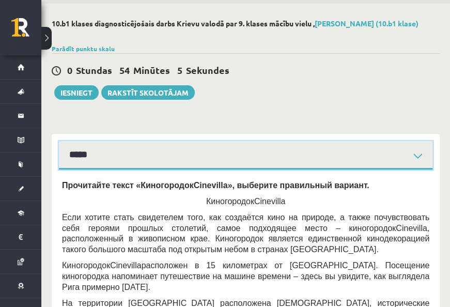
scroll to position [52, 0]
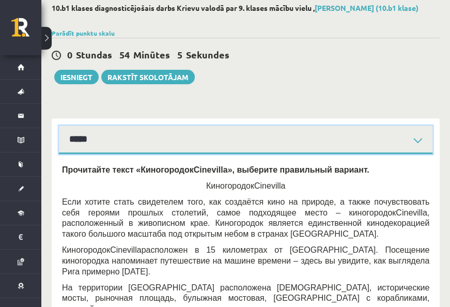
drag, startPoint x: 139, startPoint y: 126, endPoint x: 132, endPoint y: 143, distance: 18.2
click at [139, 128] on select "**********" at bounding box center [245, 139] width 373 height 28
select select "**********"
click at [59, 125] on select "**********" at bounding box center [245, 139] width 373 height 28
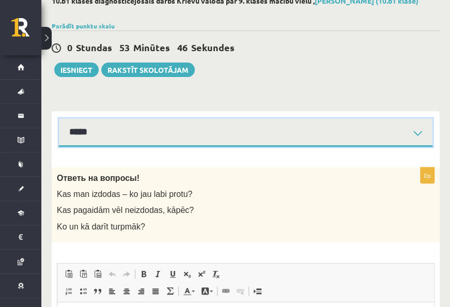
scroll to position [155, 0]
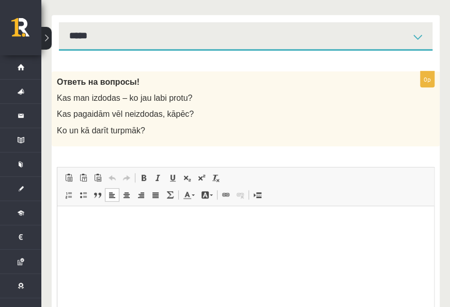
click at [174, 226] on p "Editor, wiswyg-editor-user-answer-47433968759760" at bounding box center [246, 221] width 356 height 11
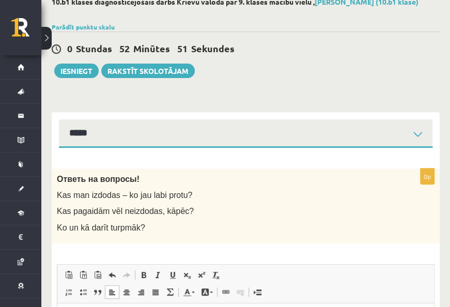
scroll to position [0, 0]
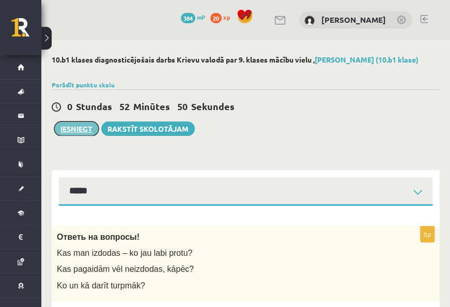
click at [72, 123] on button "Iesniegt" at bounding box center [76, 128] width 44 height 14
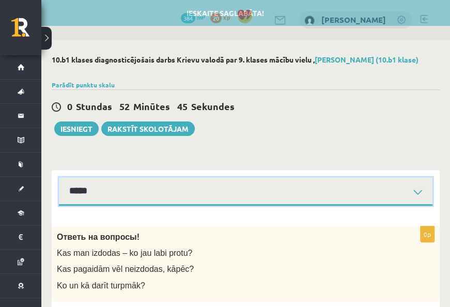
click at [245, 188] on select "**********" at bounding box center [245, 191] width 373 height 28
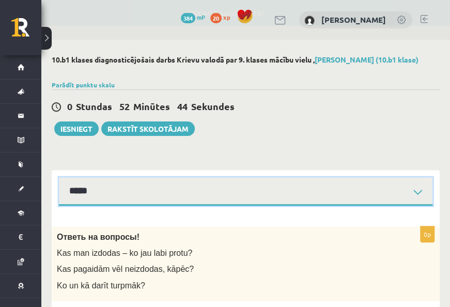
click at [59, 177] on select "**********" at bounding box center [245, 191] width 373 height 28
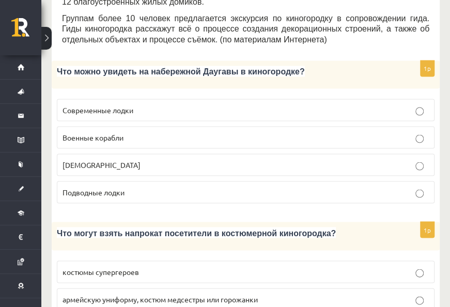
scroll to position [568, 0]
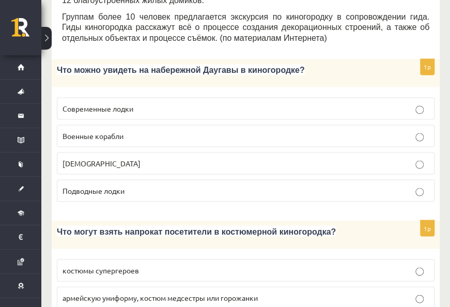
click at [275, 130] on p "Военные корабли" at bounding box center [245, 135] width 366 height 11
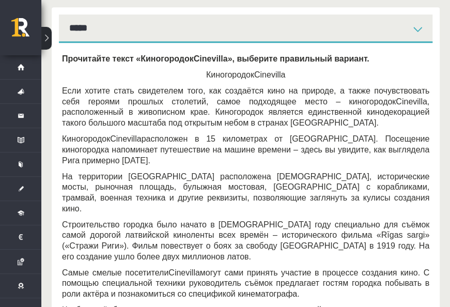
scroll to position [137, 0]
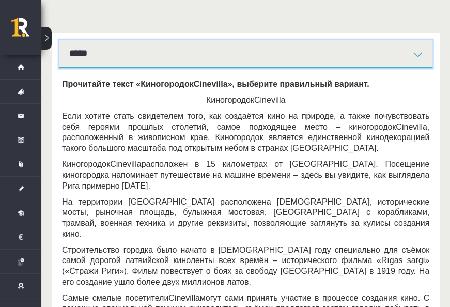
click at [233, 57] on select "**********" at bounding box center [245, 54] width 373 height 28
click at [59, 40] on select "**********" at bounding box center [245, 54] width 373 height 28
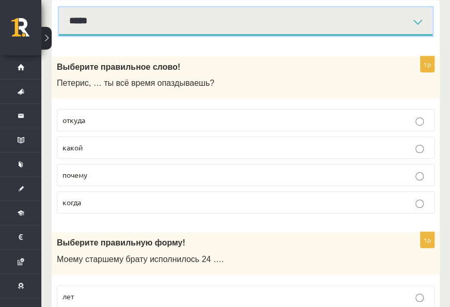
scroll to position [67, 0]
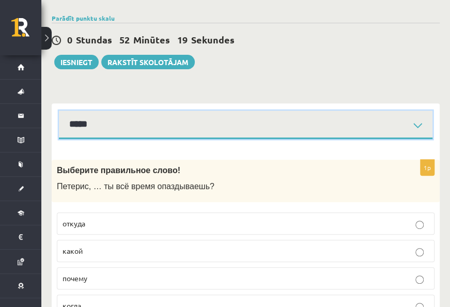
click at [255, 122] on select "**********" at bounding box center [245, 125] width 373 height 28
click at [59, 111] on select "**********" at bounding box center [245, 125] width 373 height 28
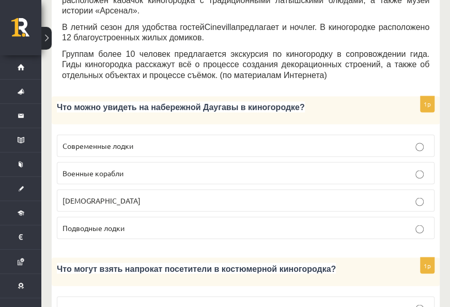
scroll to position [531, 0]
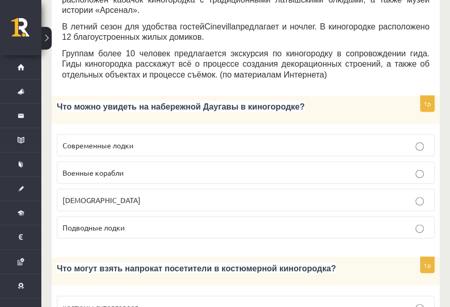
click at [155, 194] on p "Кораблики" at bounding box center [245, 199] width 366 height 11
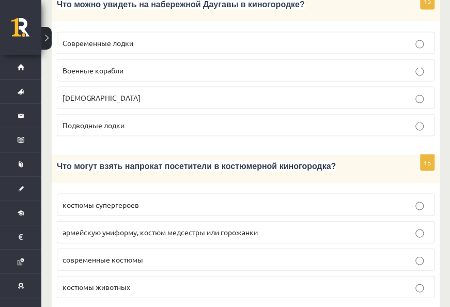
scroll to position [635, 0]
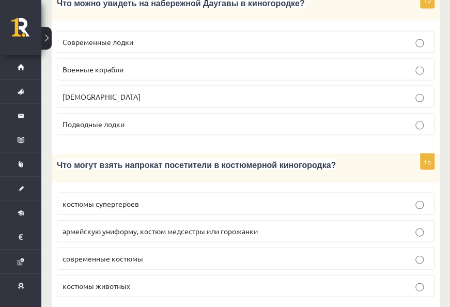
click at [319, 225] on p "армейскую униформу, костюм медсестры или горожанки" at bounding box center [245, 230] width 366 height 11
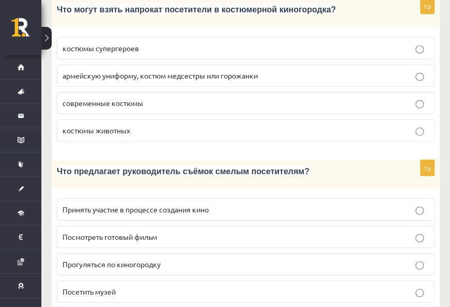
scroll to position [841, 0]
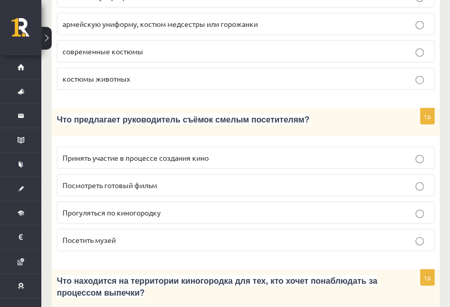
click at [260, 152] on p "Принять участие в процессе создания кино" at bounding box center [245, 157] width 366 height 11
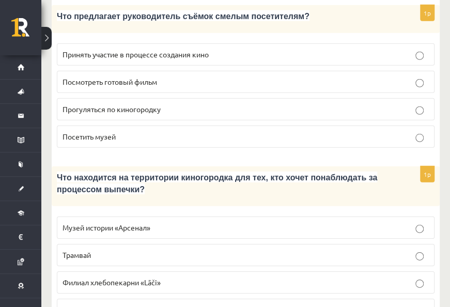
scroll to position [996, 0]
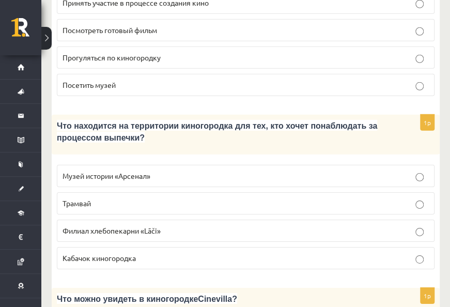
click at [378, 225] on p "Филиал хлебопекарни «Lāči»" at bounding box center [245, 230] width 366 height 11
click at [377, 198] on p "Трамвай" at bounding box center [245, 203] width 366 height 11
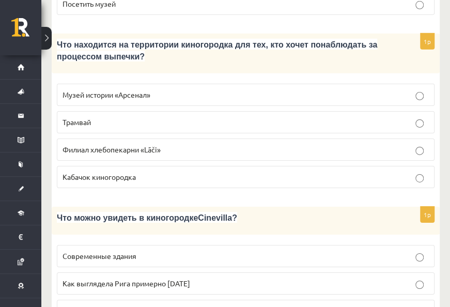
scroll to position [1151, 0]
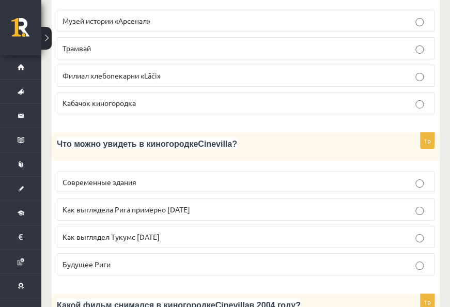
click at [371, 231] on p "Как выглядел Тукумс 50 лет назад" at bounding box center [245, 236] width 366 height 11
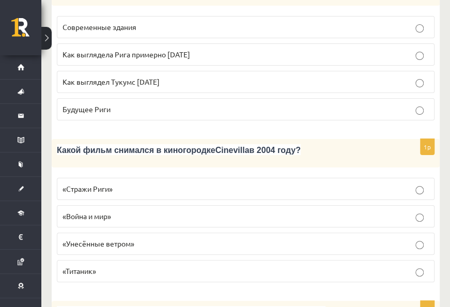
click at [360, 260] on label "«Титаник»" at bounding box center [245, 271] width 377 height 22
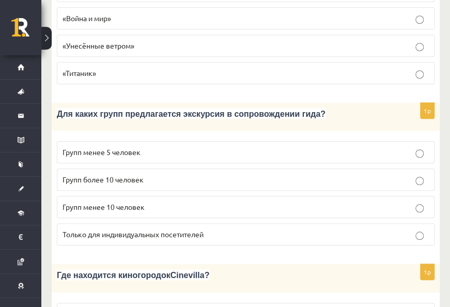
scroll to position [1512, 0]
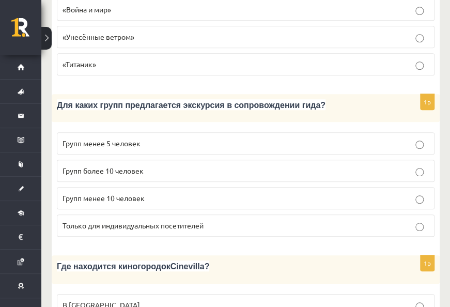
click at [378, 160] on label "Групп более 10 человек" at bounding box center [245, 171] width 377 height 22
click at [373, 187] on label "Групп менее 10 человек" at bounding box center [245, 198] width 377 height 22
click at [389, 165] on p "Групп более 10 человек" at bounding box center [245, 170] width 366 height 11
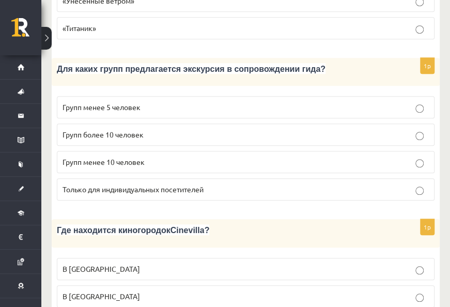
scroll to position [1583, 0]
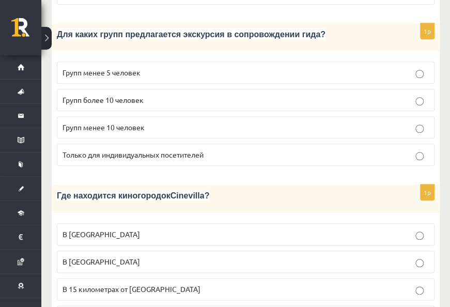
click at [359, 278] on label "В 15 километрах от Тукумса" at bounding box center [245, 289] width 377 height 22
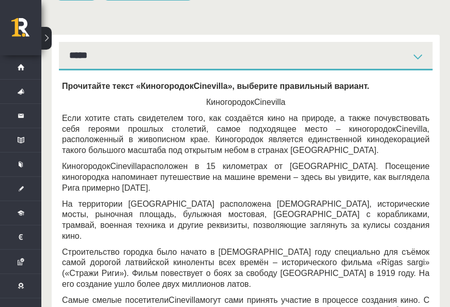
scroll to position [0, 0]
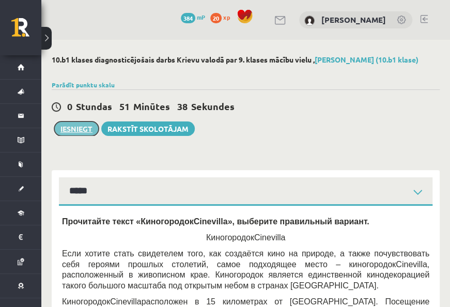
click at [92, 128] on button "Iesniegt" at bounding box center [76, 128] width 44 height 14
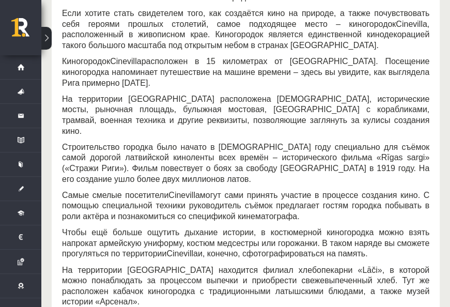
scroll to position [137, 0]
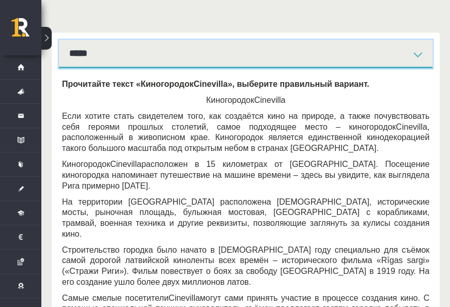
click at [325, 60] on select "**********" at bounding box center [245, 54] width 373 height 28
click at [59, 40] on select "**********" at bounding box center [245, 54] width 373 height 28
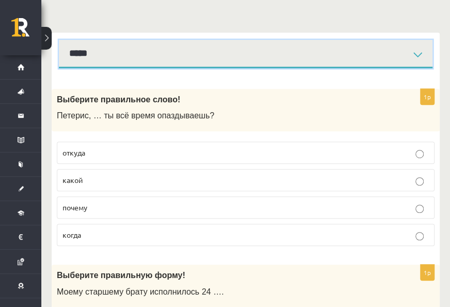
click at [316, 61] on select "**********" at bounding box center [245, 54] width 373 height 28
select select "**********"
click at [59, 40] on select "**********" at bounding box center [245, 54] width 373 height 28
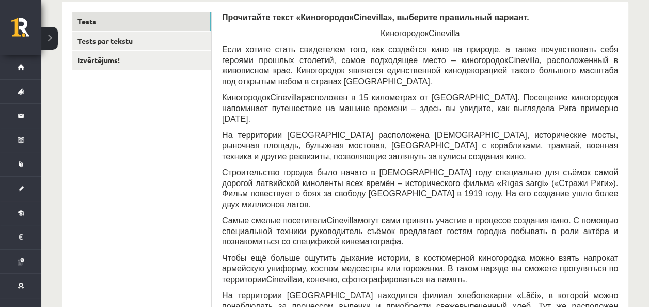
scroll to position [189, 0]
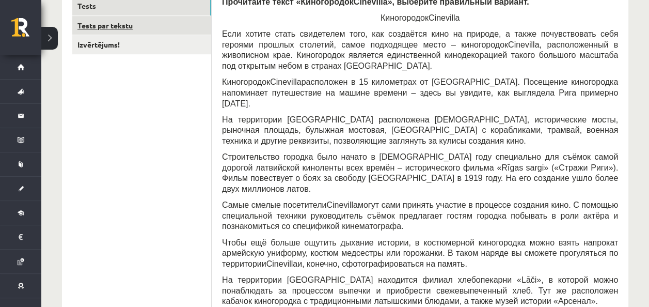
click at [160, 24] on link "Tests par tekstu" at bounding box center [141, 25] width 139 height 19
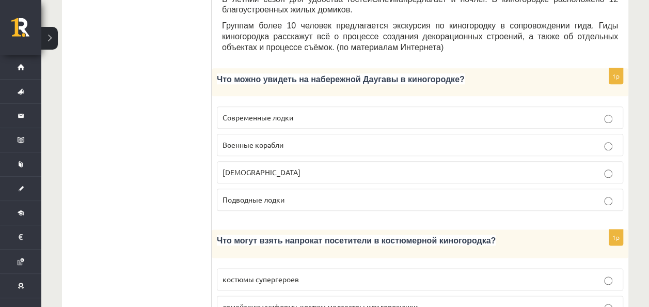
scroll to position [550, 0]
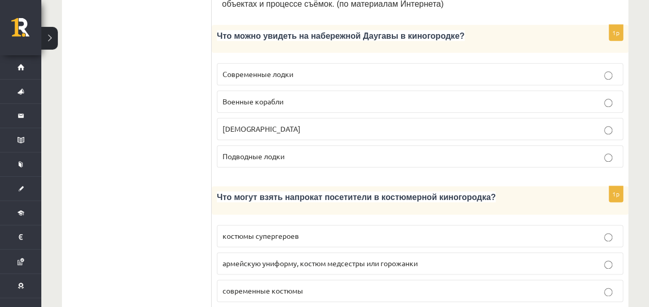
click at [381, 123] on p "Кораблики" at bounding box center [420, 128] width 395 height 11
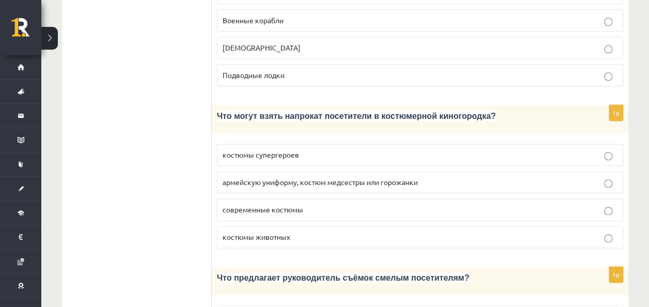
scroll to position [654, 0]
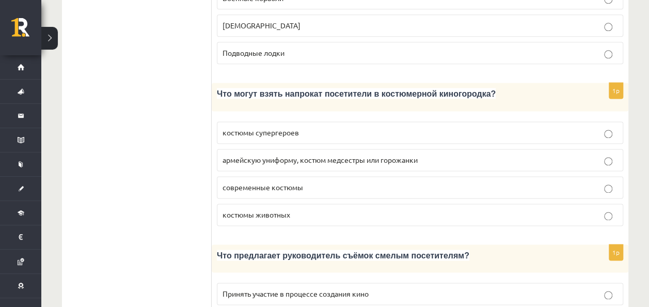
click at [379, 155] on span "армейскую униформу, костюм медсестры или горожанки" at bounding box center [320, 159] width 195 height 9
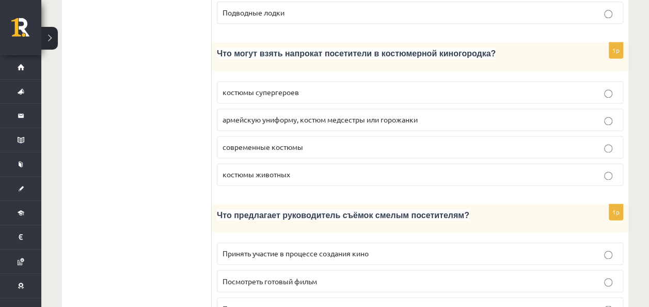
scroll to position [757, 0]
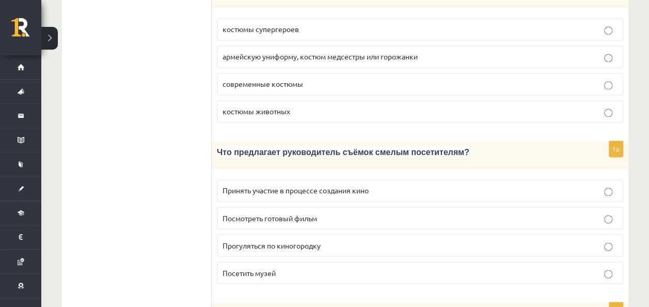
click at [355, 212] on p "Посмотреть готовый фильм" at bounding box center [420, 217] width 395 height 11
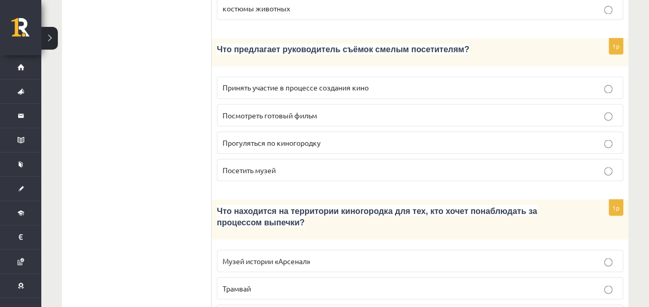
scroll to position [860, 0]
click at [391, 82] on p "Принять участие в процессе создания кино" at bounding box center [420, 87] width 395 height 11
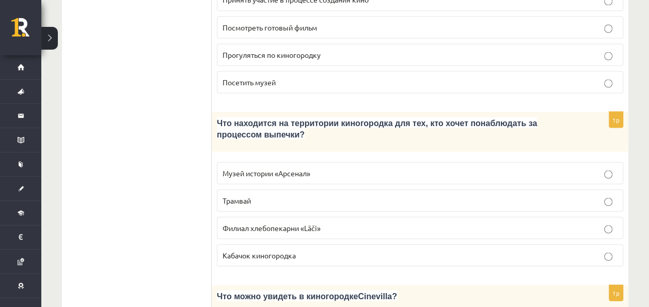
scroll to position [964, 0]
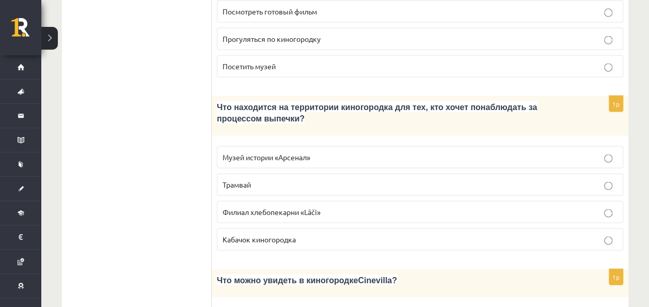
click at [359, 206] on p "Филиал хлебопекарни «Lāči»" at bounding box center [420, 211] width 395 height 11
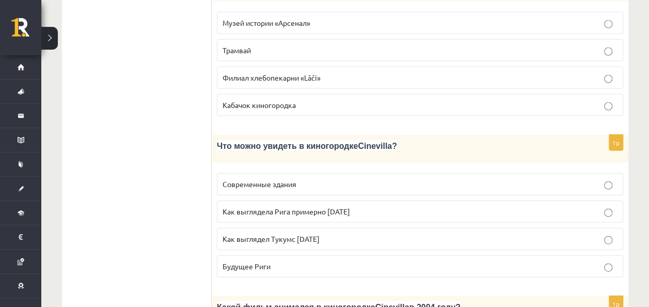
scroll to position [1118, 0]
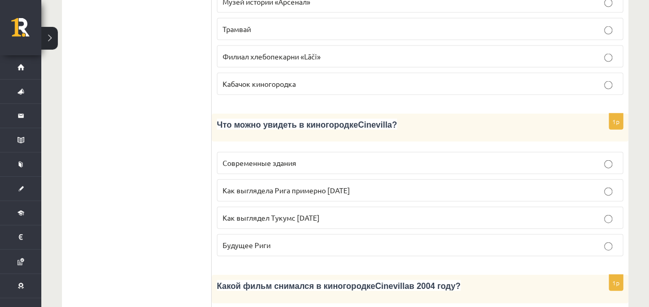
click at [350, 185] on span "Как выглядела Рига примерно 100 лет назад" at bounding box center [287, 189] width 128 height 9
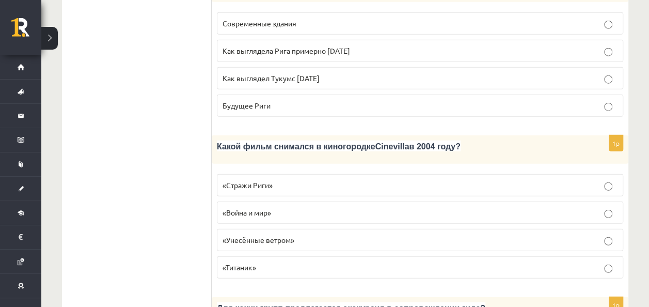
scroll to position [1273, 0]
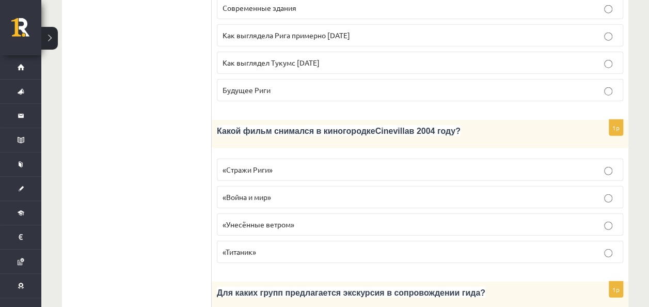
click at [414, 164] on p "«Стражи Риги»" at bounding box center [420, 169] width 395 height 11
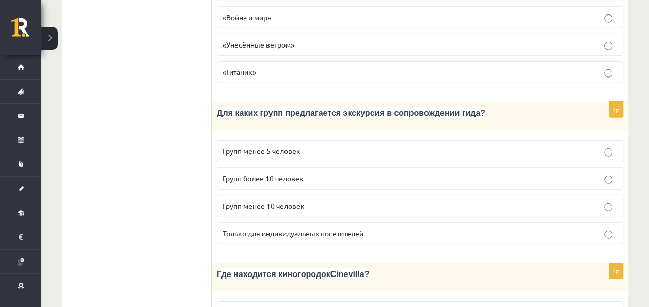
scroll to position [1480, 0]
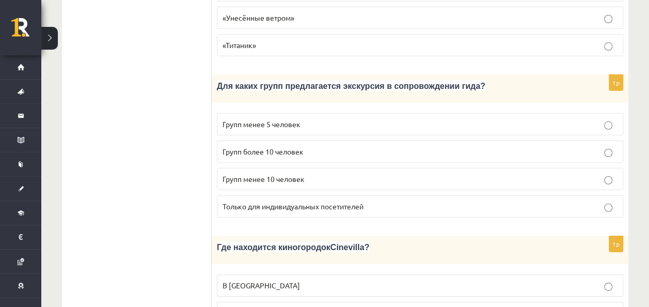
click at [422, 174] on p "Групп менее 10 человек" at bounding box center [420, 179] width 395 height 11
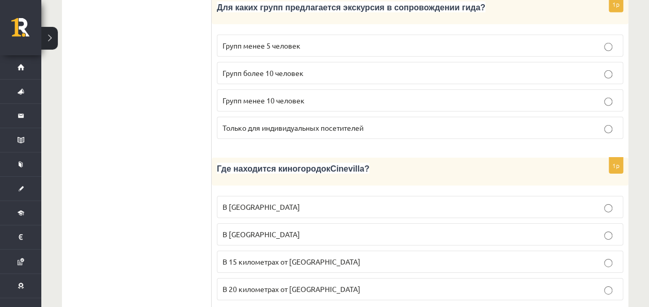
click at [398, 256] on p "В 15 километрах от Тукумса" at bounding box center [420, 261] width 395 height 11
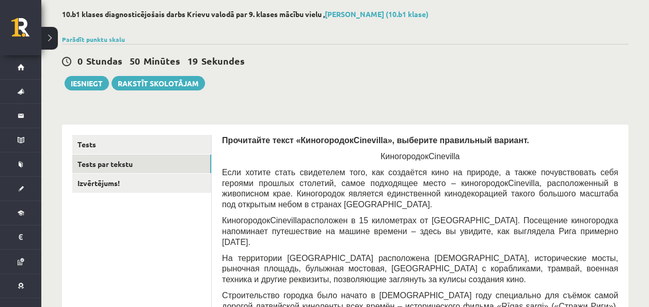
scroll to position [0, 0]
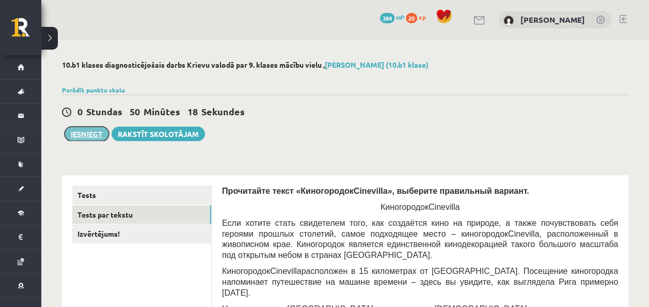
click at [97, 128] on button "Iesniegt" at bounding box center [87, 134] width 44 height 14
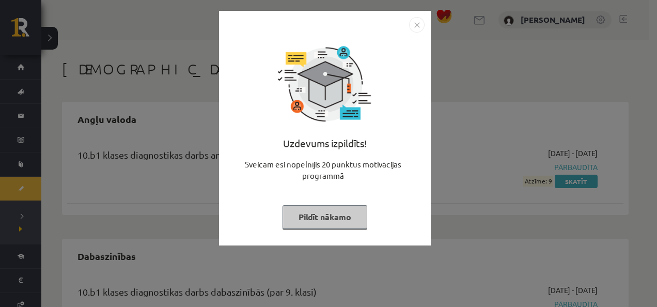
click at [325, 219] on button "Pildīt nākamo" at bounding box center [324, 217] width 85 height 24
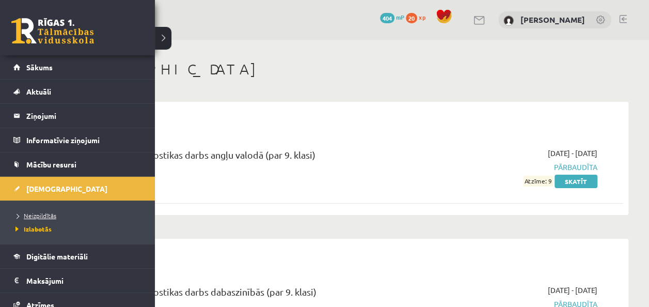
click at [38, 215] on span "Neizpildītās" at bounding box center [34, 215] width 43 height 8
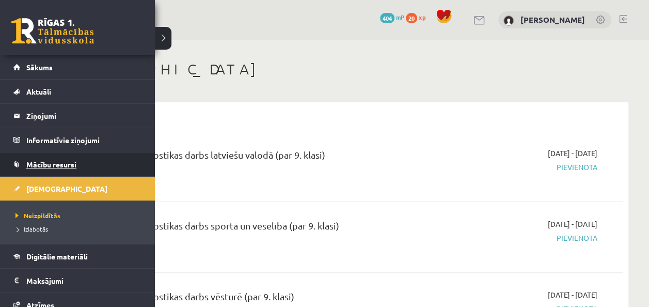
click at [52, 163] on span "Mācību resursi" at bounding box center [51, 164] width 50 height 9
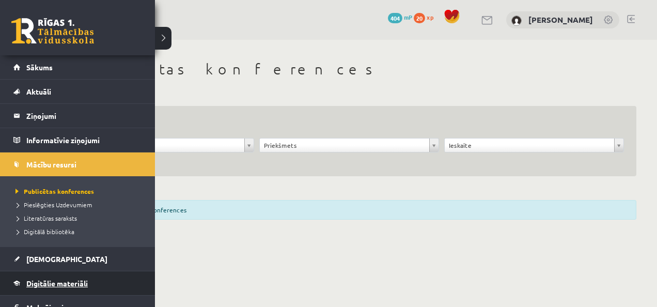
click at [52, 277] on link "Digitālie materiāli" at bounding box center [77, 283] width 129 height 24
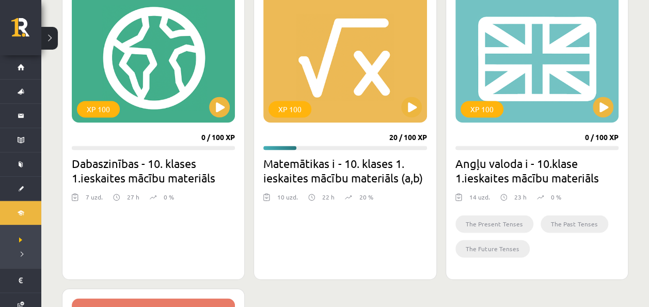
scroll to position [671, 0]
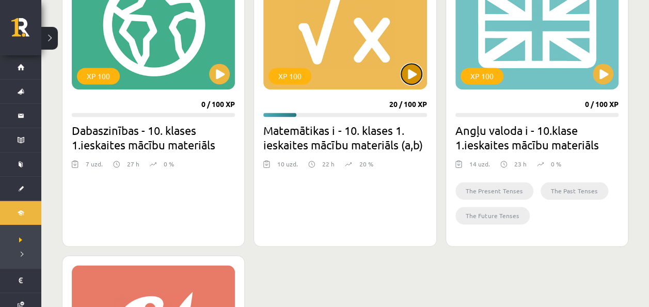
click at [412, 75] on button at bounding box center [411, 74] width 21 height 21
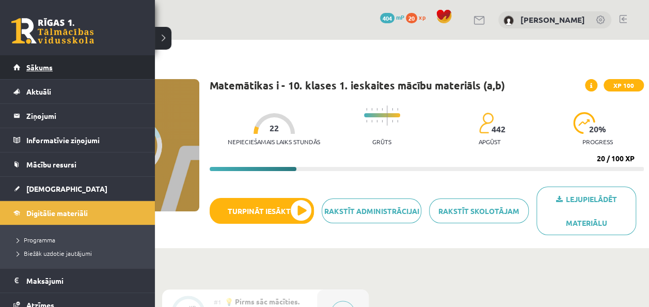
click at [37, 65] on span "Sākums" at bounding box center [39, 66] width 26 height 9
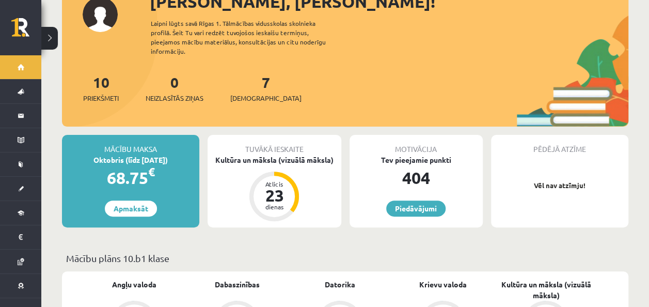
scroll to position [103, 0]
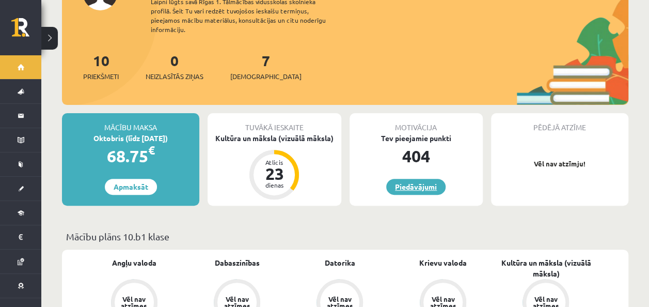
click at [403, 179] on link "Piedāvājumi" at bounding box center [415, 187] width 59 height 16
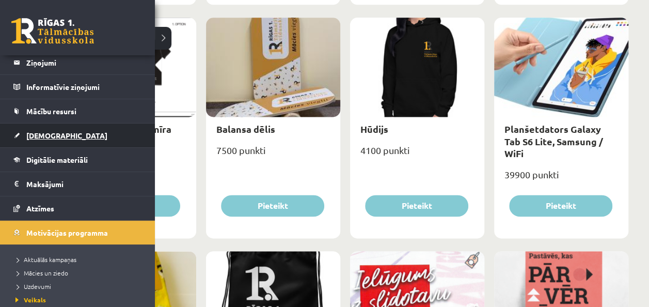
scroll to position [103, 0]
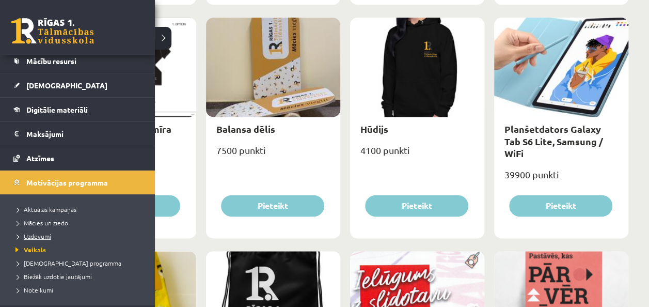
click at [42, 234] on span "Uzdevumi" at bounding box center [32, 236] width 38 height 8
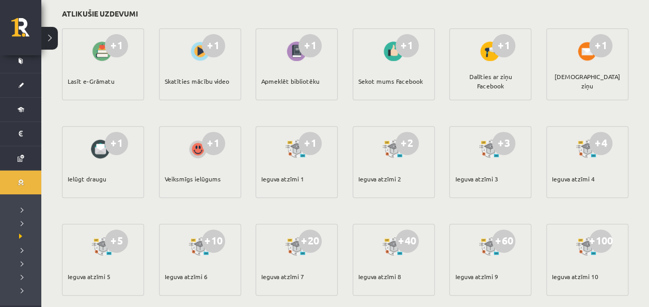
scroll to position [108, 0]
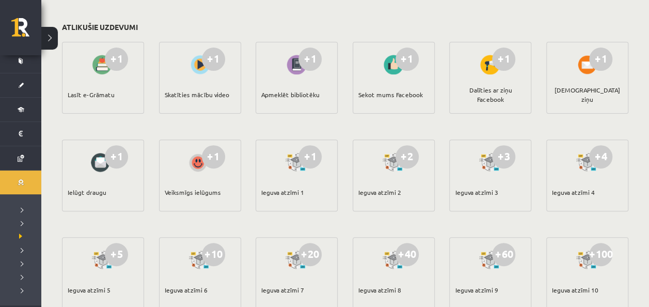
click at [202, 69] on div at bounding box center [199, 65] width 29 height 24
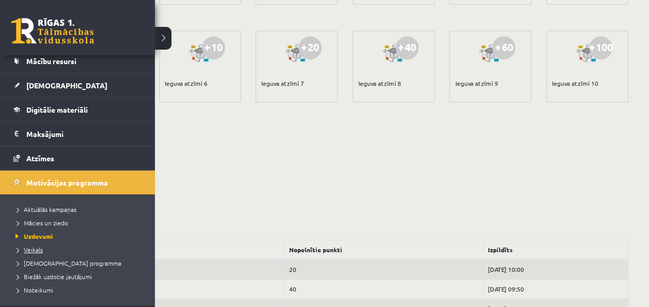
scroll to position [148, 0]
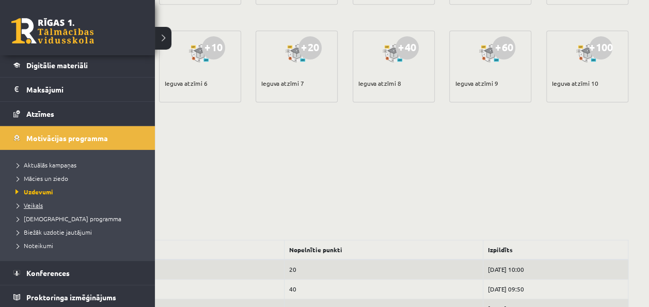
click at [38, 204] on span "Veikals" at bounding box center [28, 205] width 30 height 8
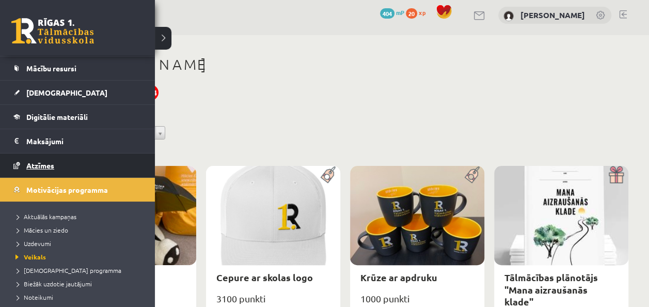
scroll to position [44, 0]
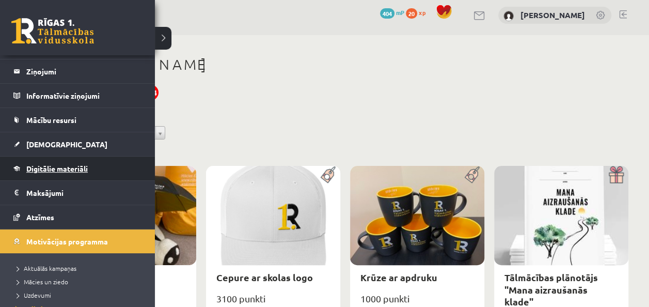
click at [67, 169] on span "Digitālie materiāli" at bounding box center [56, 168] width 61 height 9
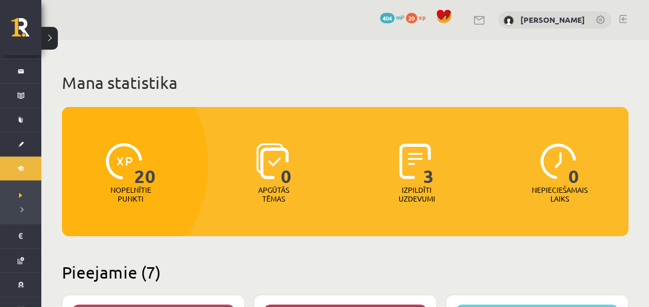
click at [406, 17] on span "20" at bounding box center [411, 18] width 11 height 10
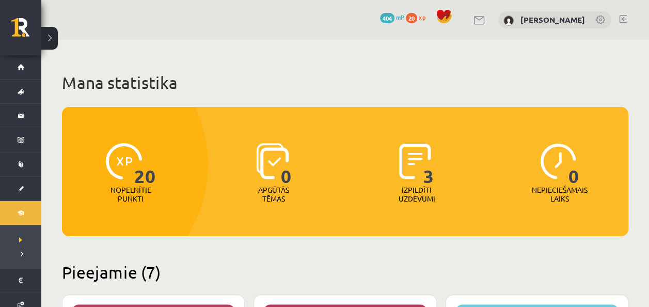
click at [419, 18] on span "xp" at bounding box center [422, 17] width 7 height 8
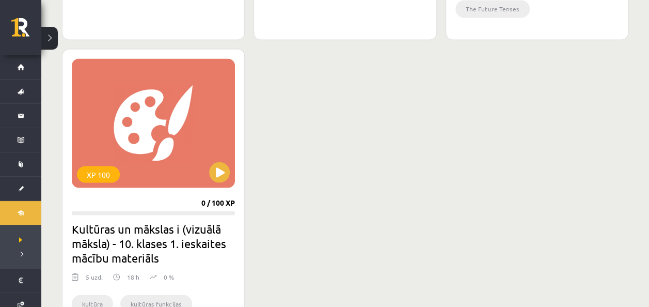
scroll to position [723, 0]
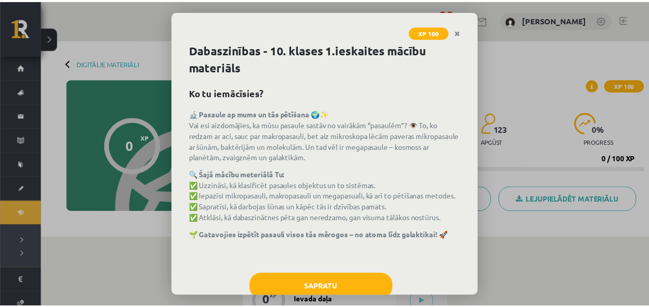
scroll to position [28, 0]
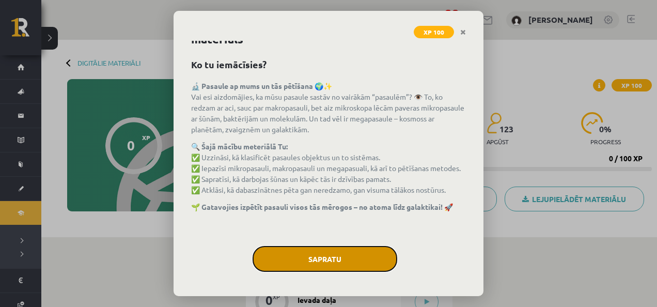
click at [350, 263] on button "Sapratu" at bounding box center [325, 259] width 145 height 26
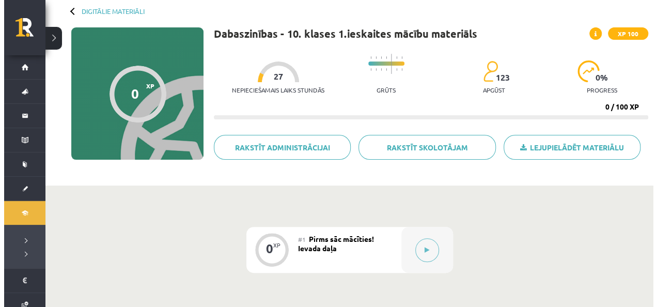
scroll to position [103, 0]
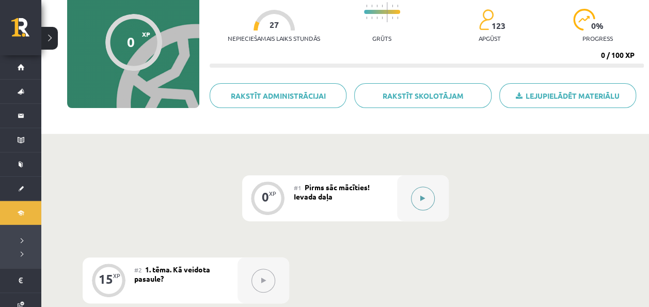
click at [434, 187] on div at bounding box center [423, 198] width 52 height 46
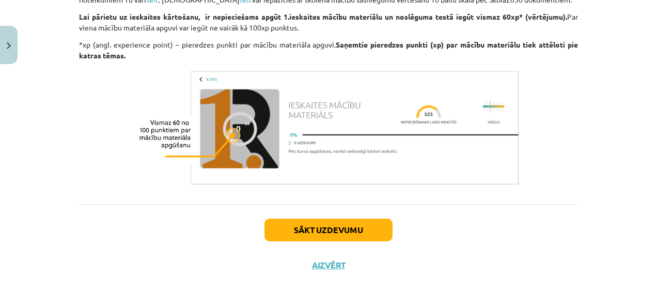
scroll to position [885, 0]
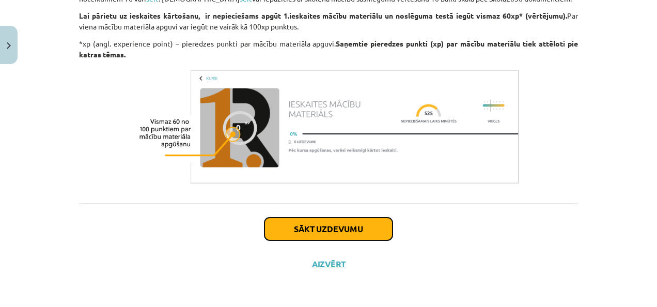
click at [305, 228] on button "Sākt uzdevumu" at bounding box center [328, 228] width 128 height 23
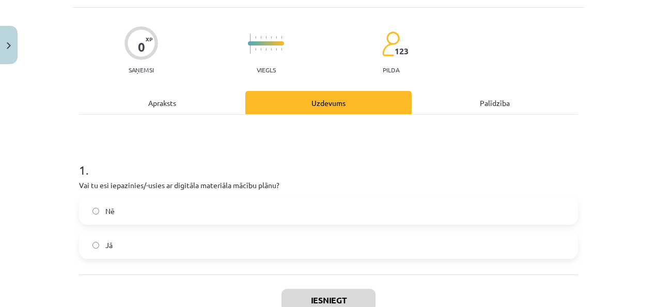
scroll to position [77, 0]
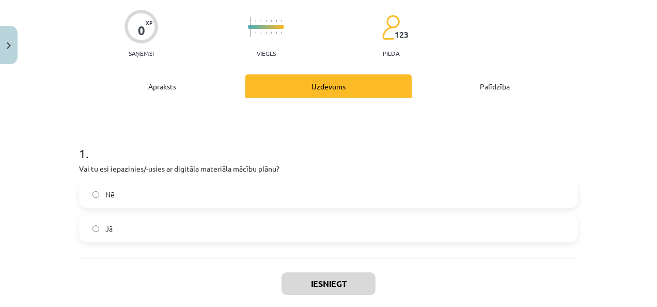
click at [308, 201] on label "Nē" at bounding box center [328, 194] width 497 height 26
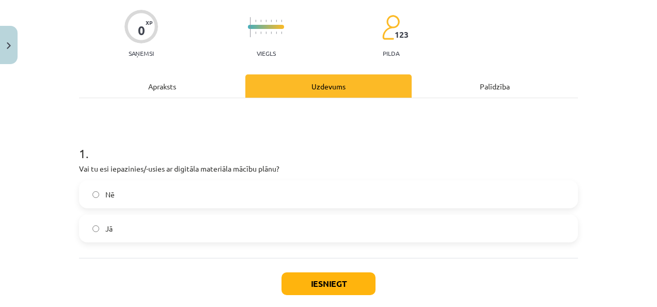
click at [311, 224] on label "Jā" at bounding box center [328, 228] width 497 height 26
click at [306, 281] on button "Iesniegt" at bounding box center [328, 283] width 94 height 23
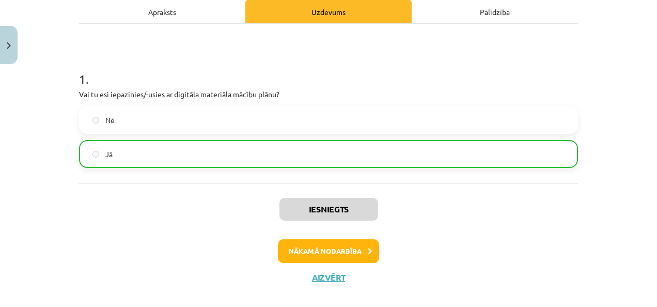
scroll to position [164, 0]
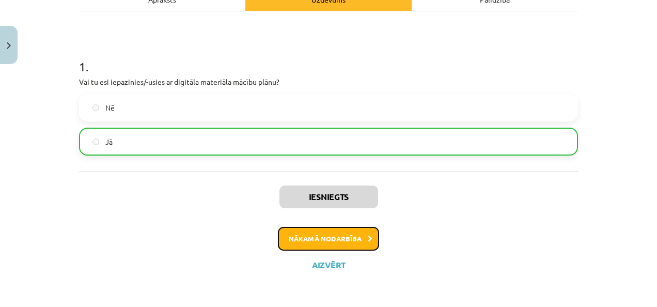
click at [362, 239] on button "Nākamā nodarbība" at bounding box center [328, 239] width 101 height 24
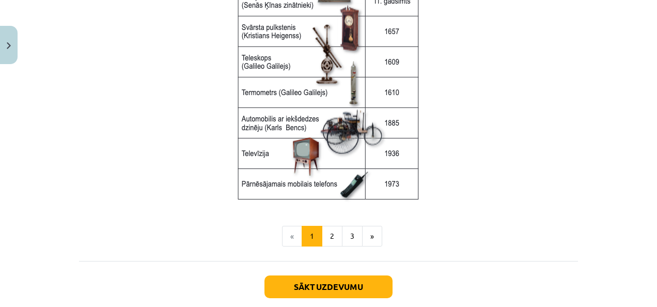
scroll to position [1461, 0]
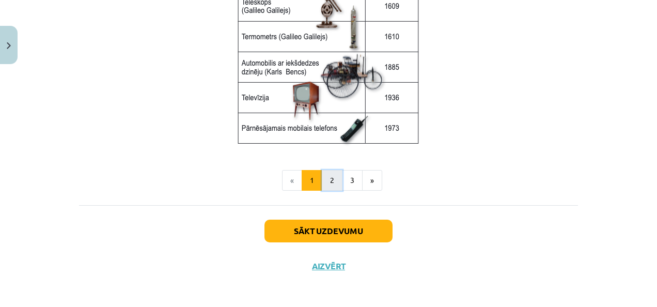
click at [326, 172] on button "2" at bounding box center [332, 180] width 21 height 21
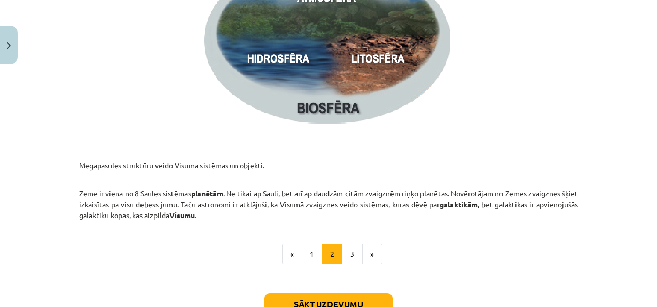
scroll to position [1579, 0]
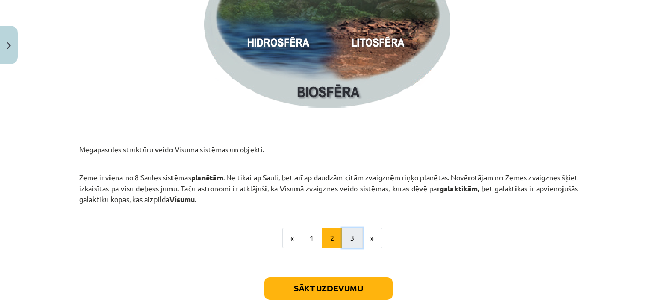
click at [345, 239] on button "3" at bounding box center [352, 238] width 21 height 21
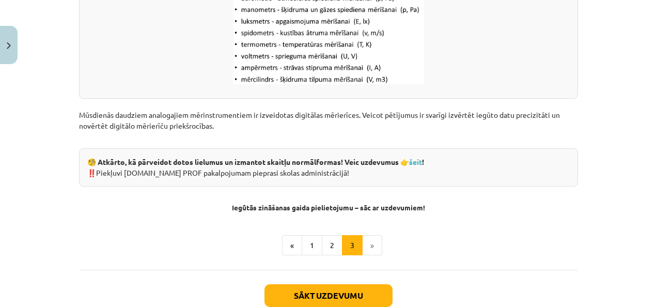
scroll to position [1372, 0]
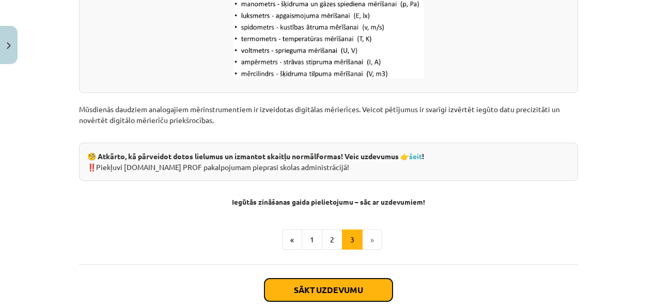
click at [333, 288] on button "Sākt uzdevumu" at bounding box center [328, 289] width 128 height 23
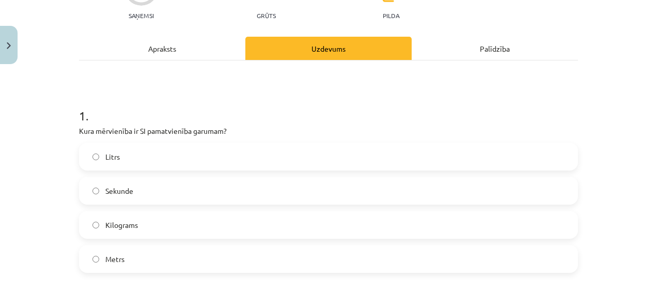
scroll to position [129, 0]
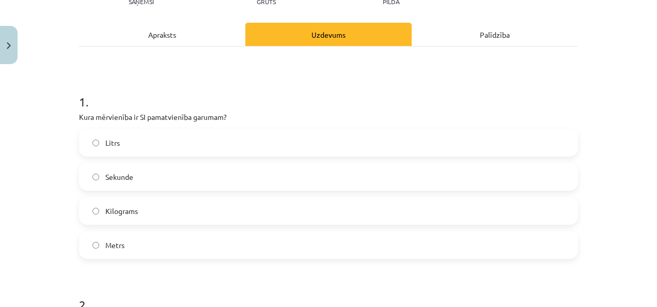
click at [243, 241] on label "Metrs" at bounding box center [328, 245] width 497 height 26
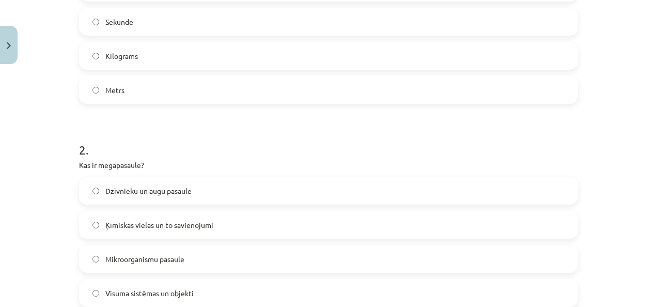
scroll to position [336, 0]
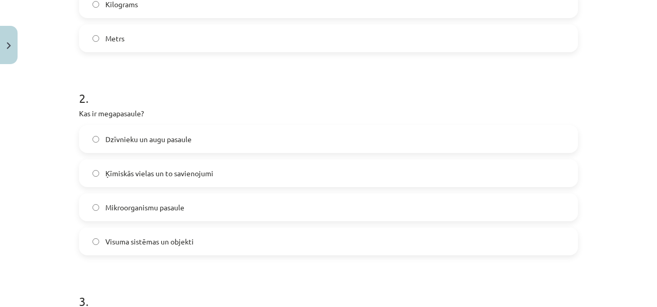
click at [240, 247] on label "Visuma sistēmas un objekti" at bounding box center [328, 241] width 497 height 26
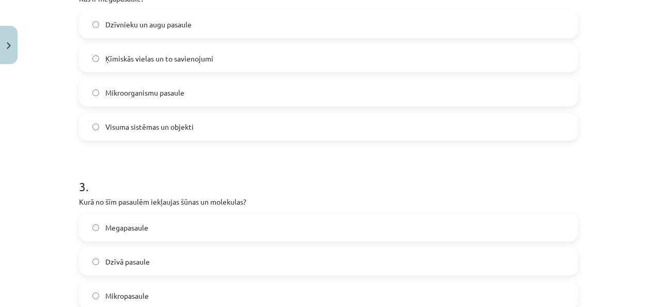
scroll to position [491, 0]
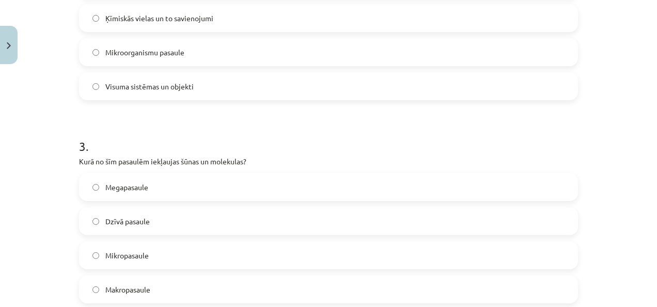
click at [200, 259] on label "Mikropasaule" at bounding box center [328, 255] width 497 height 26
click at [3, 43] on button "Close" at bounding box center [9, 45] width 18 height 38
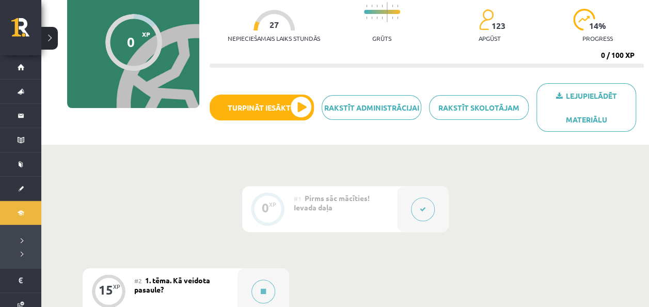
click at [423, 214] on button at bounding box center [423, 209] width 24 height 24
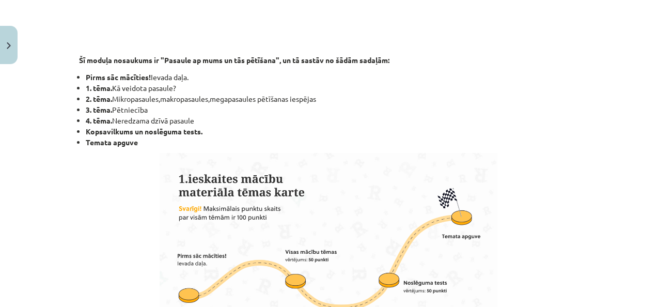
scroll to position [465, 0]
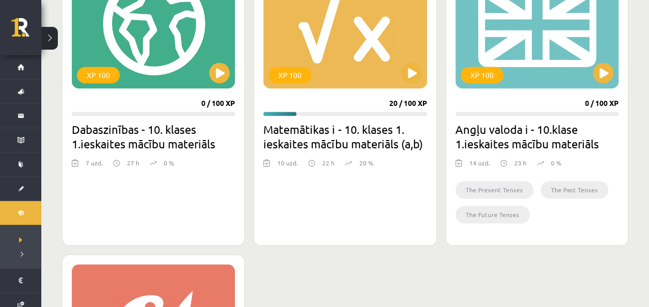
scroll to position [671, 0]
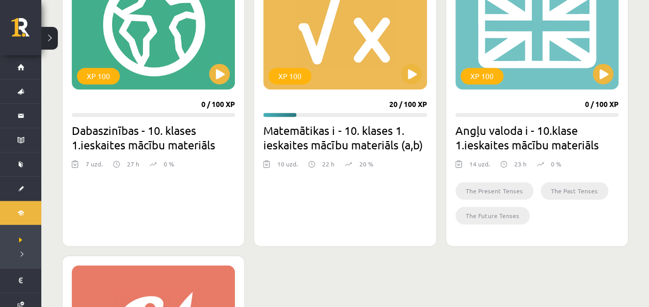
click at [165, 174] on div "0 %" at bounding box center [162, 166] width 24 height 15
click at [221, 72] on button at bounding box center [219, 74] width 21 height 21
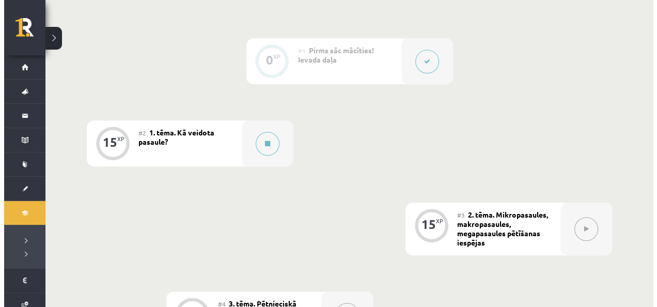
scroll to position [258, 0]
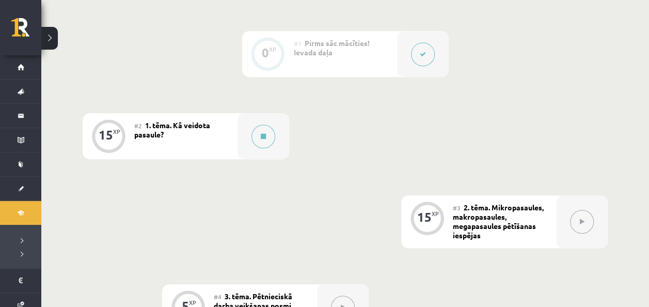
click at [228, 136] on div "#2 1. tēma. Kā veidota pasaule?" at bounding box center [185, 136] width 103 height 46
click at [264, 133] on icon at bounding box center [263, 136] width 5 height 6
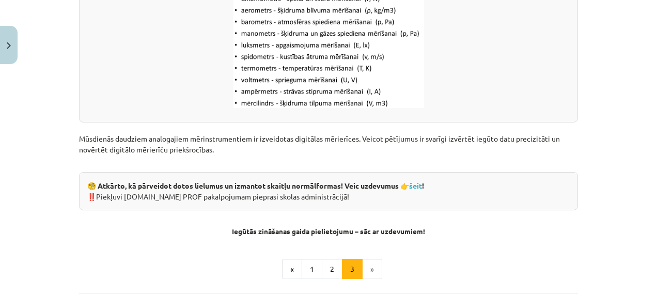
scroll to position [1394, 0]
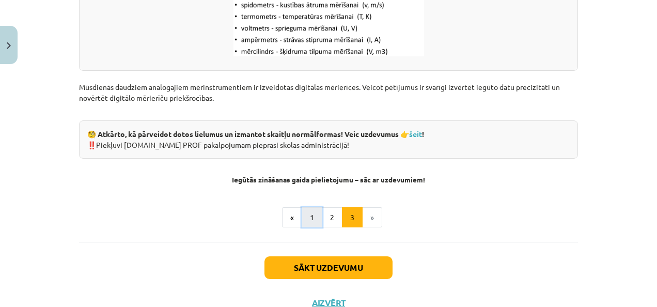
click at [313, 212] on button "1" at bounding box center [312, 217] width 21 height 21
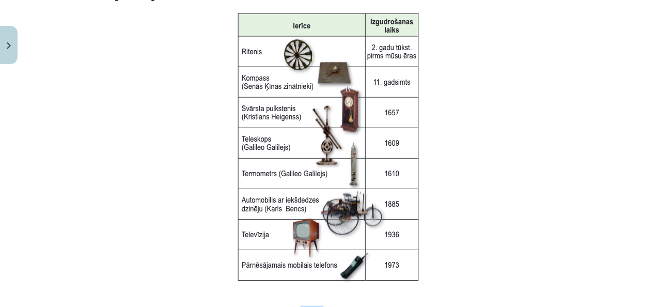
scroll to position [1461, 0]
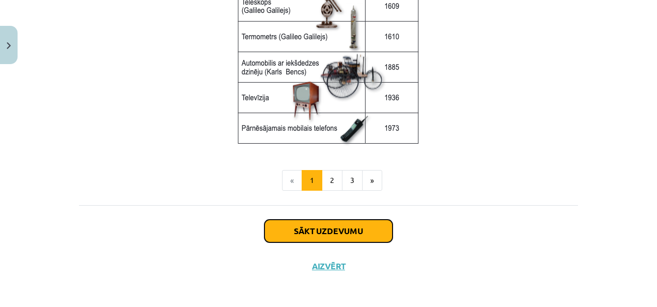
click at [352, 227] on button "Sākt uzdevumu" at bounding box center [328, 230] width 128 height 23
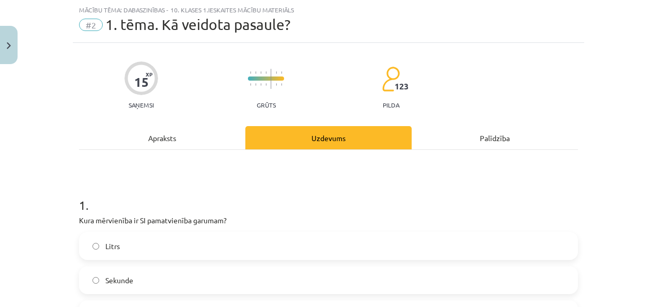
scroll to position [129, 0]
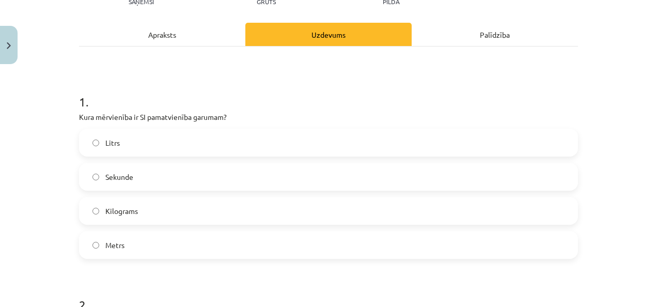
click at [183, 241] on label "Metrs" at bounding box center [328, 245] width 497 height 26
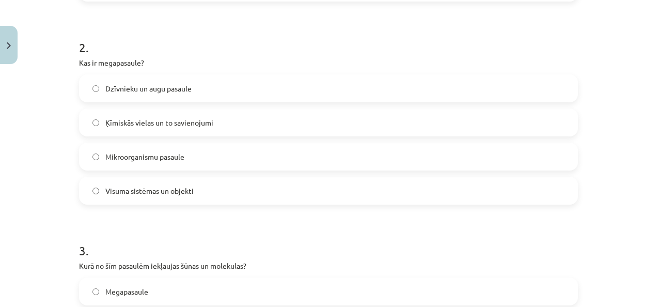
scroll to position [336, 0]
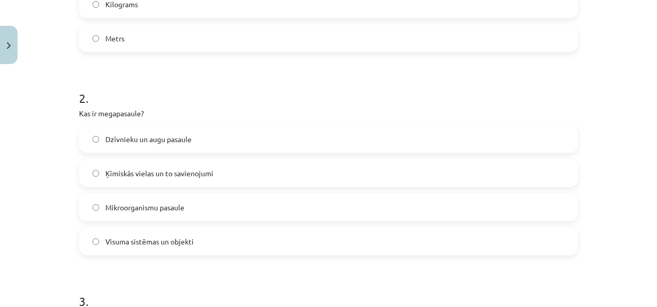
click at [196, 240] on label "Visuma sistēmas un objekti" at bounding box center [328, 241] width 497 height 26
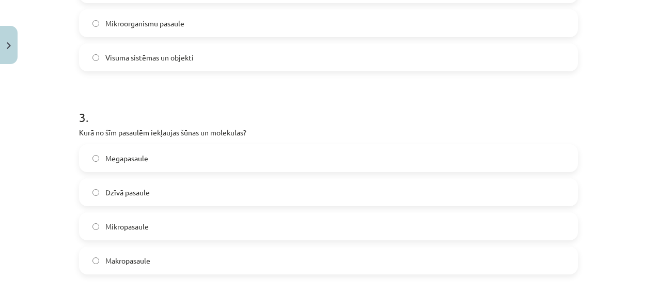
scroll to position [542, 0]
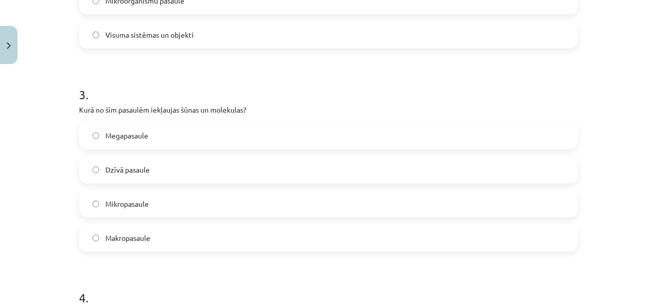
click at [189, 202] on label "Mikropasaule" at bounding box center [328, 204] width 497 height 26
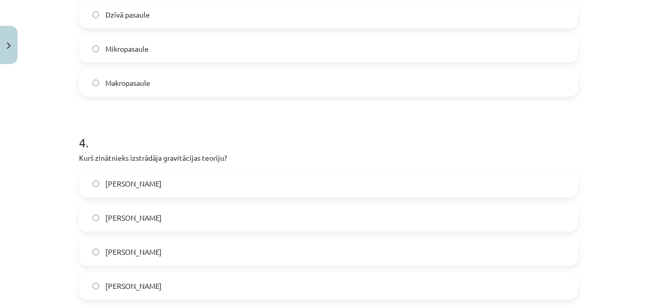
scroll to position [749, 0]
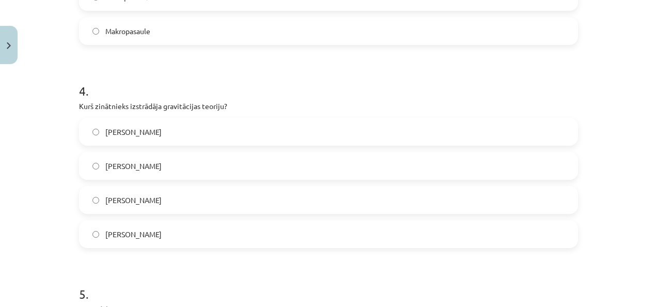
click at [177, 233] on label "Īzaks Ņūtons" at bounding box center [328, 234] width 497 height 26
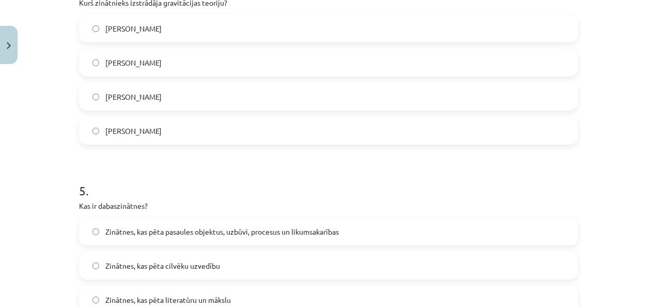
scroll to position [904, 0]
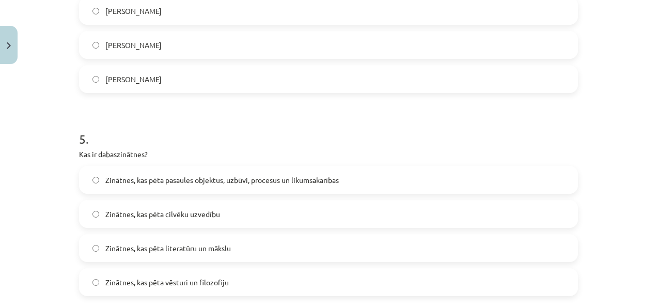
click at [255, 180] on span "Zinātnes, kas pēta pasaules objektus, uzbūvi, procesus un likumsakarības" at bounding box center [221, 180] width 233 height 11
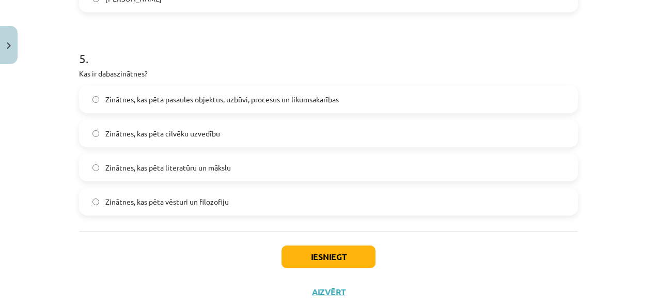
scroll to position [1007, 0]
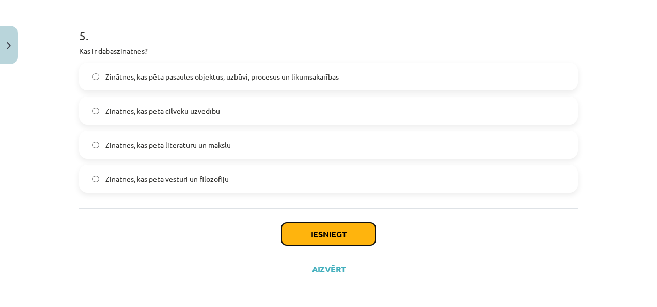
click at [305, 232] on button "Iesniegt" at bounding box center [328, 234] width 94 height 23
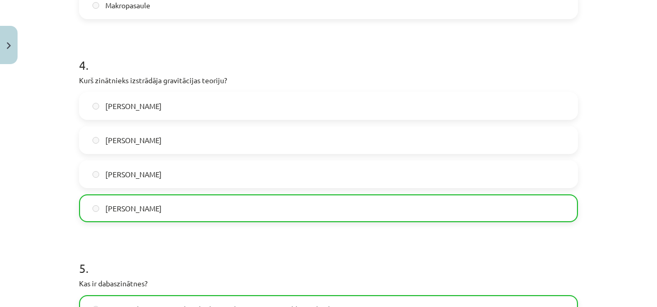
scroll to position [1044, 0]
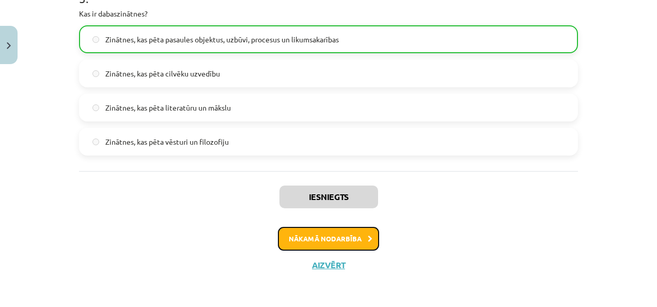
click at [340, 238] on button "Nākamā nodarbība" at bounding box center [328, 239] width 101 height 24
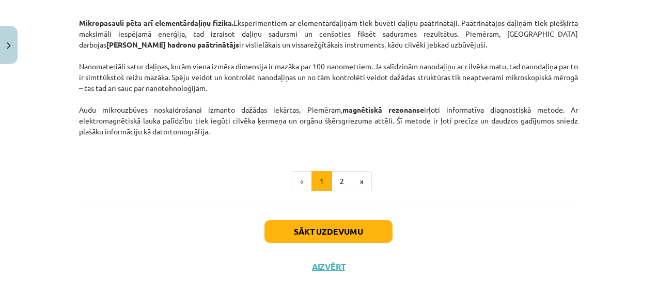
scroll to position [952, 0]
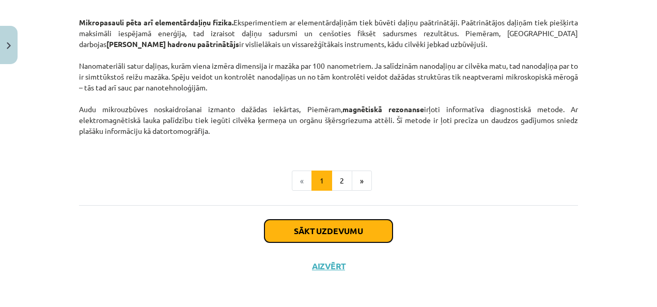
click at [319, 225] on button "Sākt uzdevumu" at bounding box center [328, 230] width 128 height 23
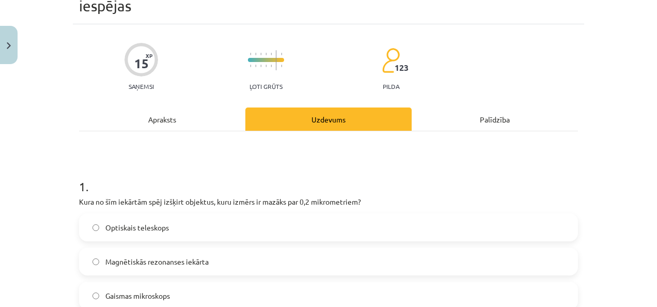
scroll to position [77, 0]
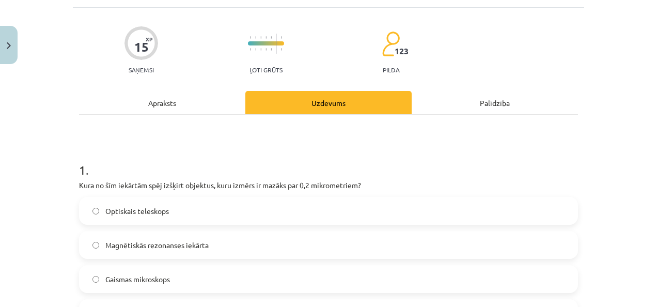
click at [277, 279] on label "Gaismas mikroskops" at bounding box center [328, 279] width 497 height 26
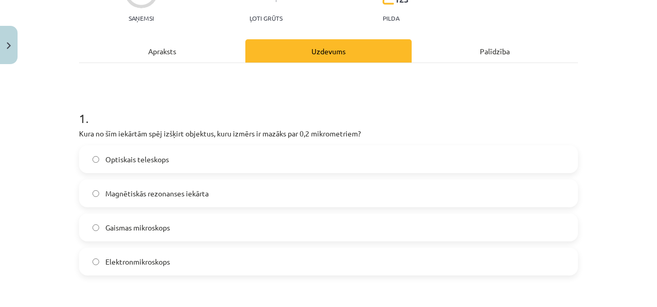
scroll to position [181, 0]
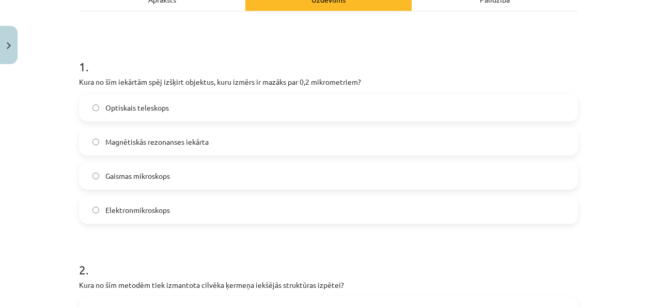
click at [276, 145] on label "Magnētiskās rezonanses iekārta" at bounding box center [328, 142] width 497 height 26
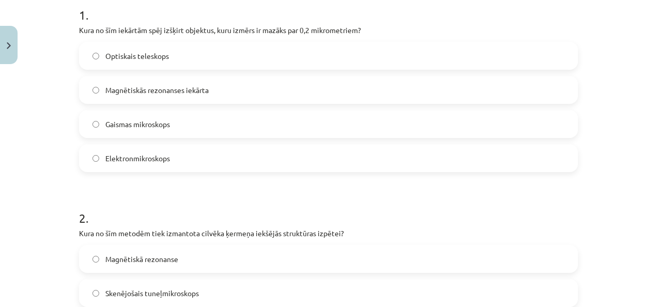
click at [198, 147] on label "Elektronmikroskops" at bounding box center [328, 158] width 497 height 26
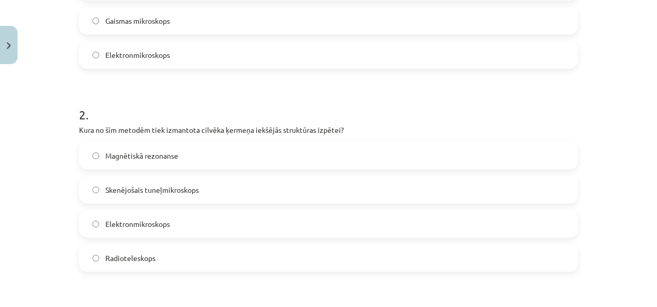
click at [192, 159] on label "Magnētiskā rezonanse" at bounding box center [328, 156] width 497 height 26
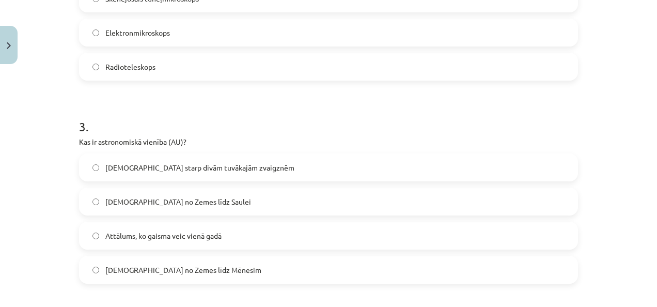
scroll to position [542, 0]
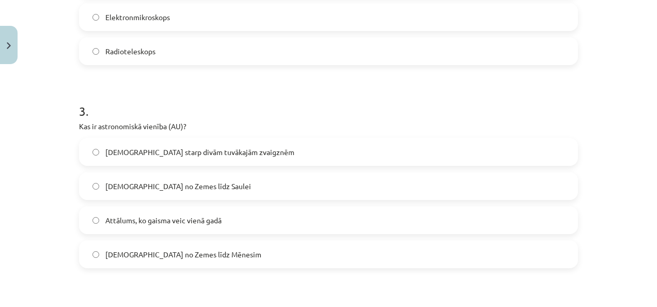
click at [196, 184] on span "Attālums no Zemes līdz Saulei" at bounding box center [178, 186] width 146 height 11
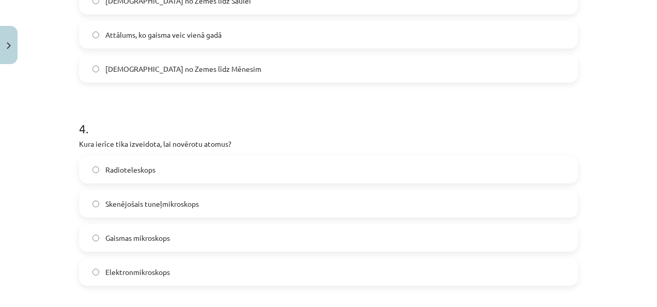
scroll to position [749, 0]
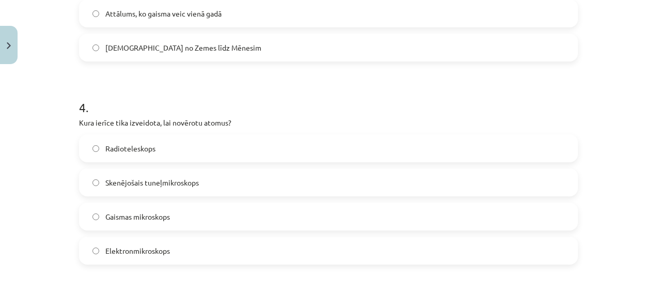
click at [217, 178] on label "Skenējošais tuneļmikroskops" at bounding box center [328, 182] width 497 height 26
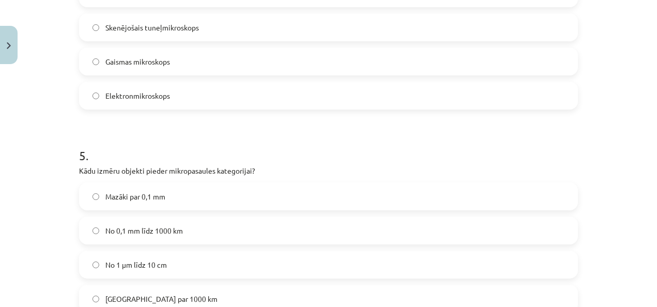
scroll to position [955, 0]
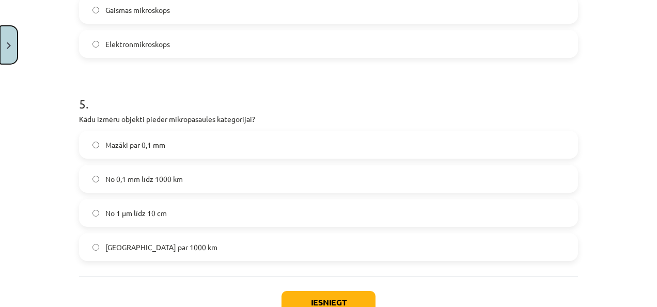
click at [11, 40] on button "Close" at bounding box center [9, 45] width 18 height 38
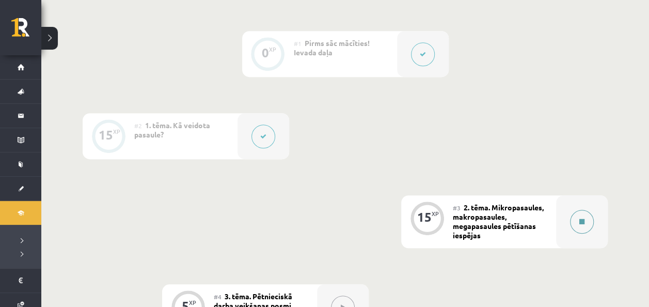
click at [577, 219] on button at bounding box center [582, 222] width 24 height 24
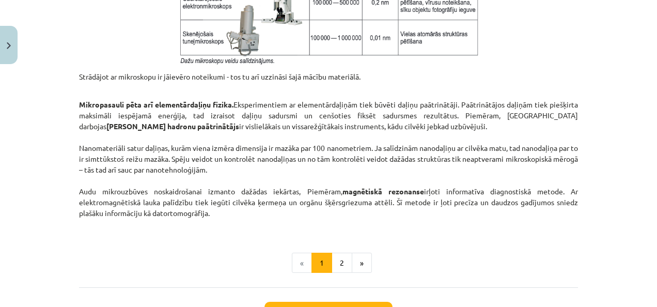
scroll to position [952, 0]
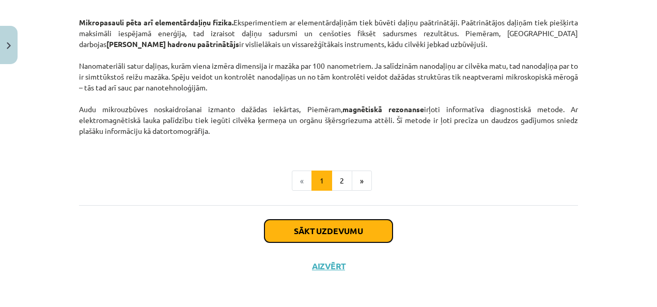
click at [322, 226] on button "Sākt uzdevumu" at bounding box center [328, 230] width 128 height 23
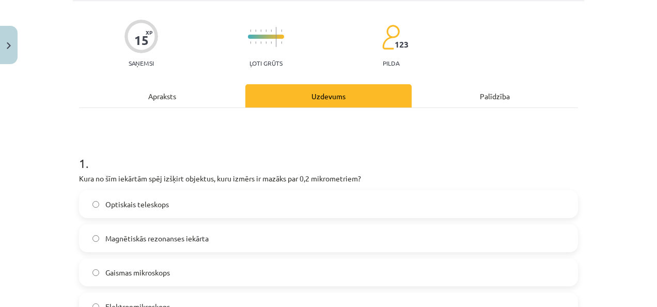
scroll to position [129, 0]
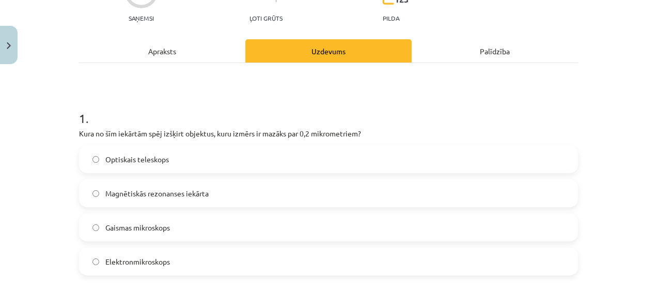
click at [168, 269] on label "Elektronmikroskops" at bounding box center [328, 261] width 497 height 26
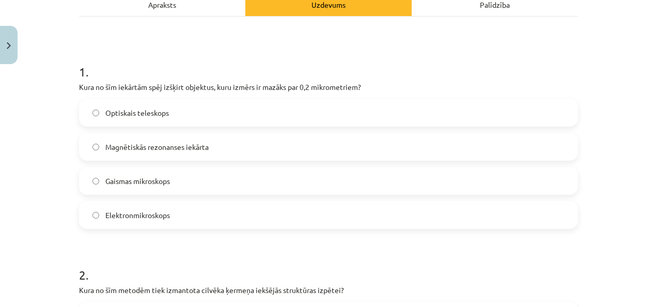
scroll to position [336, 0]
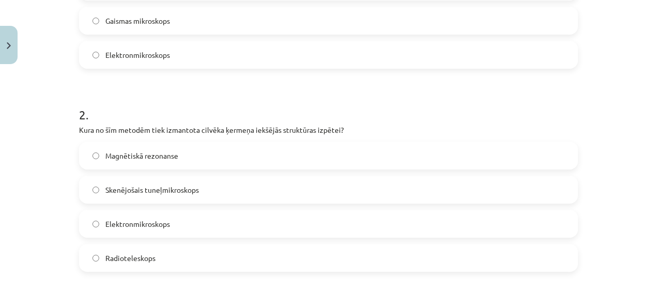
click at [174, 165] on label "Magnētiskā rezonanse" at bounding box center [328, 156] width 497 height 26
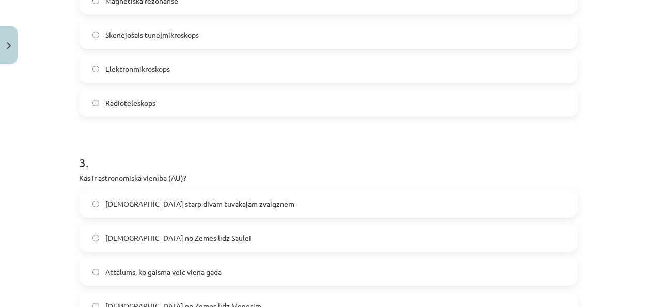
scroll to position [542, 0]
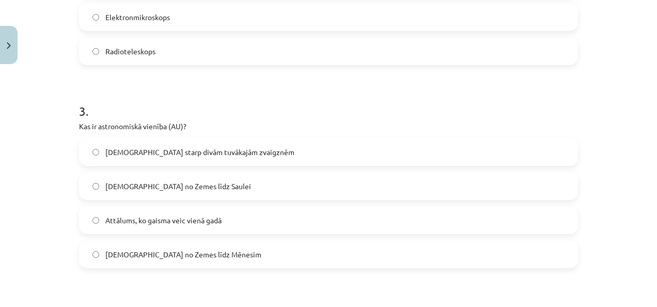
click at [183, 184] on span "Attālums no Zemes līdz Saulei" at bounding box center [178, 186] width 146 height 11
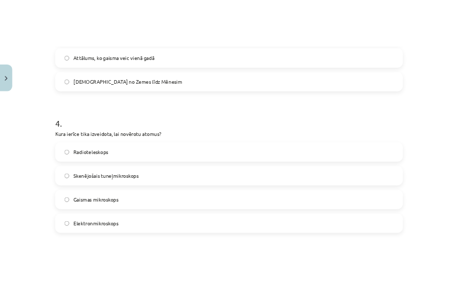
scroll to position [749, 0]
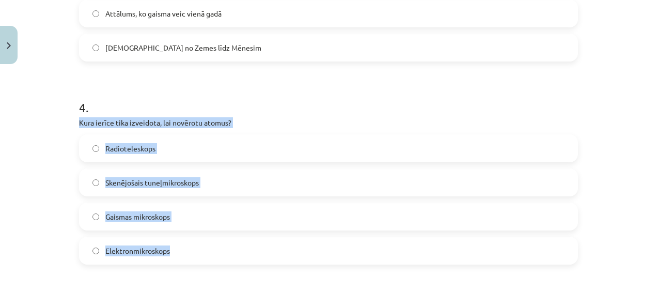
drag, startPoint x: 75, startPoint y: 120, endPoint x: 264, endPoint y: 251, distance: 230.0
click at [264, 251] on div "4 . Kura ierīce tika izveidota, lai novērotu atomus? Radioteleskops Skenējošais…" at bounding box center [328, 173] width 499 height 182
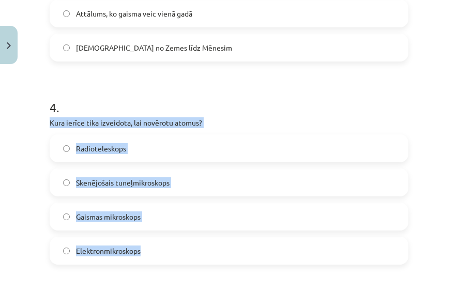
click at [270, 184] on label "Skenējošais tuneļmikroskops" at bounding box center [229, 182] width 356 height 26
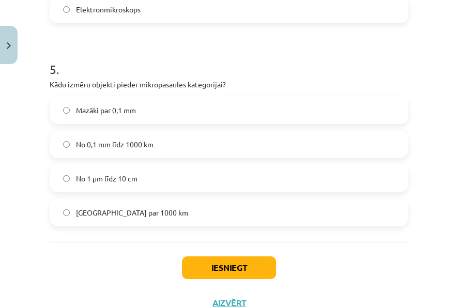
scroll to position [1007, 0]
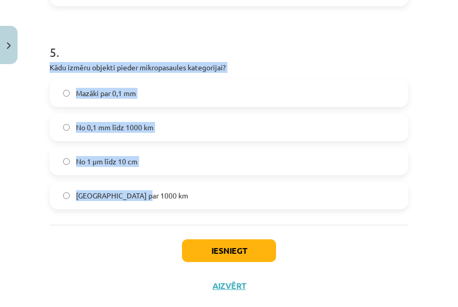
drag, startPoint x: 43, startPoint y: 68, endPoint x: 216, endPoint y: 186, distance: 209.1
click at [185, 100] on label "Mazāki par 0,1 mm" at bounding box center [229, 93] width 356 height 26
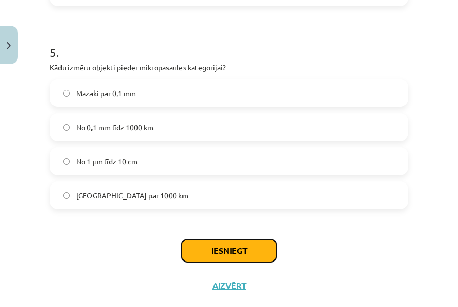
click at [193, 247] on button "Iesniegt" at bounding box center [229, 250] width 94 height 23
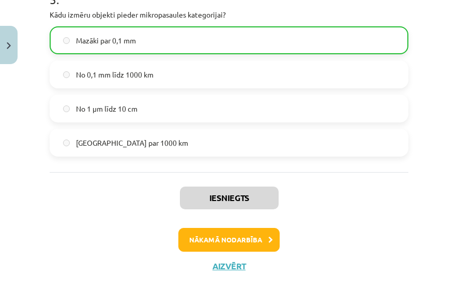
scroll to position [1061, 0]
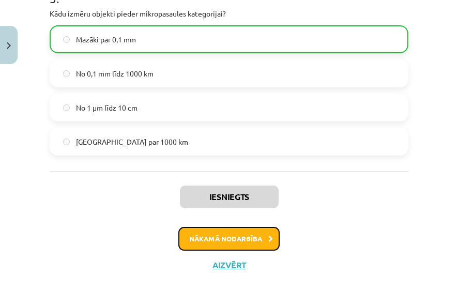
click at [252, 241] on button "Nākamā nodarbība" at bounding box center [228, 239] width 101 height 24
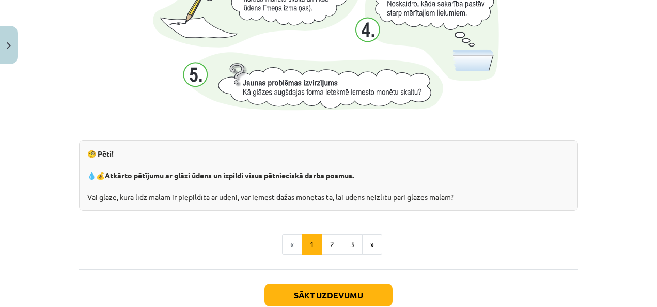
scroll to position [1162, 0]
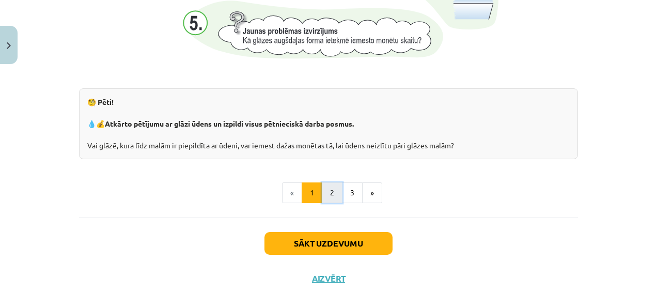
click at [330, 188] on button "2" at bounding box center [332, 192] width 21 height 21
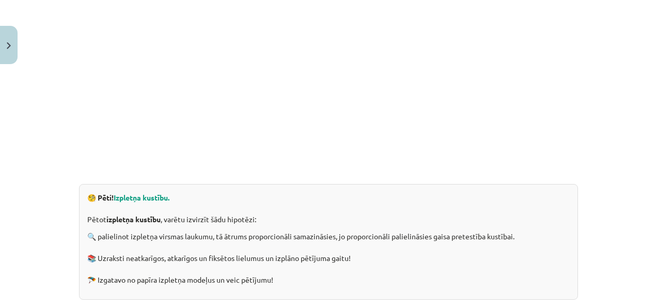
scroll to position [184, 0]
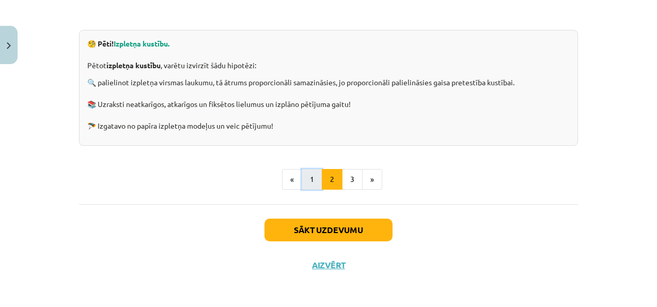
click at [310, 178] on button "1" at bounding box center [312, 179] width 21 height 21
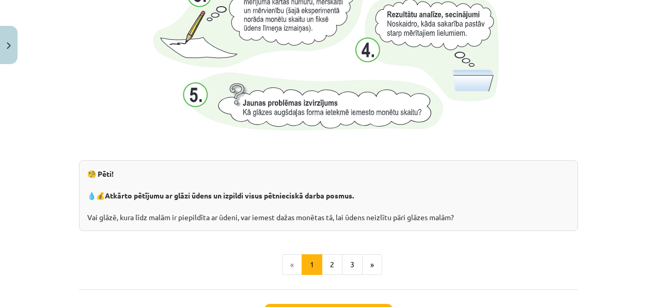
scroll to position [1175, 0]
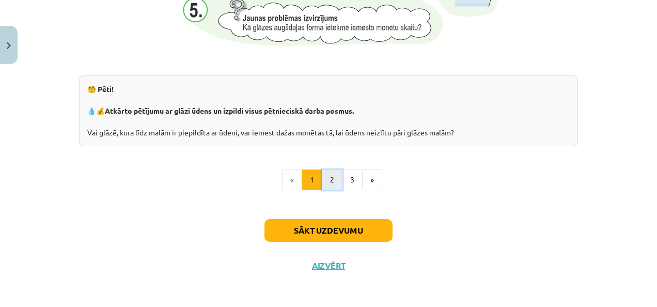
click at [329, 185] on button "2" at bounding box center [332, 179] width 21 height 21
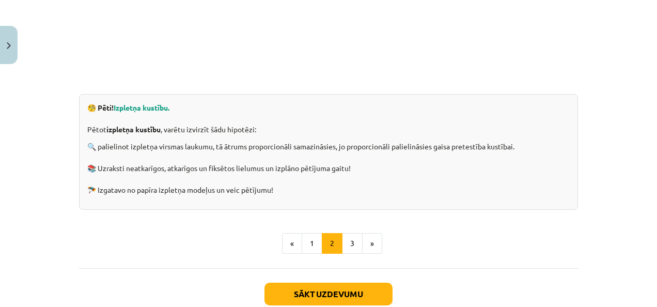
scroll to position [335, 0]
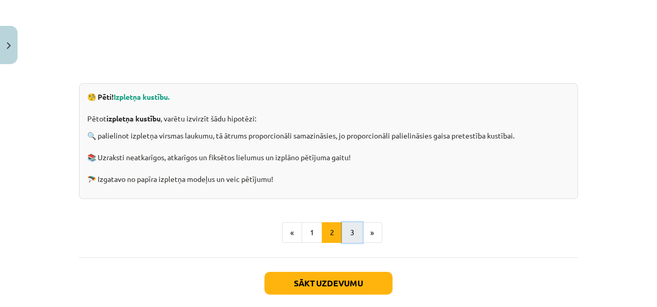
click at [348, 224] on button "3" at bounding box center [352, 232] width 21 height 21
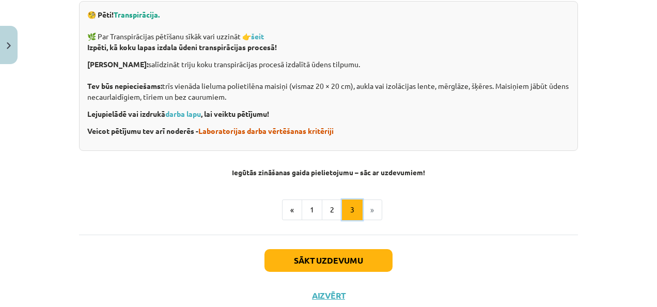
scroll to position [443, 0]
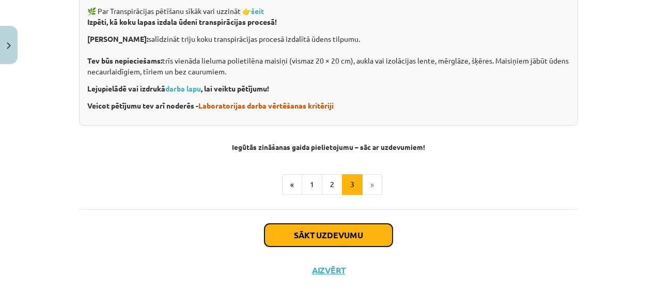
click at [325, 236] on button "Sākt uzdevumu" at bounding box center [328, 235] width 128 height 23
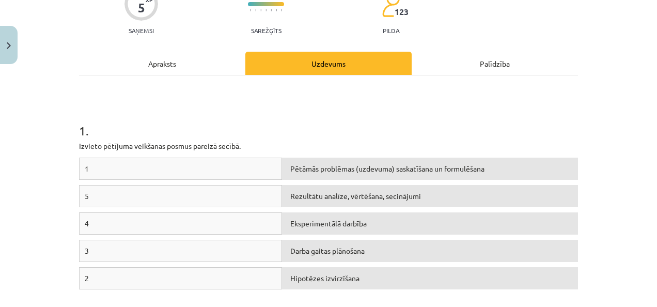
scroll to position [129, 0]
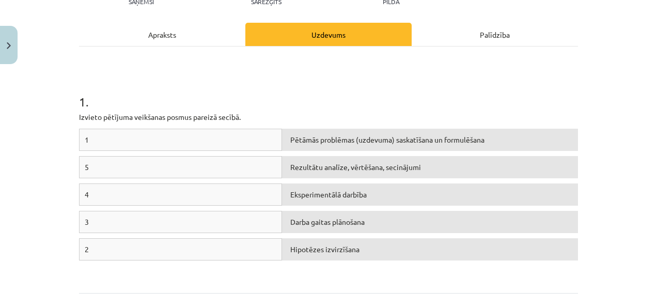
click at [195, 40] on div "Apraksts" at bounding box center [162, 34] width 166 height 23
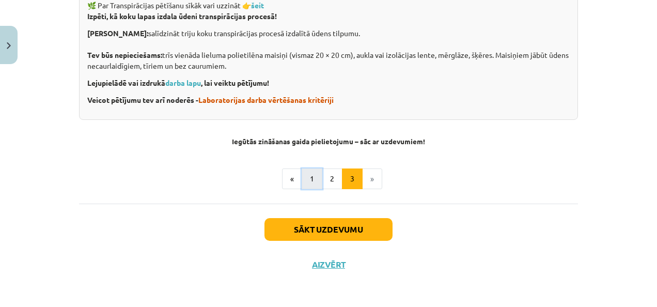
click at [306, 178] on button "1" at bounding box center [312, 178] width 21 height 21
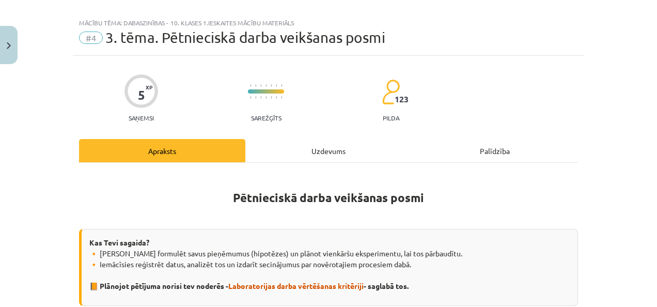
scroll to position [0, 0]
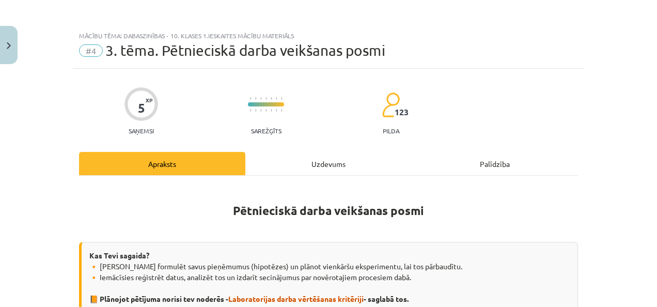
click at [322, 163] on div "Uzdevums" at bounding box center [328, 163] width 166 height 23
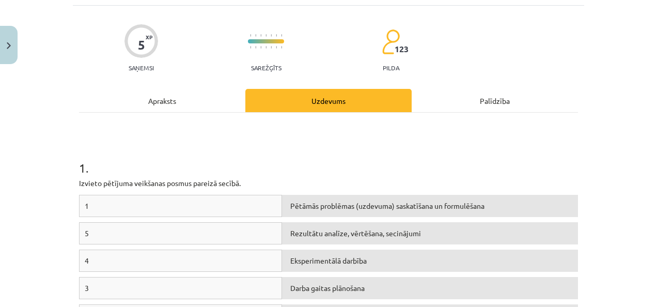
scroll to position [155, 0]
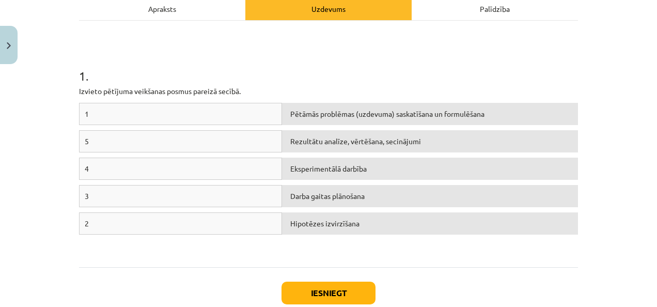
click at [294, 114] on span "Pētāmās problēmas (uzdevuma) saskatīšana un formulēšana" at bounding box center [387, 113] width 194 height 9
drag, startPoint x: 171, startPoint y: 224, endPoint x: 176, endPoint y: 205, distance: 19.7
click at [176, 205] on div "1 Pētāmās problēmas (uzdevuma) saskatīšana un formulēšana 5 Rezultātu analīze, …" at bounding box center [328, 180] width 499 height 155
drag, startPoint x: 176, startPoint y: 205, endPoint x: 174, endPoint y: 222, distance: 17.1
click at [174, 222] on div "2" at bounding box center [180, 223] width 203 height 22
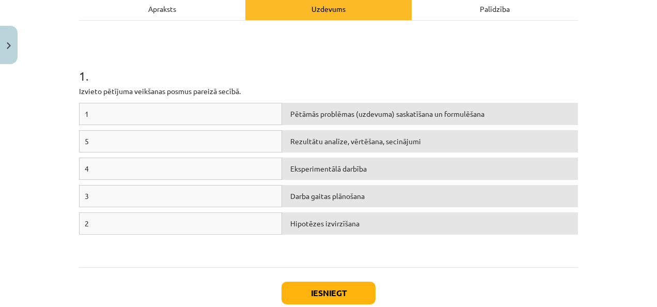
click at [402, 180] on div "4 Eksperimentālā darbība" at bounding box center [328, 170] width 499 height 27
click at [401, 194] on div "Darba gaitas plānošana" at bounding box center [430, 196] width 296 height 22
click at [433, 171] on div "Eksperimentālā darbība" at bounding box center [430, 168] width 296 height 22
click at [321, 288] on button "Iesniegt" at bounding box center [328, 292] width 94 height 23
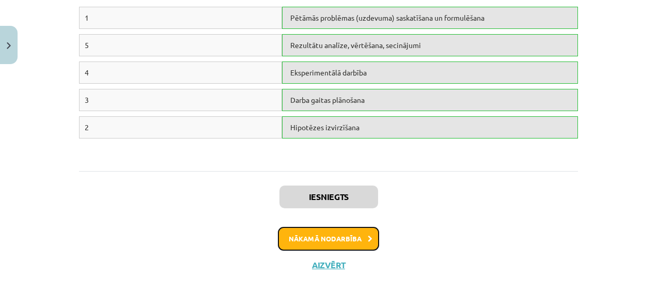
click at [338, 236] on button "Nākamā nodarbība" at bounding box center [328, 239] width 101 height 24
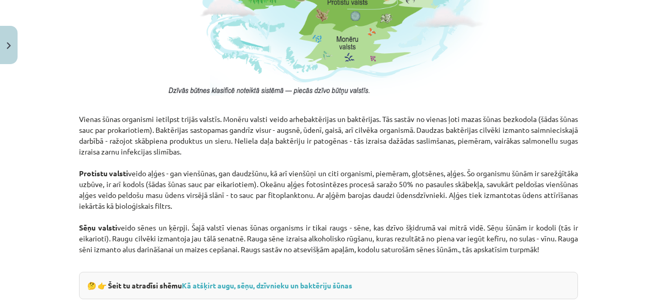
scroll to position [852, 0]
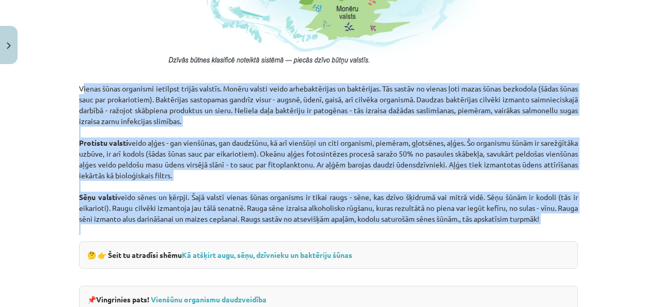
drag, startPoint x: 73, startPoint y: 88, endPoint x: 415, endPoint y: 231, distance: 370.6
copy p "Vienas šūnas organismi ietilpst trijās valstīs. Monēru valsti veido arhebaktēri…"
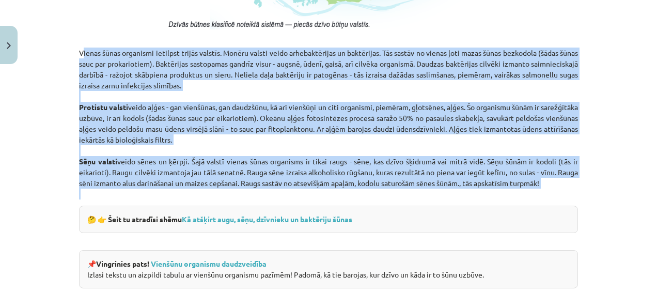
scroll to position [904, 0]
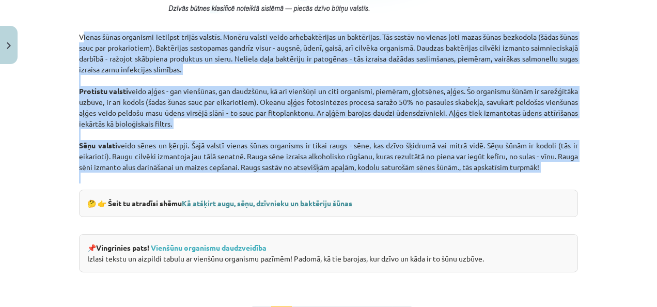
click at [232, 203] on link "Kā atšķirt augu, sēņu, dzīvnieku un baktēriju šūnas" at bounding box center [267, 202] width 170 height 9
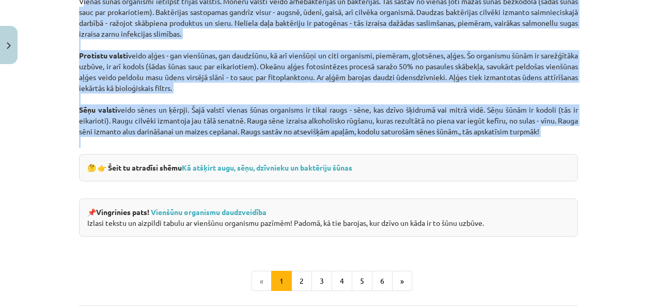
scroll to position [955, 0]
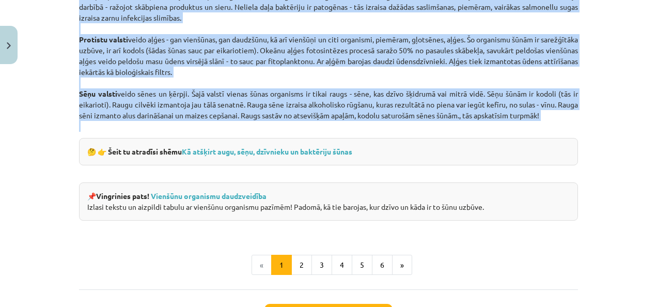
copy p "Vienas šūnas organismi ietilpst trijās valstīs. Monēru valsti veido arhebaktēri…"
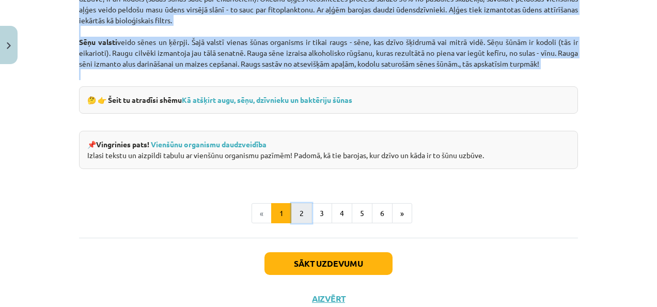
click at [292, 214] on button "2" at bounding box center [301, 213] width 21 height 21
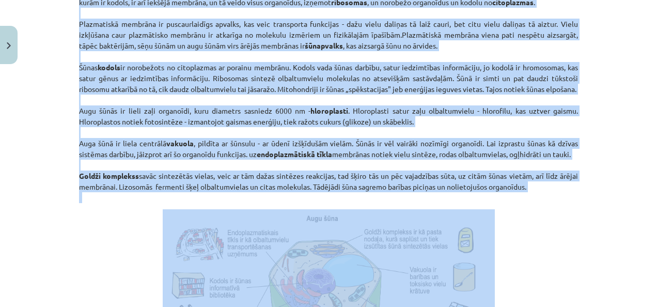
scroll to position [804, 0]
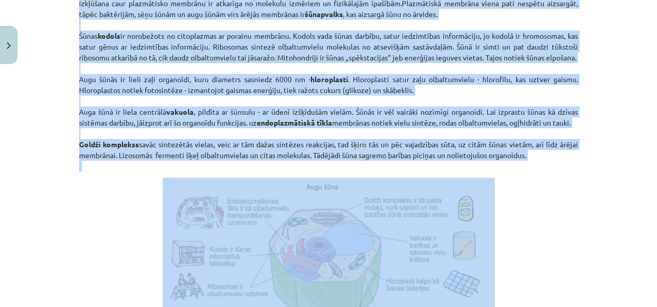
drag, startPoint x: 60, startPoint y: 115, endPoint x: 531, endPoint y: 185, distance: 476.2
click at [531, 185] on div "Mācību tēma: Dabaszinības - 10. klases 1.ieskaites mācību materiāls #5 4. tēma.…" at bounding box center [328, 153] width 657 height 307
copy p "Šūna ir dzīva sistēma. Tajā norit galvenie dzīvības procesi, kurus veic special…"
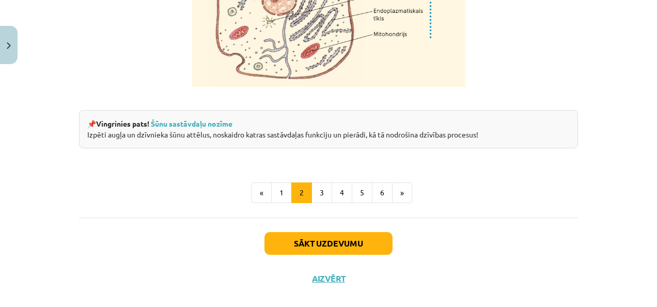
scroll to position [1320, 0]
click at [317, 202] on button "3" at bounding box center [321, 192] width 21 height 21
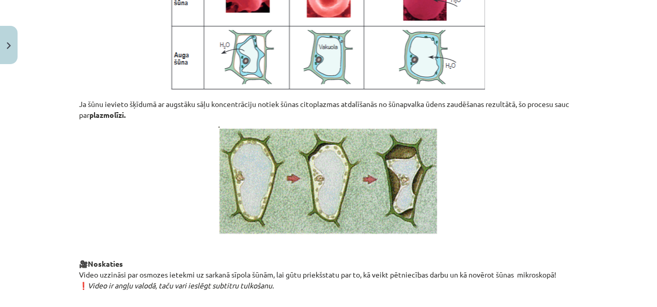
scroll to position [1229, 0]
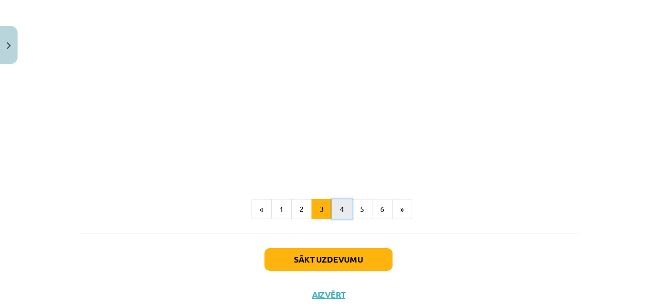
click at [341, 219] on button "4" at bounding box center [342, 209] width 21 height 21
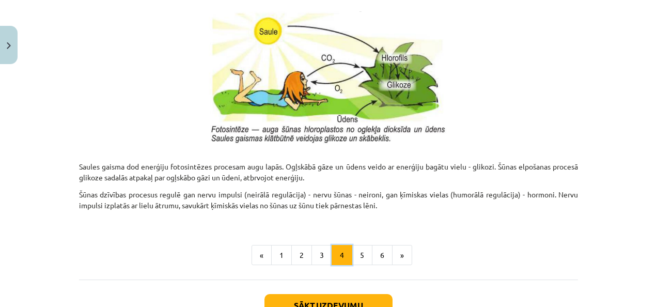
scroll to position [1142, 0]
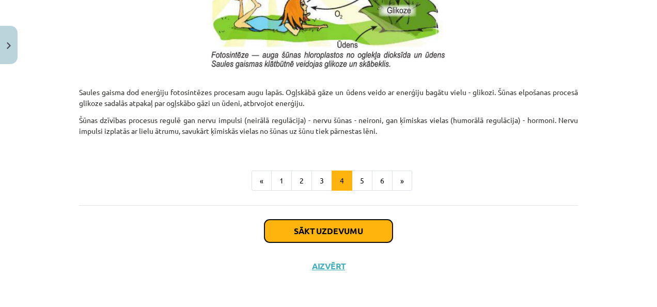
click at [346, 225] on button "Sākt uzdevumu" at bounding box center [328, 230] width 128 height 23
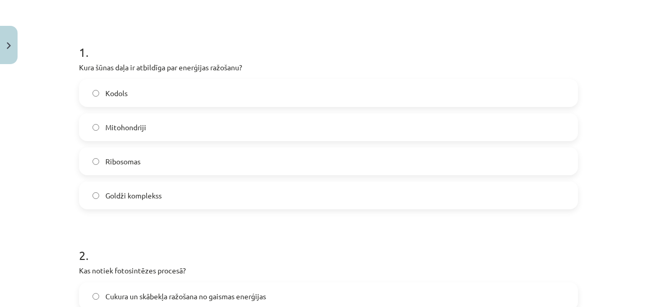
scroll to position [181, 0]
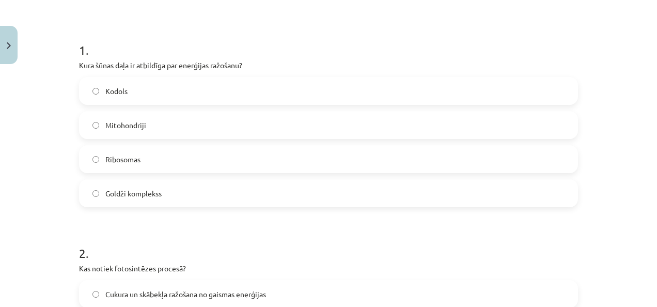
click at [188, 135] on label "Mitohondriji" at bounding box center [328, 125] width 497 height 26
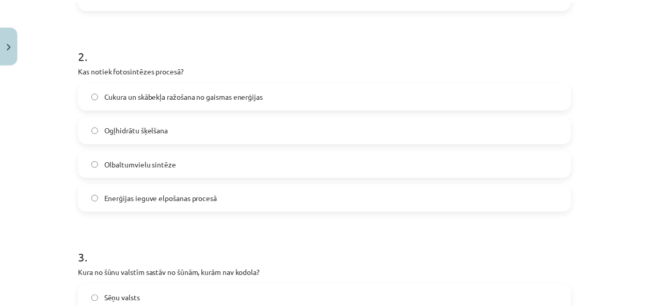
scroll to position [387, 0]
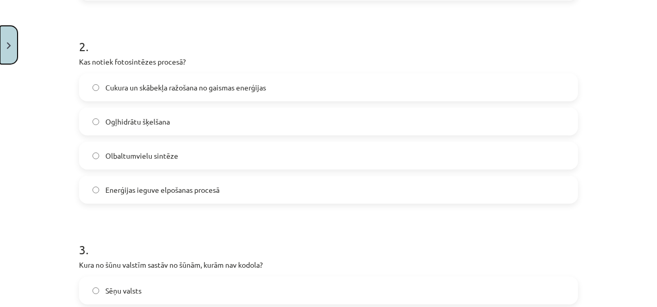
click at [7, 46] on img "Close" at bounding box center [9, 45] width 4 height 7
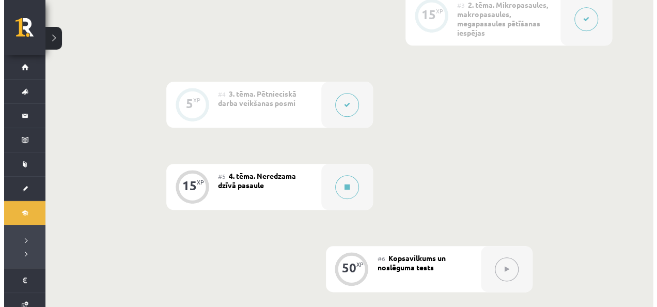
scroll to position [465, 0]
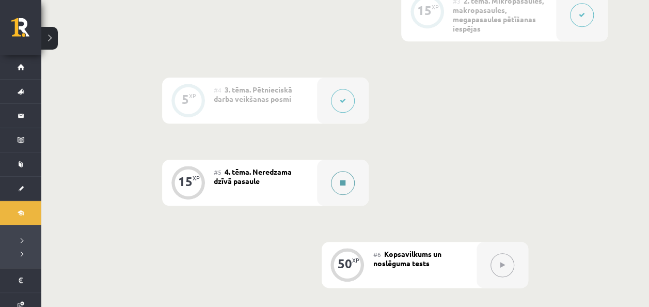
click at [354, 181] on button at bounding box center [343, 183] width 24 height 24
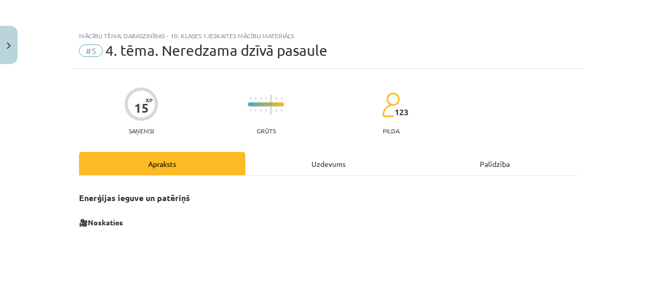
click at [321, 155] on div "Uzdevums" at bounding box center [328, 163] width 166 height 23
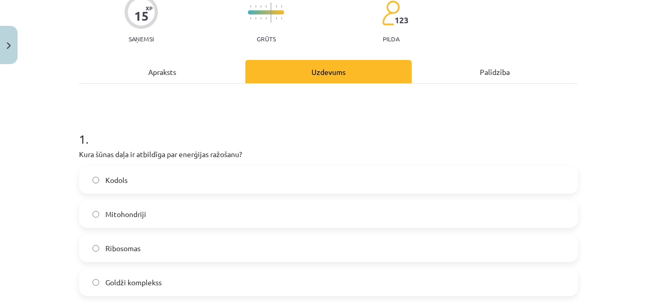
scroll to position [181, 0]
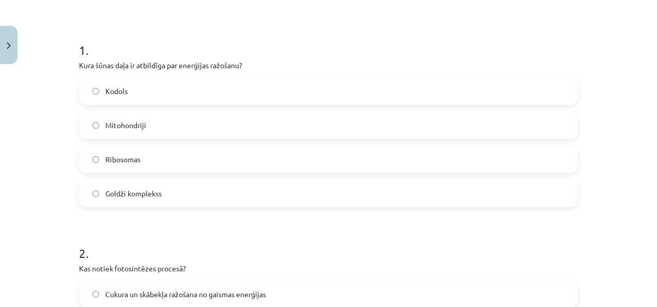
click at [193, 123] on label "Mitohondriji" at bounding box center [328, 125] width 497 height 26
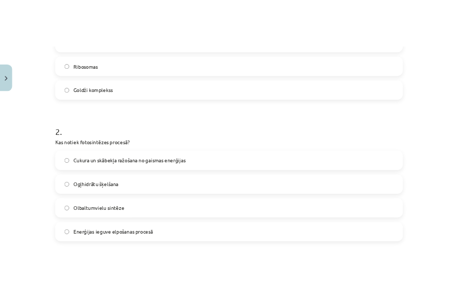
scroll to position [336, 0]
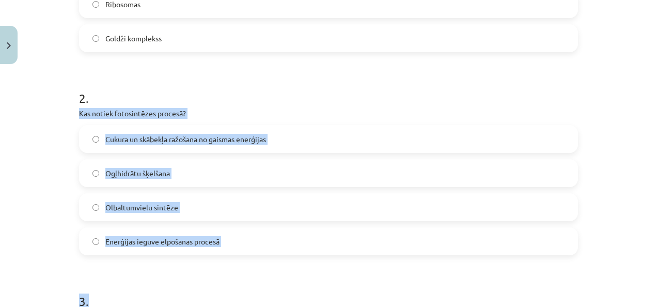
drag, startPoint x: 70, startPoint y: 111, endPoint x: 280, endPoint y: 257, distance: 255.6
drag, startPoint x: 280, startPoint y: 257, endPoint x: 175, endPoint y: 263, distance: 105.0
click at [67, 111] on div "Mācību tēma: Dabaszinības - 10. klases 1.ieskaites mācību materiāls #5 4. tēma.…" at bounding box center [328, 153] width 657 height 307
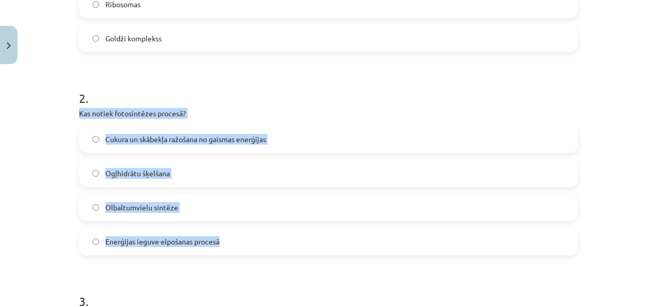
drag, startPoint x: 69, startPoint y: 111, endPoint x: 271, endPoint y: 243, distance: 241.5
click at [271, 243] on div "Mācību tēma: Dabaszinības - 10. klases 1.ieskaites mācību materiāls #5 4. tēma.…" at bounding box center [328, 153] width 657 height 307
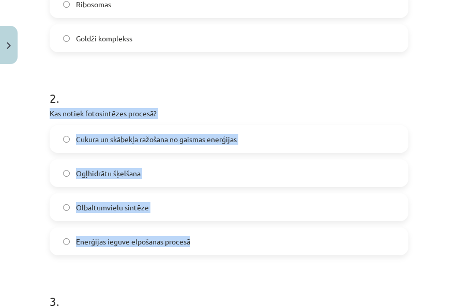
click at [68, 143] on label "Cukura un skābekļa ražošana no gaismas enerģijas" at bounding box center [229, 139] width 356 height 26
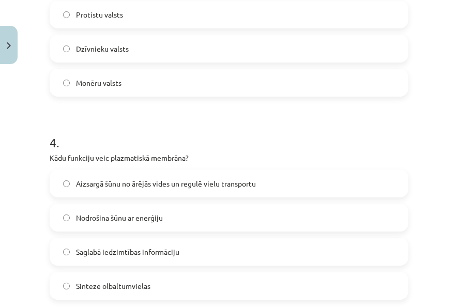
scroll to position [749, 0]
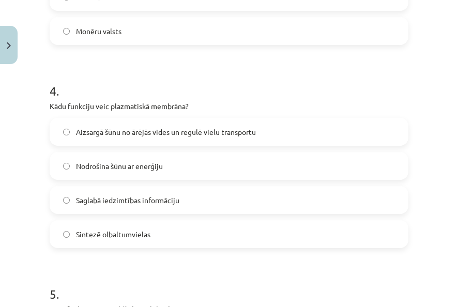
click at [82, 130] on span "Aizsargā šūnu no ārējās vides un regulē vielu transportu" at bounding box center [166, 132] width 180 height 11
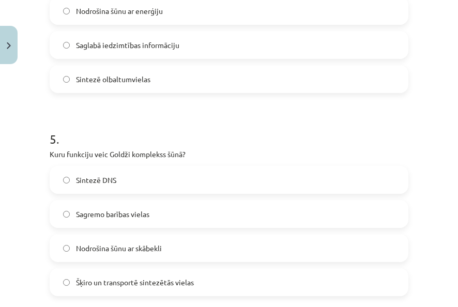
scroll to position [955, 0]
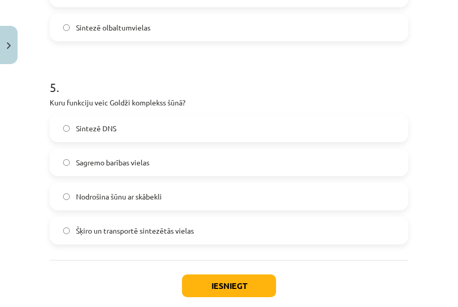
click at [104, 230] on span "Šķiro un transportē sintezētās vielas" at bounding box center [135, 230] width 118 height 11
click at [218, 290] on button "Iesniegt" at bounding box center [229, 285] width 94 height 23
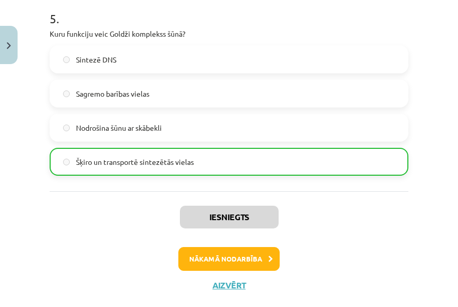
scroll to position [1044, 0]
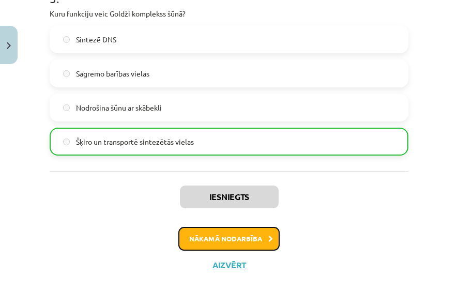
click at [257, 239] on button "Nākamā nodarbība" at bounding box center [228, 239] width 101 height 24
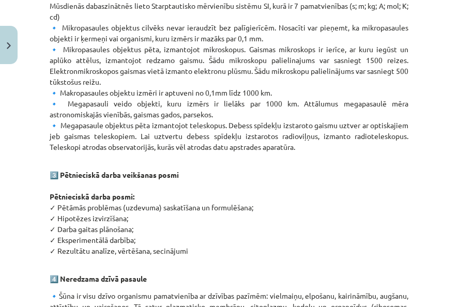
scroll to position [432, 0]
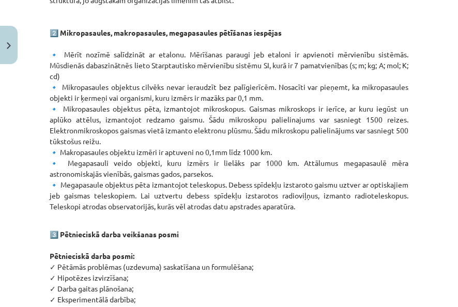
drag, startPoint x: 64, startPoint y: 48, endPoint x: 378, endPoint y: 203, distance: 350.3
click at [378, 203] on p "1️⃣ Kā veidota pasaule? 🔹 Dabaszinātņu aizsākumi ir meklējami senajās kultūrās …" at bounding box center [229, 54] width 358 height 314
copy p "ērīt nozīmē salīdzināt ar etalonu. Mērīšanas paraugi jeb etaloni ir apvienoti m…"
click at [357, 14] on p "1️⃣ Kā veidota pasaule? 🔹 Dabaszinātņu aizsākumi ir meklējami senajās kultūrās …" at bounding box center [229, 54] width 358 height 314
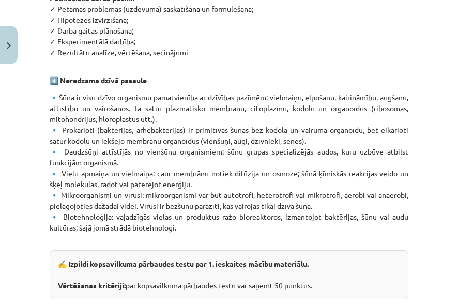
scroll to position [690, 0]
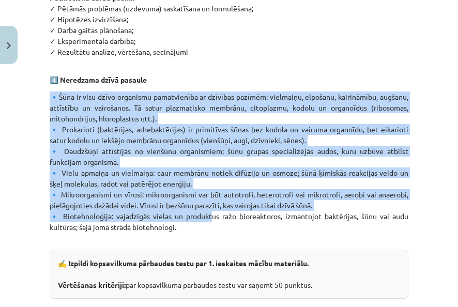
drag, startPoint x: 47, startPoint y: 88, endPoint x: 206, endPoint y: 217, distance: 204.8
copy p "🔹Šūna ir visu dzīvo organismu pamatvienība ar dzīvības pazīmēm: vielmaiņu, elpo…"
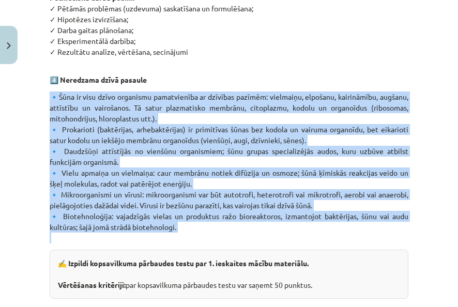
drag, startPoint x: 197, startPoint y: 233, endPoint x: 49, endPoint y: 99, distance: 200.0
copy p "🔹Šūna ir visu dzīvo organismu pamatvienība ar dzīvības pazīmēm: vielmaiņu, elpo…"
click at [13, 219] on div "Mācību tēma: Dabaszinības - 10. klases 1.ieskaites mācību materiāls #6 Kopsavil…" at bounding box center [229, 153] width 458 height 307
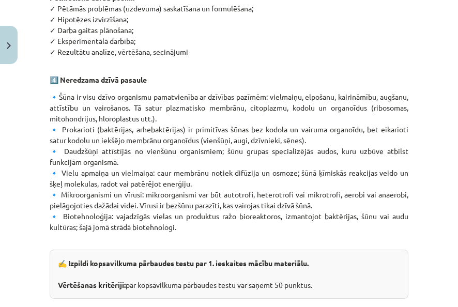
scroll to position [794, 0]
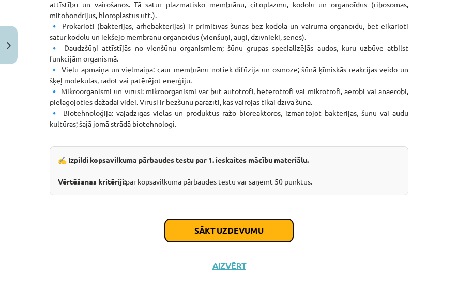
click at [252, 237] on button "Sākt uzdevumu" at bounding box center [229, 230] width 128 height 23
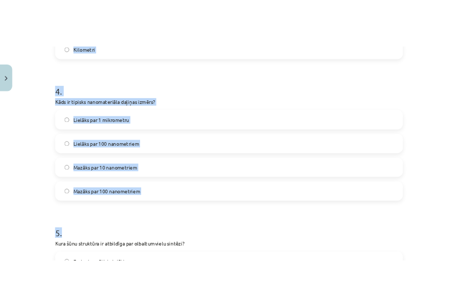
scroll to position [800, 0]
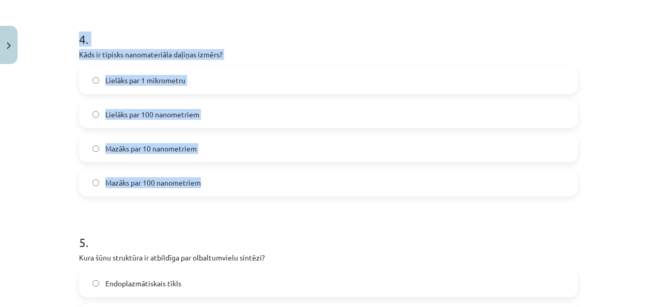
drag, startPoint x: 71, startPoint y: 115, endPoint x: 304, endPoint y: 183, distance: 242.3
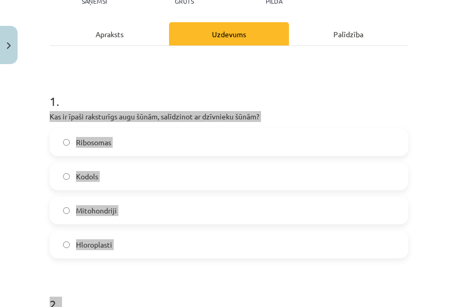
scroll to position [129, 0]
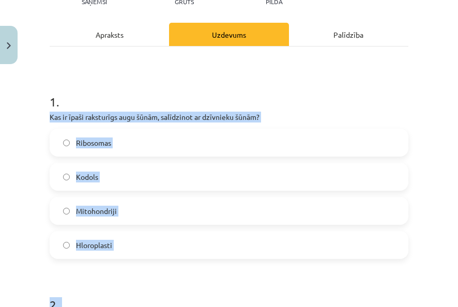
click at [67, 251] on label "Hloroplasti" at bounding box center [229, 245] width 356 height 26
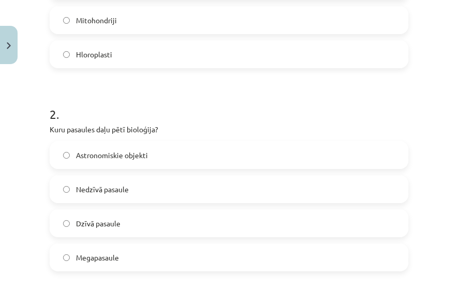
scroll to position [336, 0]
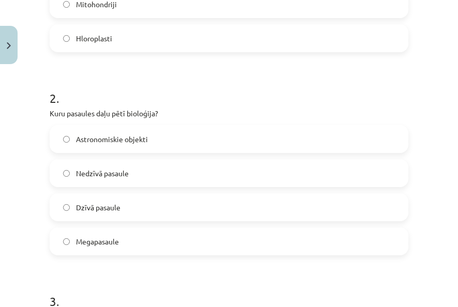
click at [155, 201] on label "Dzīvā pasaule" at bounding box center [229, 207] width 356 height 26
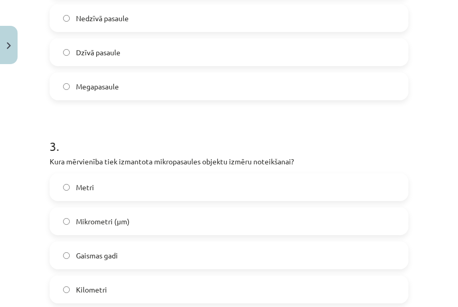
scroll to position [542, 0]
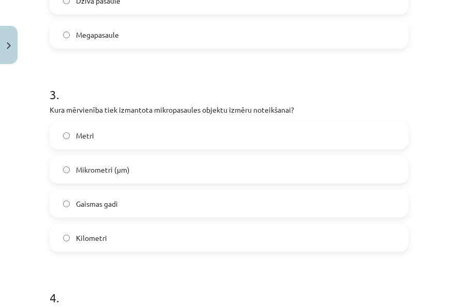
click at [231, 171] on label "Mikrometri (μm)" at bounding box center [229, 169] width 356 height 26
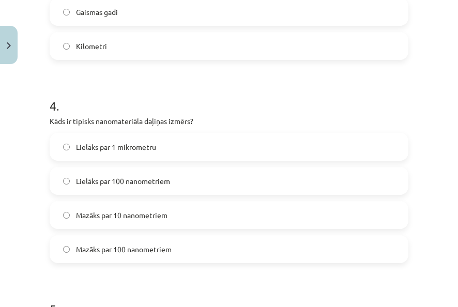
scroll to position [749, 0]
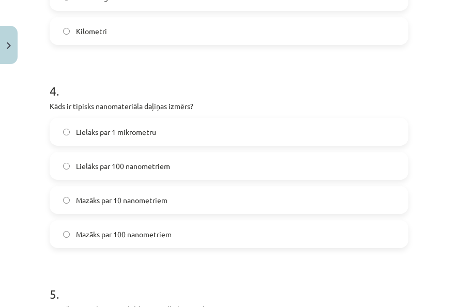
click at [261, 159] on label "Lielāks par 100 nanometriem" at bounding box center [229, 166] width 356 height 26
click at [234, 224] on label "Mazāks par 100 nanometriem" at bounding box center [229, 234] width 356 height 26
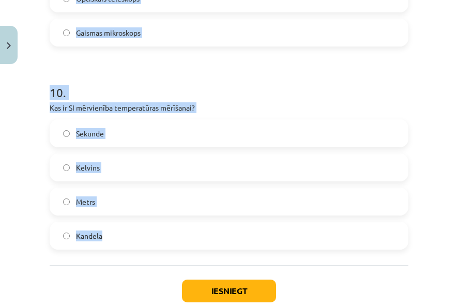
scroll to position [2038, 0]
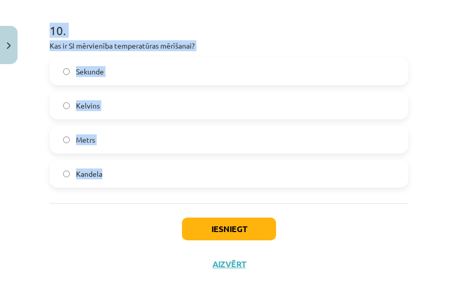
drag, startPoint x: 47, startPoint y: 88, endPoint x: 314, endPoint y: 185, distance: 284.6
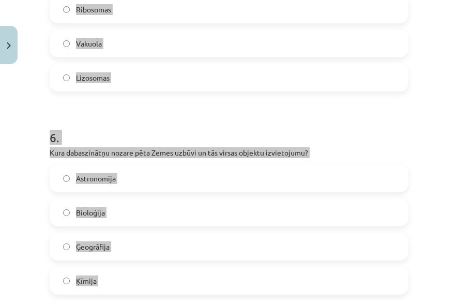
scroll to position [953, 0]
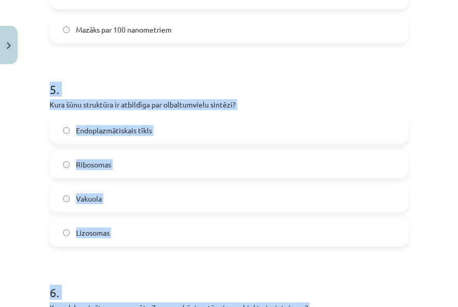
click at [312, 74] on h1 "5 ." at bounding box center [229, 80] width 358 height 32
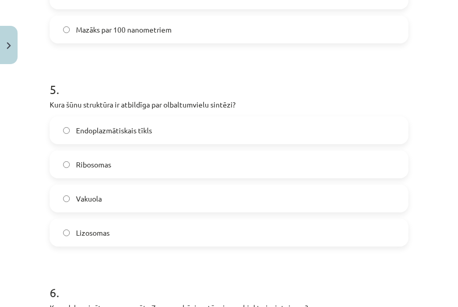
click at [207, 167] on label "Ribosomas" at bounding box center [229, 164] width 356 height 26
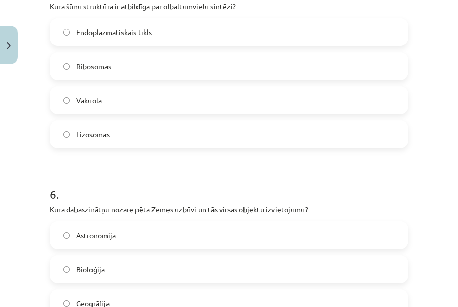
scroll to position [1108, 0]
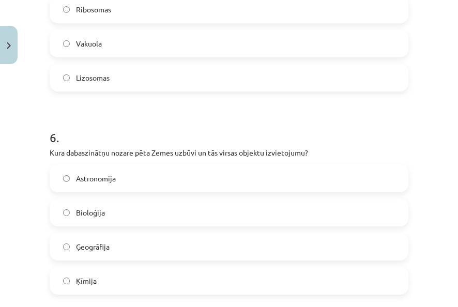
click at [211, 184] on label "Astronomija" at bounding box center [229, 178] width 356 height 26
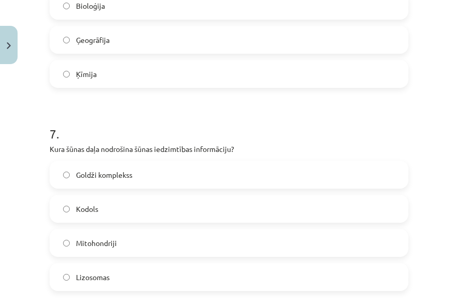
scroll to position [1366, 0]
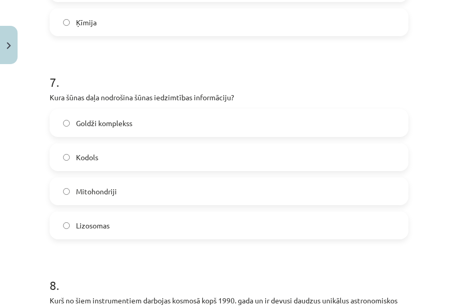
click at [198, 167] on label "Kodols" at bounding box center [229, 157] width 356 height 26
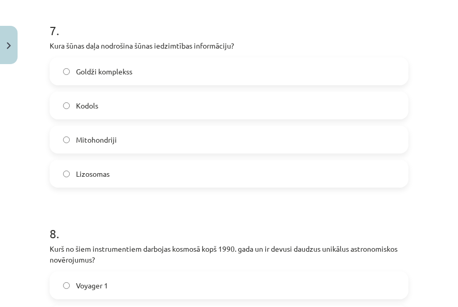
scroll to position [1573, 0]
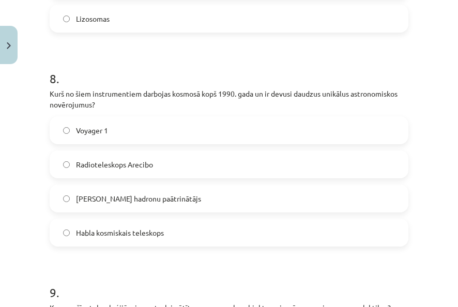
click at [216, 227] on label "Habla kosmiskais teleskops" at bounding box center [229, 232] width 356 height 26
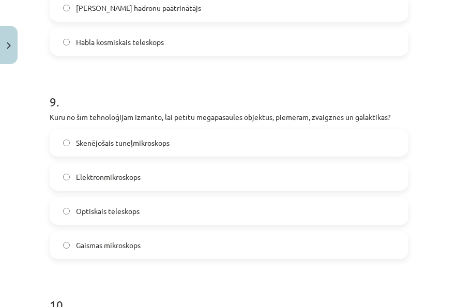
scroll to position [1779, 0]
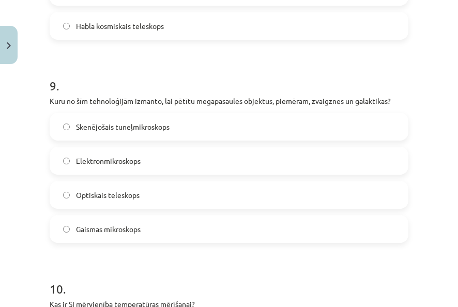
click at [230, 190] on label "Optiskais teleskops" at bounding box center [229, 195] width 356 height 26
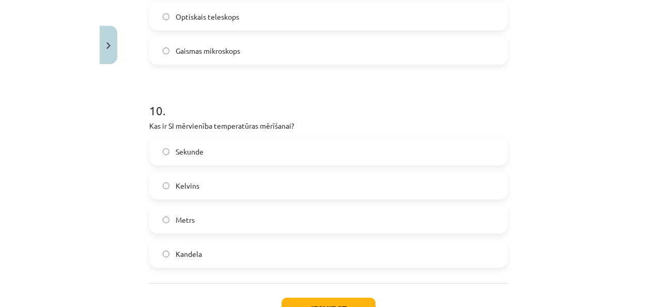
scroll to position [1986, 0]
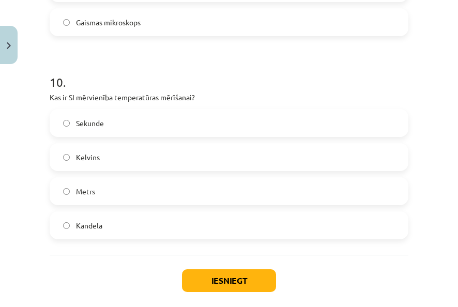
click at [139, 151] on label "Kelvins" at bounding box center [229, 157] width 356 height 26
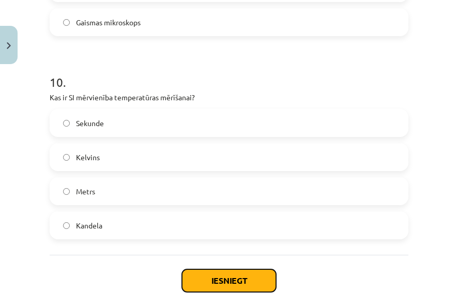
click at [256, 276] on button "Iesniegt" at bounding box center [229, 280] width 94 height 23
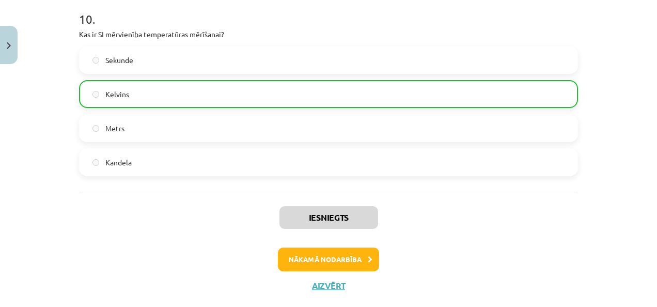
scroll to position [2059, 0]
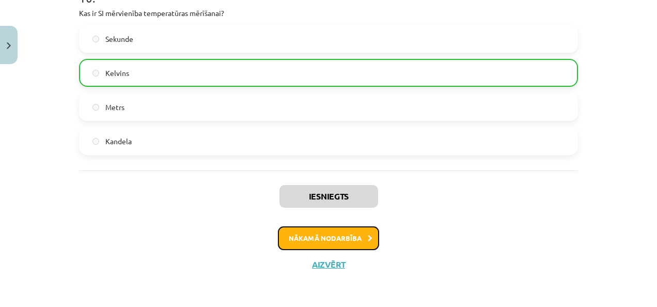
click at [368, 236] on icon at bounding box center [370, 238] width 5 height 7
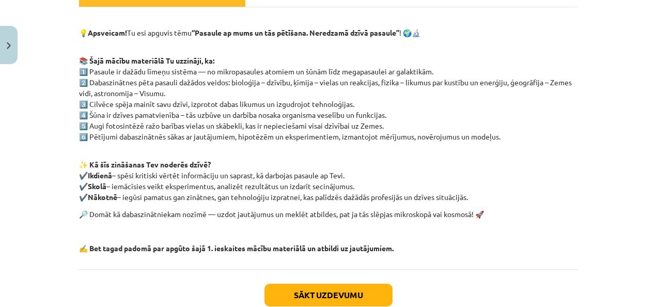
scroll to position [181, 0]
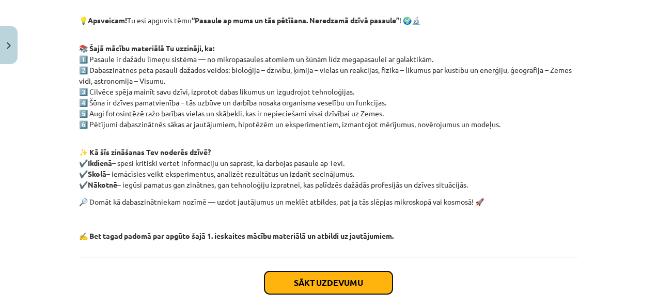
click at [316, 277] on button "Sākt uzdevumu" at bounding box center [328, 282] width 128 height 23
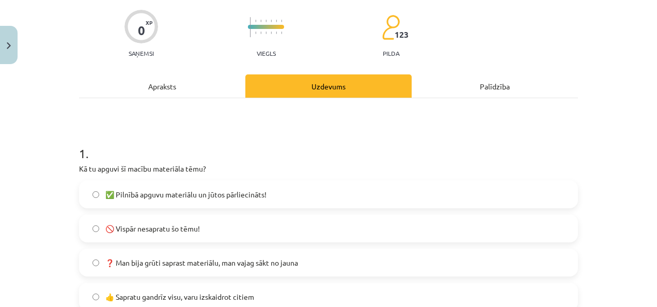
scroll to position [129, 0]
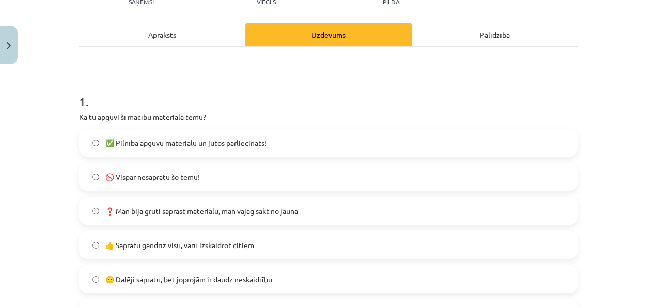
click at [295, 239] on label "👍 Sapratu gandrīz visu, varu izskaidrot citiem" at bounding box center [328, 245] width 497 height 26
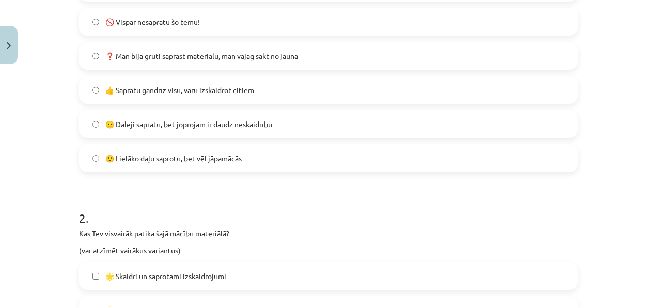
scroll to position [387, 0]
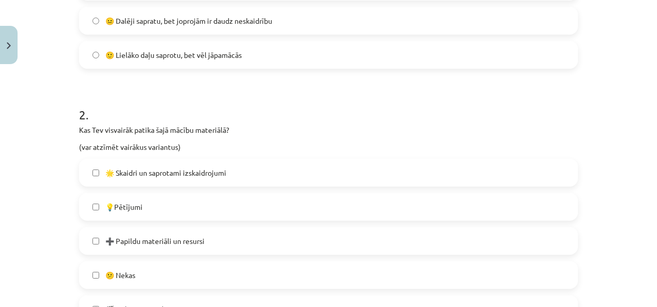
click at [275, 172] on label "🌟 Skaidri un saprotami izskaidrojumi" at bounding box center [328, 173] width 497 height 26
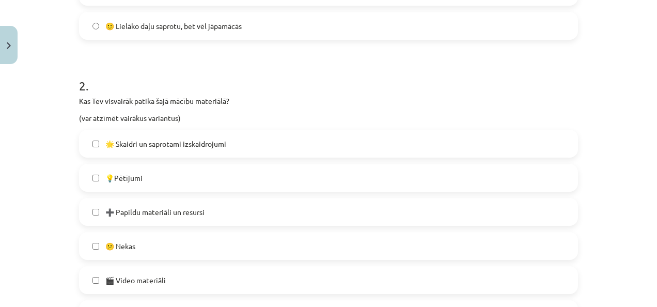
scroll to position [439, 0]
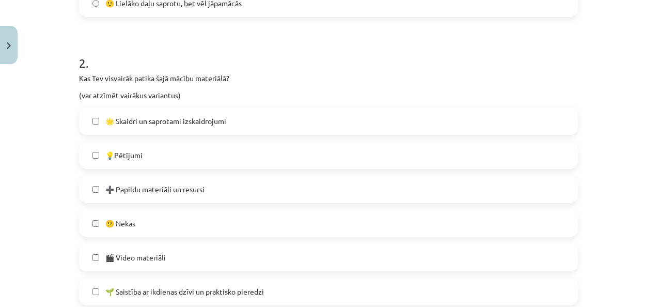
click at [282, 158] on label "💡Pētījumi" at bounding box center [328, 155] width 497 height 26
drag, startPoint x: 280, startPoint y: 154, endPoint x: 271, endPoint y: 172, distance: 20.8
click at [280, 155] on label "💡Pētījumi" at bounding box center [328, 155] width 497 height 26
click at [279, 159] on label "💡Pētījumi" at bounding box center [328, 155] width 497 height 26
click at [266, 178] on label "➕ Papildu materiāli un resursi" at bounding box center [328, 189] width 497 height 26
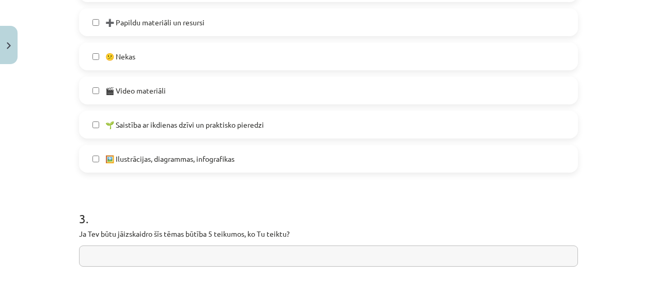
scroll to position [645, 0]
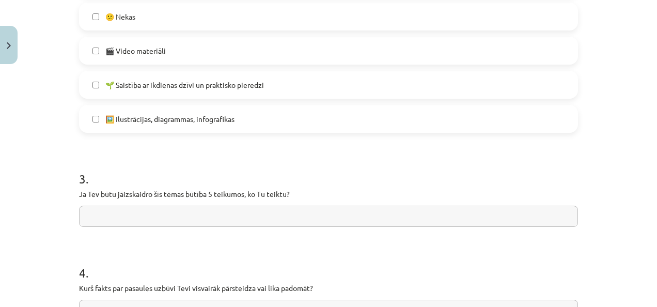
click at [269, 122] on label "🖼️ Ilustrācijas, diagrammas, infografikas" at bounding box center [328, 119] width 497 height 26
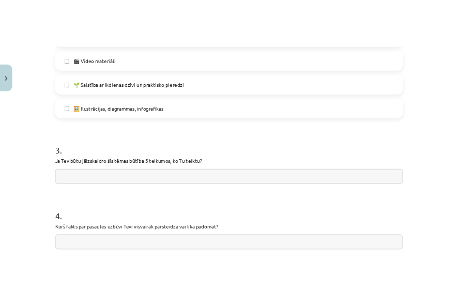
scroll to position [697, 0]
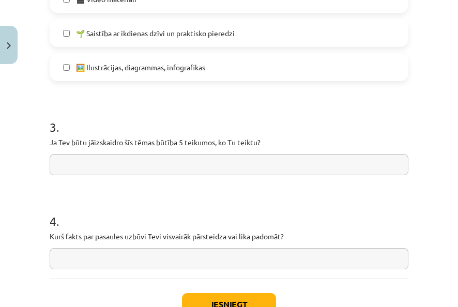
click at [153, 260] on input "text" at bounding box center [229, 258] width 358 height 21
paste input "**********"
type input "**********"
click at [329, 158] on input "text" at bounding box center [229, 164] width 358 height 21
type input "*"
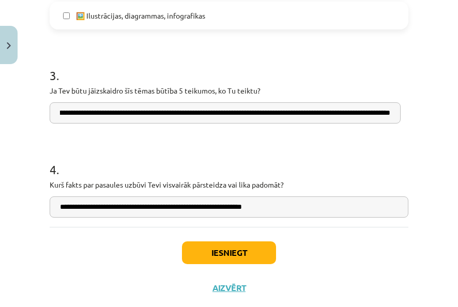
scroll to position [0, 428]
type input "**********"
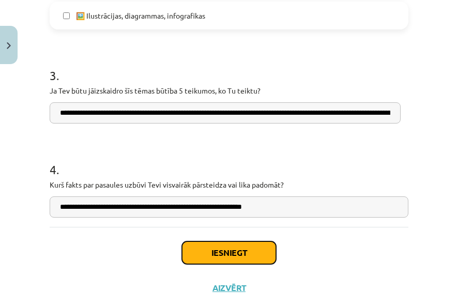
click at [251, 254] on button "Iesniegt" at bounding box center [229, 252] width 94 height 23
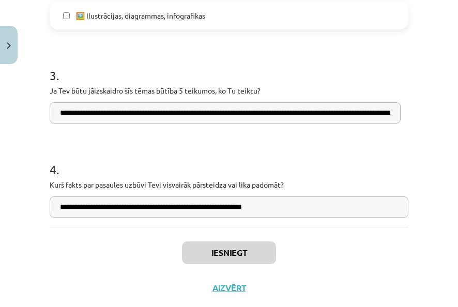
scroll to position [441, 0]
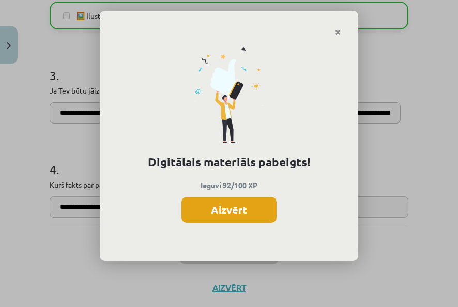
click at [270, 215] on button "Aizvērt" at bounding box center [228, 210] width 95 height 26
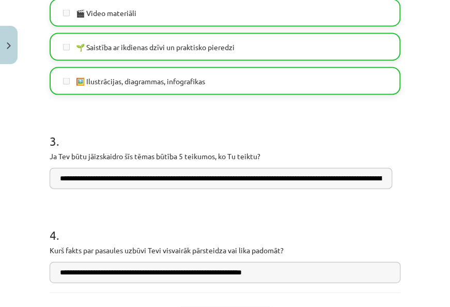
scroll to position [772, 0]
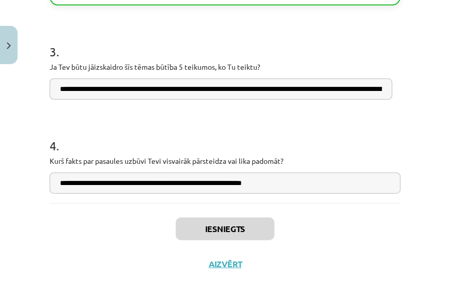
click at [224, 269] on div "Iesniegts Aizvērt" at bounding box center [225, 239] width 351 height 72
click at [224, 261] on button "Aizvērt" at bounding box center [225, 264] width 39 height 10
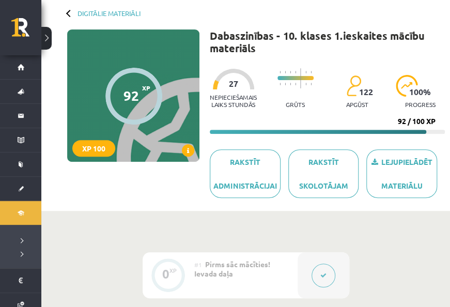
scroll to position [49, 0]
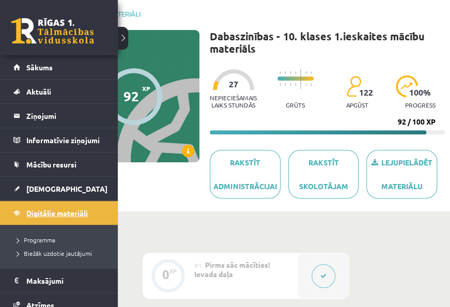
click at [34, 211] on span "Digitālie materiāli" at bounding box center [56, 212] width 61 height 9
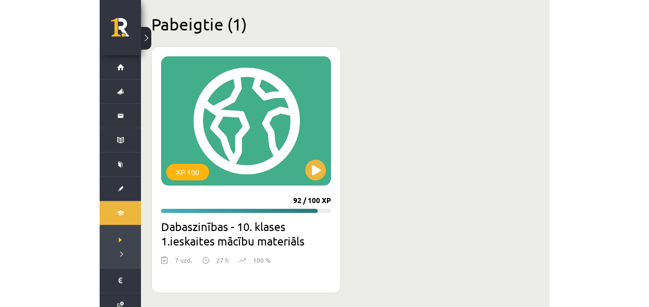
scroll to position [972, 0]
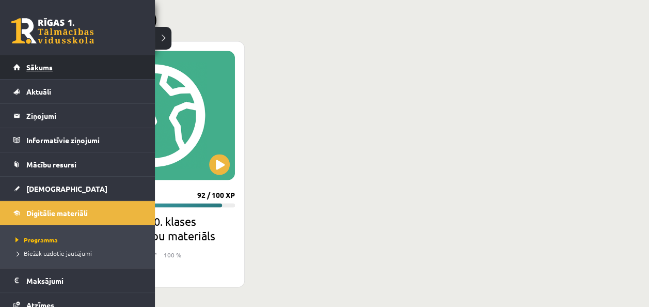
click at [44, 65] on span "Sākums" at bounding box center [39, 66] width 26 height 9
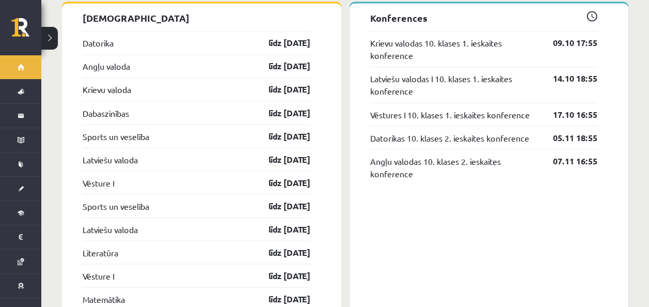
scroll to position [878, 0]
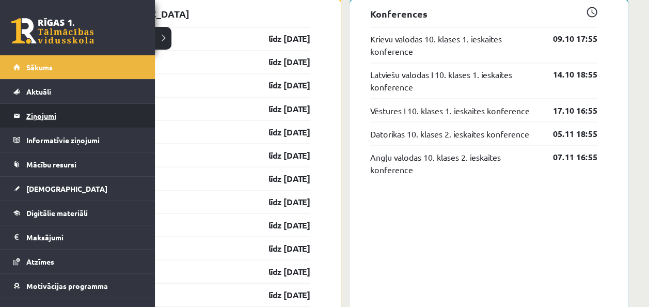
click at [39, 111] on legend "Ziņojumi 0" at bounding box center [84, 116] width 116 height 24
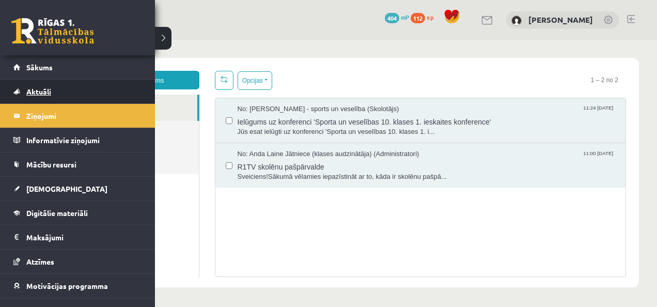
click at [46, 96] on link "Aktuāli" at bounding box center [77, 92] width 129 height 24
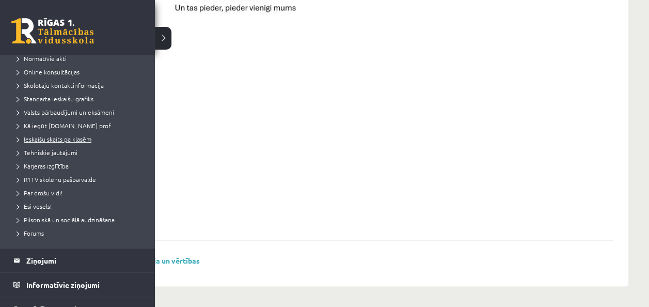
scroll to position [103, 0]
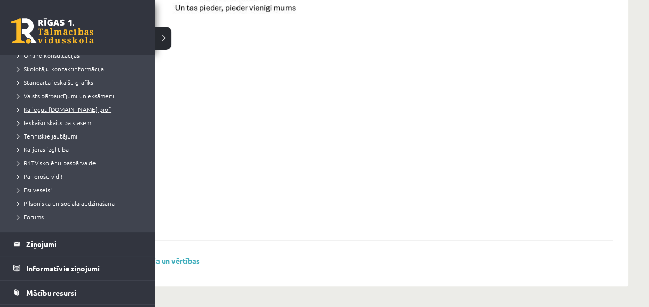
click at [73, 111] on span "Kā iegūt [DOMAIN_NAME] prof" at bounding box center [62, 109] width 98 height 8
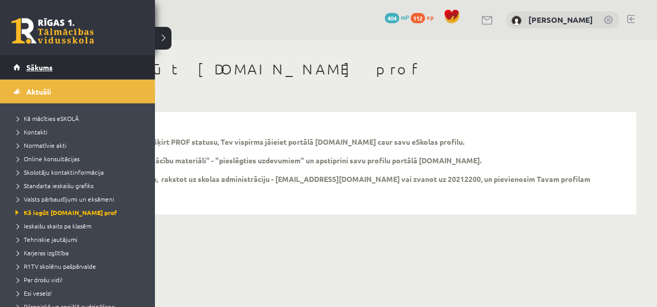
click at [34, 69] on span "Sākums" at bounding box center [39, 66] width 26 height 9
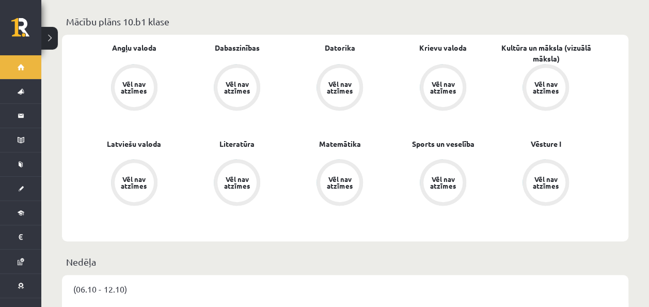
scroll to position [310, 0]
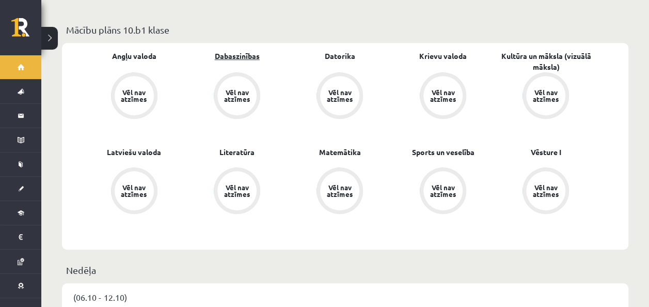
click at [236, 51] on link "Dabaszinības" at bounding box center [237, 56] width 45 height 11
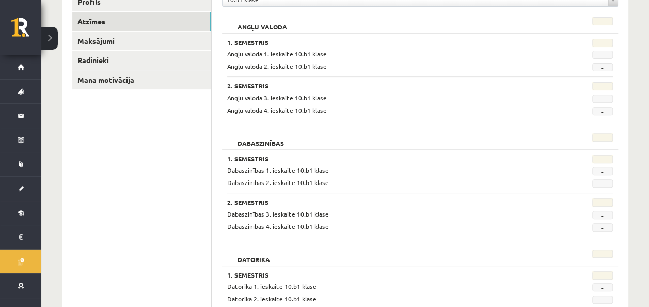
scroll to position [103, 0]
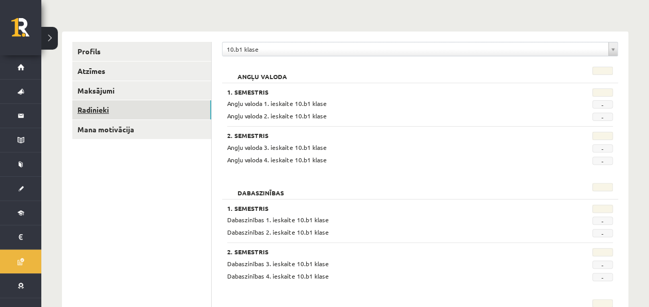
click at [87, 117] on link "Radinieki" at bounding box center [141, 109] width 139 height 19
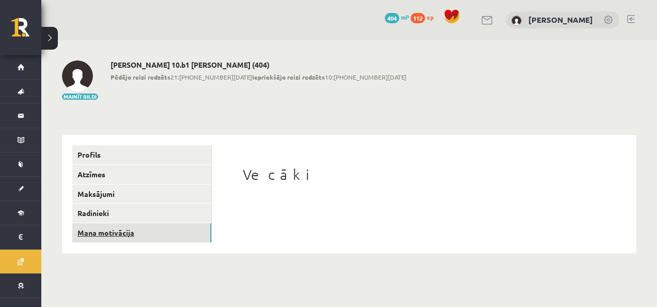
click at [113, 231] on link "Mana motivācija" at bounding box center [141, 232] width 139 height 19
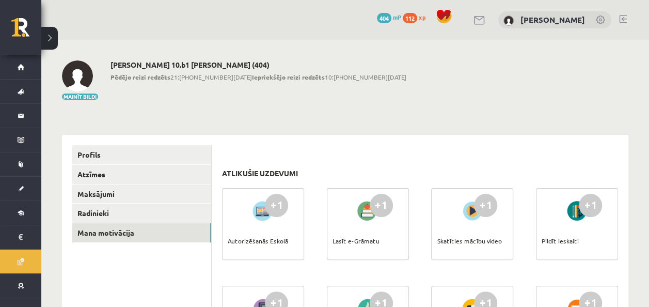
scroll to position [52, 0]
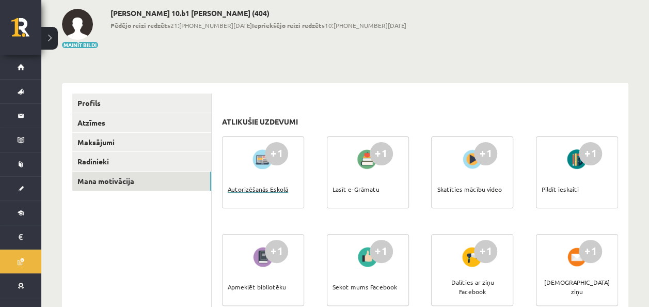
click at [270, 183] on div "Autorizēšanās Eskolā" at bounding box center [258, 189] width 60 height 36
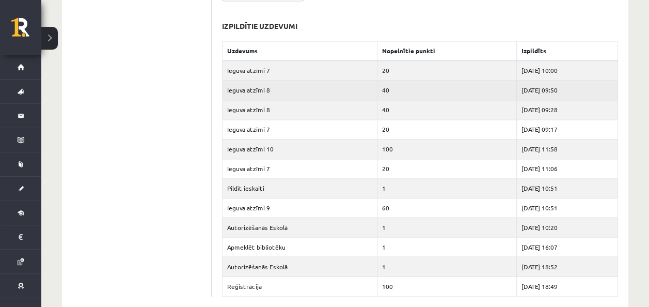
scroll to position [765, 0]
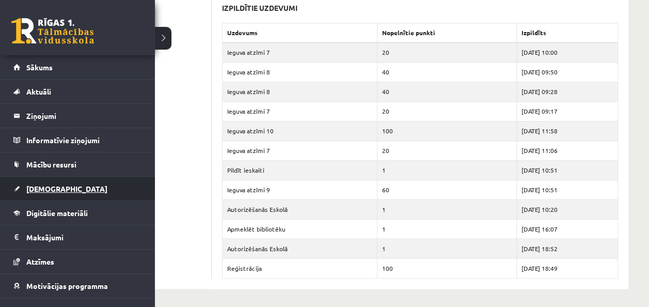
click at [43, 187] on span "[DEMOGRAPHIC_DATA]" at bounding box center [66, 188] width 81 height 9
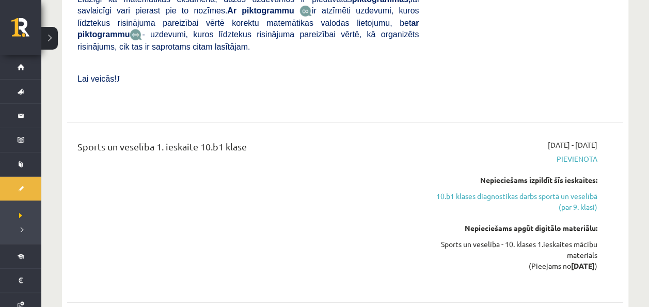
scroll to position [1652, 0]
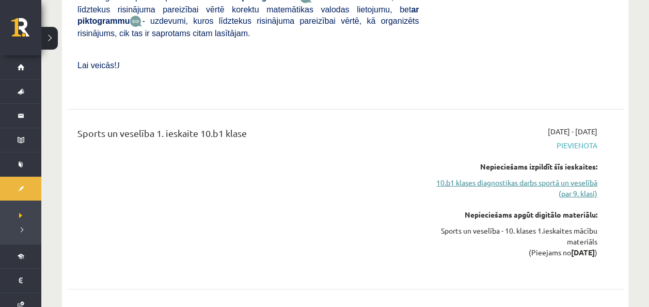
click at [545, 177] on link "10.b1 klases diagnostikas darbs sportā un veselībā (par 9. klasi)" at bounding box center [515, 188] width 163 height 22
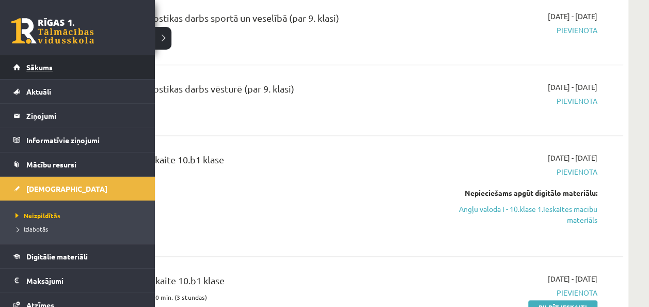
click at [44, 61] on link "Sākums" at bounding box center [77, 67] width 129 height 24
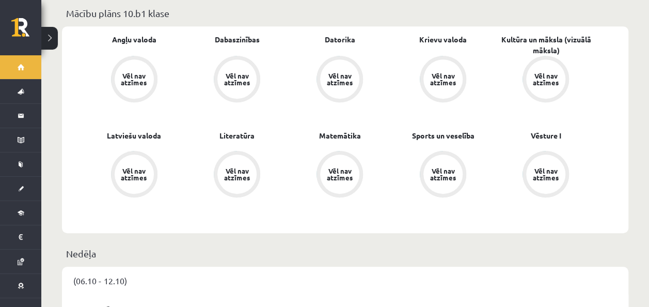
scroll to position [310, 0]
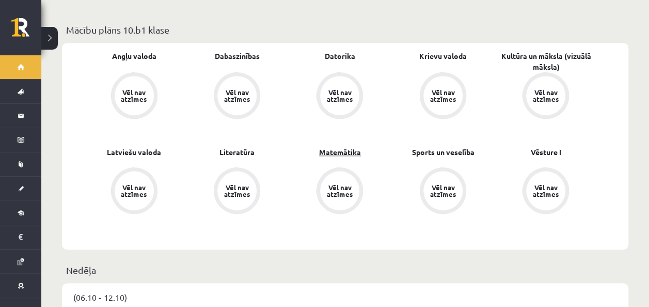
click at [334, 147] on link "Matemātika" at bounding box center [340, 152] width 42 height 11
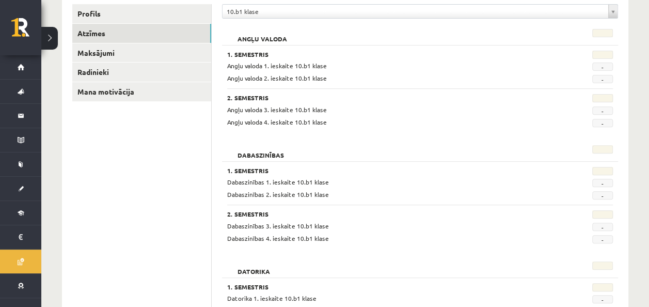
scroll to position [103, 0]
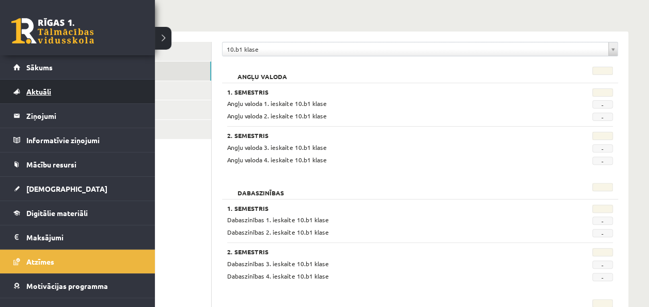
click at [31, 96] on link "Aktuāli" at bounding box center [77, 92] width 129 height 24
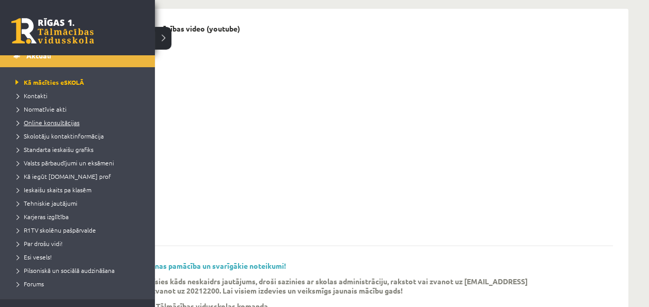
scroll to position [52, 0]
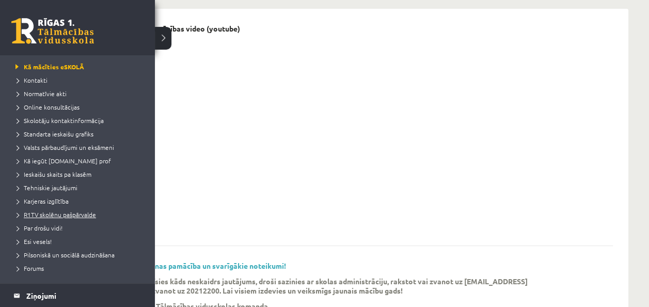
click at [72, 212] on span "R1TV skolēnu pašpārvalde" at bounding box center [54, 214] width 83 height 8
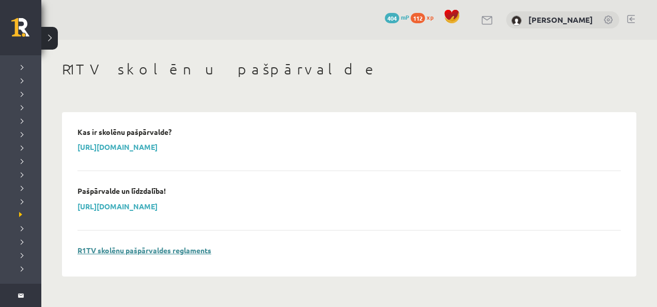
click at [101, 246] on link "R1TV skolēnu pašpārvaldes reglaments" at bounding box center [144, 249] width 134 height 9
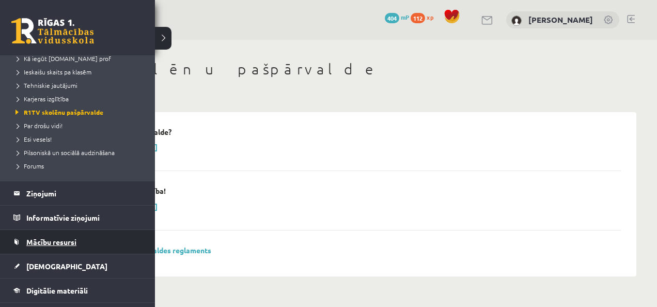
scroll to position [155, 0]
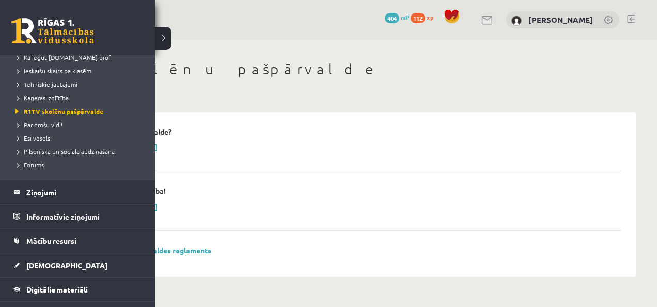
click at [34, 164] on span "Forums" at bounding box center [28, 165] width 31 height 8
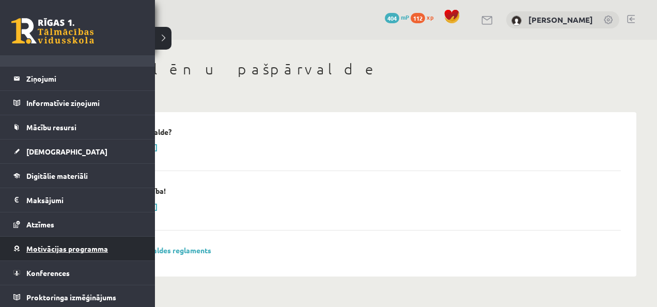
scroll to position [217, 0]
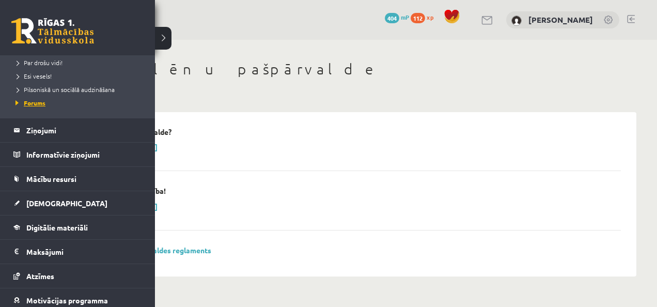
click at [38, 101] on span "Forums" at bounding box center [29, 103] width 33 height 8
click at [43, 154] on legend "Informatīvie ziņojumi 0" at bounding box center [84, 155] width 116 height 24
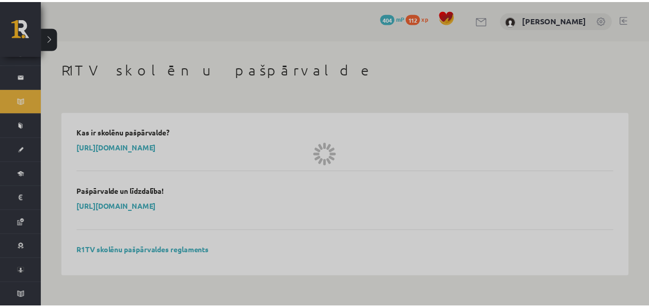
scroll to position [37, 0]
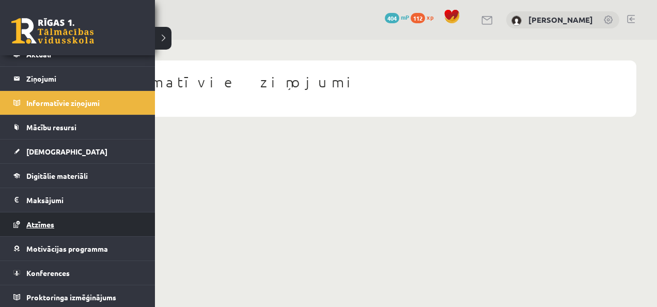
click at [42, 222] on span "Atzīmes" at bounding box center [40, 223] width 28 height 9
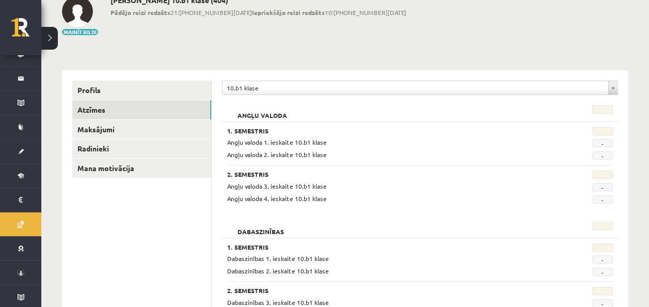
scroll to position [13, 0]
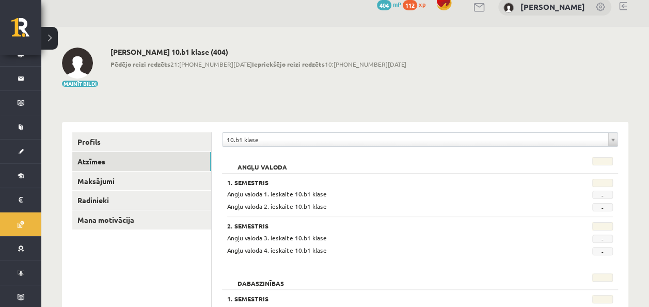
click at [305, 146] on div "10.b1 klase" at bounding box center [420, 139] width 396 height 14
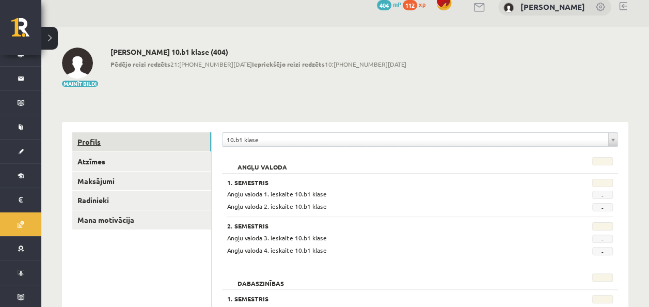
click at [91, 140] on link "Profils" at bounding box center [141, 141] width 139 height 19
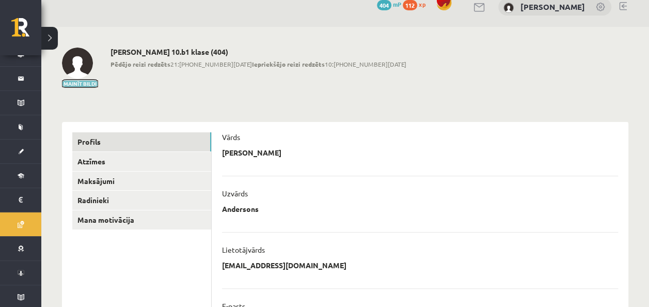
click at [79, 81] on button "Mainīt bildi" at bounding box center [80, 84] width 36 height 6
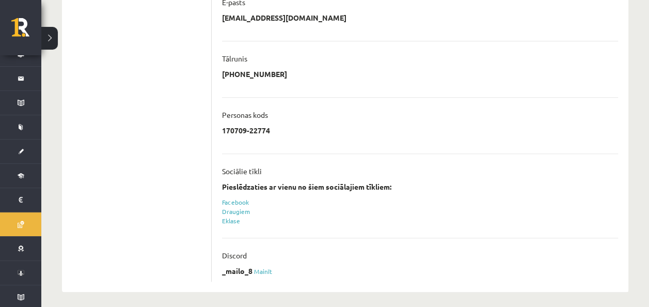
scroll to position [321, 0]
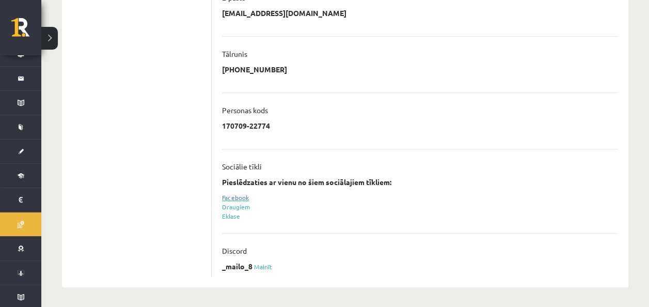
click at [240, 198] on link "Facebook" at bounding box center [235, 197] width 27 height 8
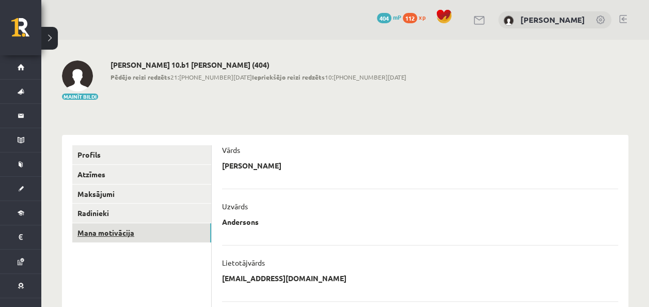
click at [101, 235] on link "Mana motivācija" at bounding box center [141, 232] width 139 height 19
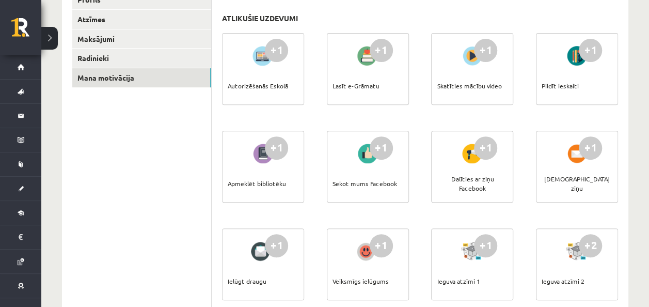
scroll to position [52, 0]
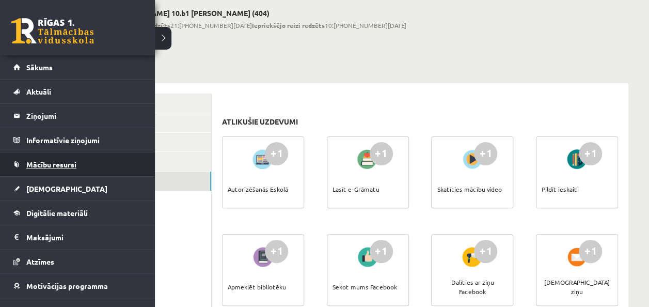
click at [43, 161] on span "Mācību resursi" at bounding box center [51, 164] width 50 height 9
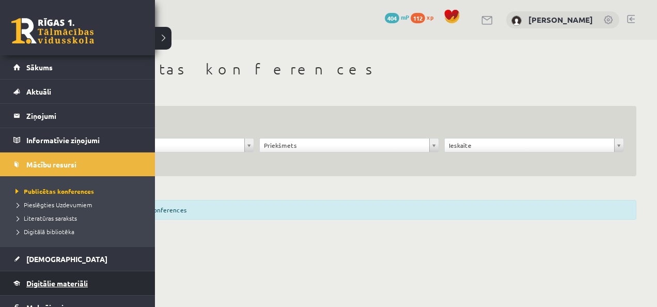
click at [47, 286] on link "Digitālie materiāli" at bounding box center [77, 283] width 129 height 24
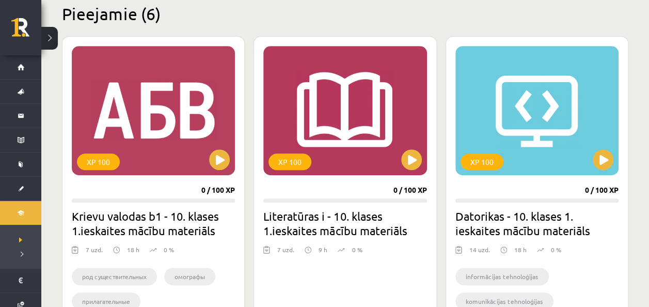
scroll to position [310, 0]
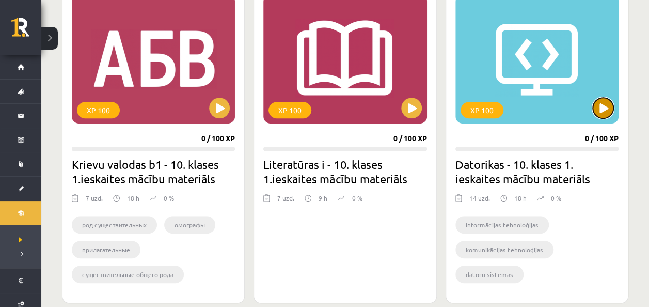
click at [600, 107] on button at bounding box center [603, 108] width 21 height 21
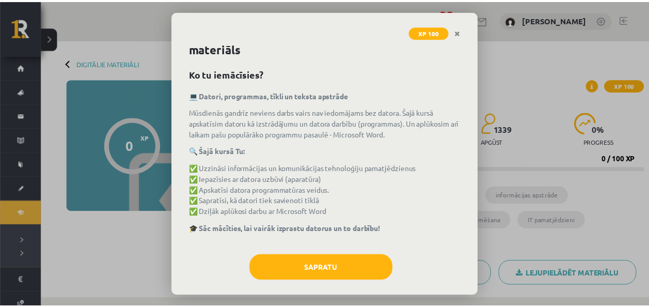
scroll to position [28, 0]
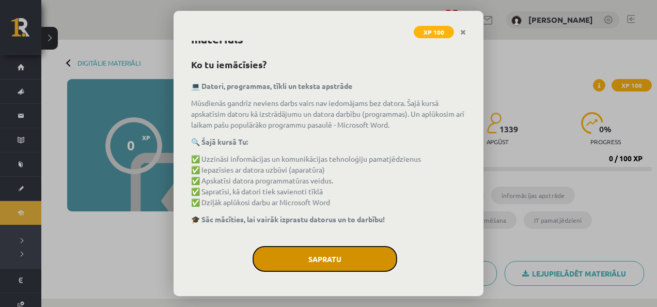
click at [348, 259] on button "Sapratu" at bounding box center [325, 259] width 145 height 26
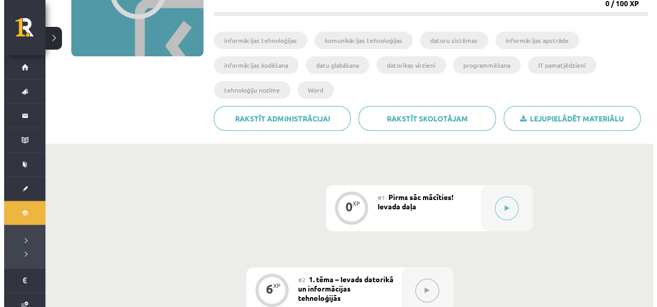
scroll to position [207, 0]
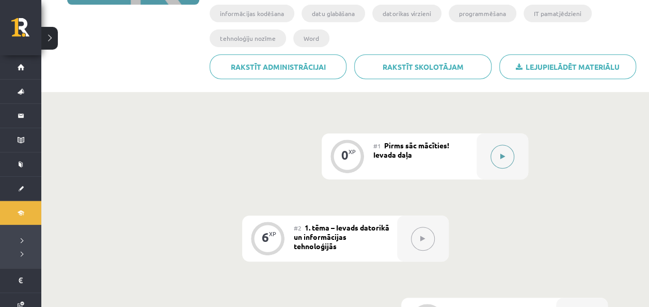
click at [498, 151] on button at bounding box center [503, 157] width 24 height 24
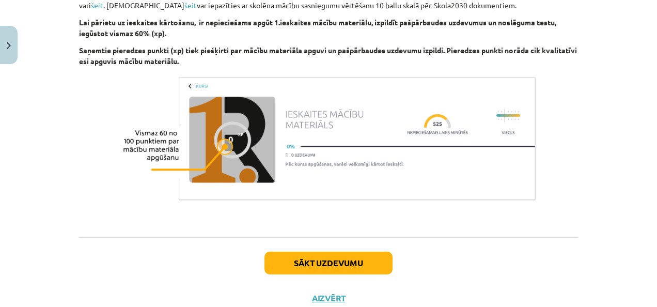
scroll to position [775, 0]
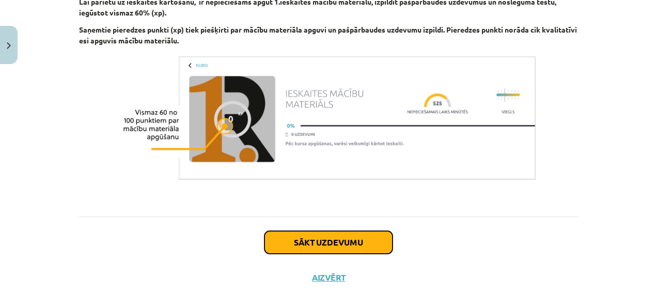
click at [349, 234] on button "Sākt uzdevumu" at bounding box center [328, 242] width 128 height 23
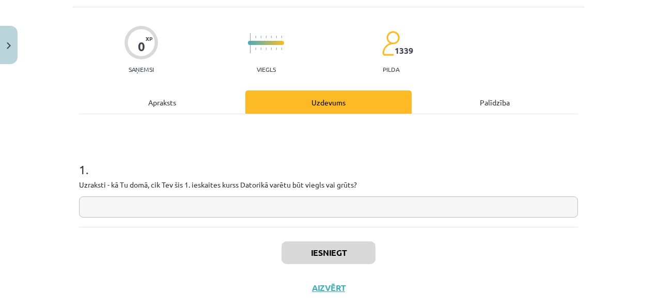
scroll to position [77, 0]
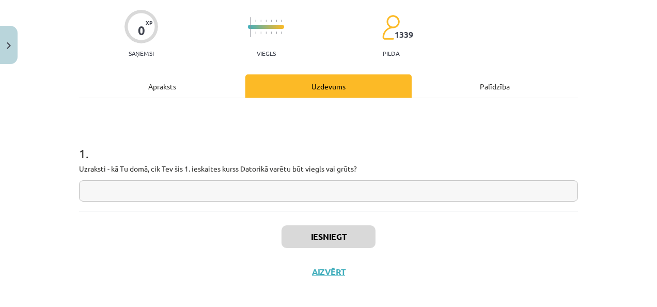
click at [338, 195] on input "text" at bounding box center [328, 190] width 499 height 21
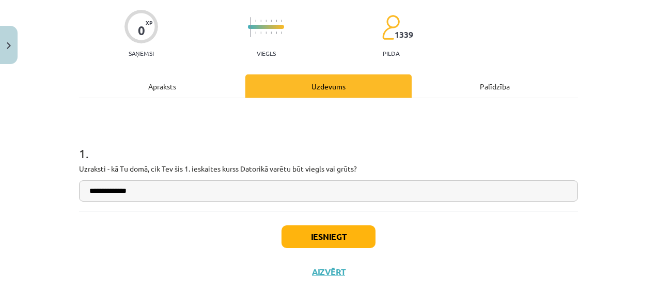
type input "**********"
click at [290, 241] on button "Iesniegt" at bounding box center [328, 236] width 94 height 23
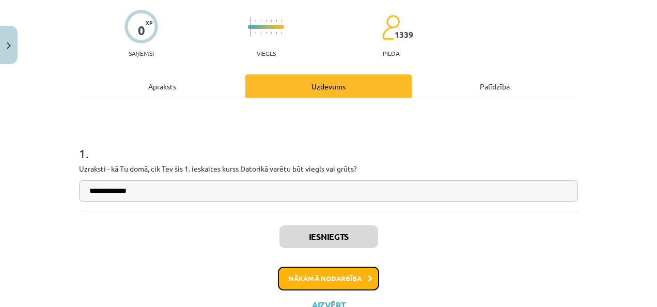
click at [336, 273] on button "Nākamā nodarbība" at bounding box center [328, 278] width 101 height 24
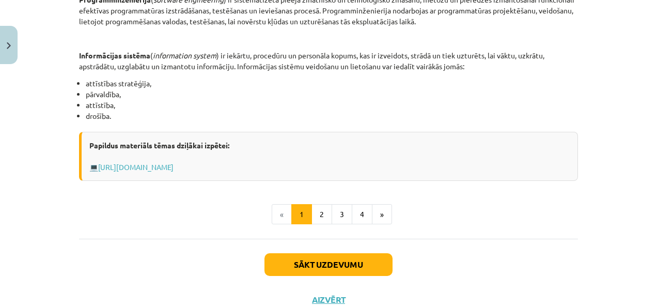
scroll to position [542, 0]
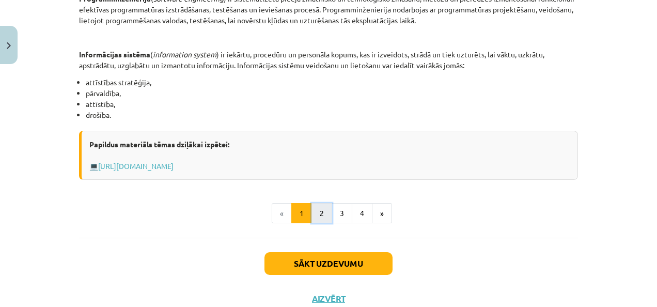
click at [321, 212] on button "2" at bounding box center [321, 213] width 21 height 21
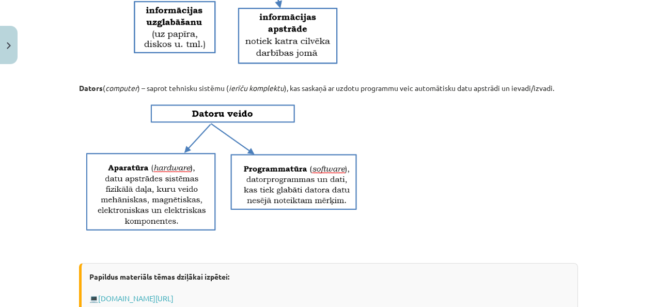
scroll to position [391, 0]
